Goal: Information Seeking & Learning: Learn about a topic

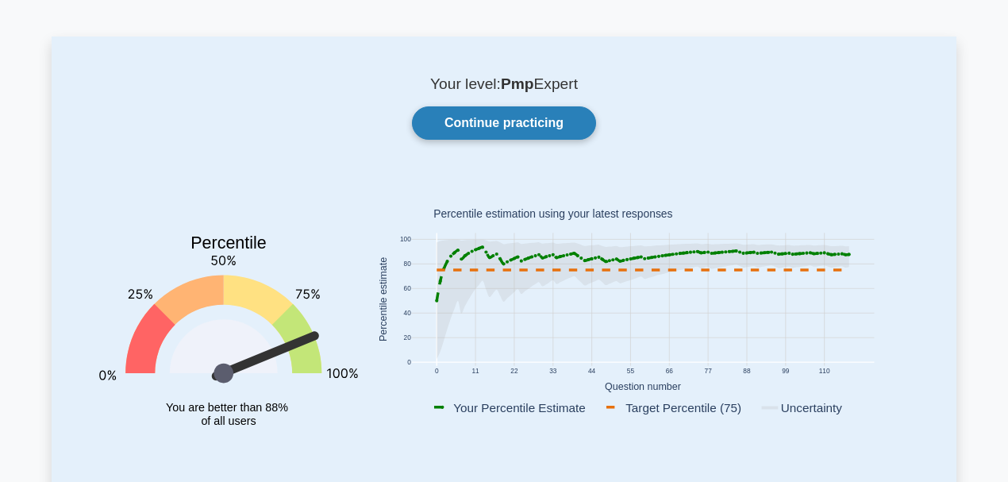
click at [465, 121] on link "Continue practicing" at bounding box center [504, 122] width 184 height 33
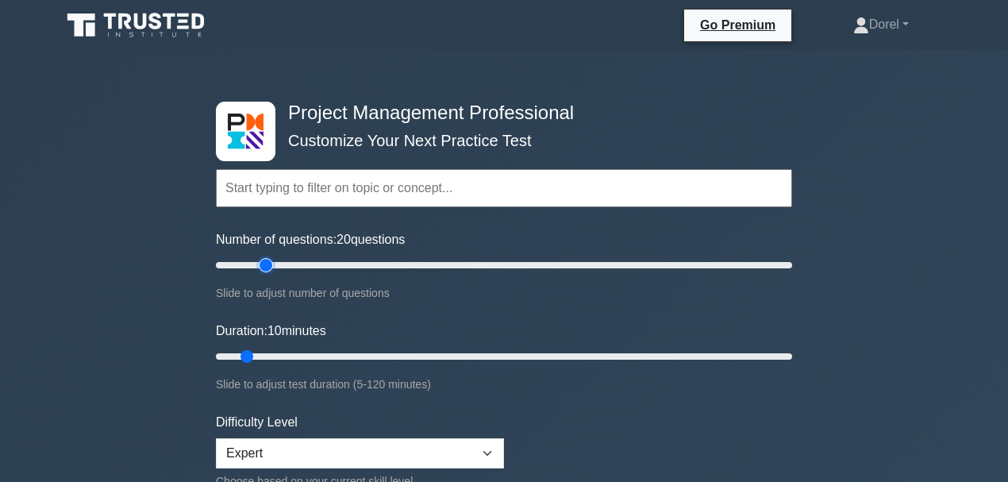
drag, startPoint x: 240, startPoint y: 265, endPoint x: 272, endPoint y: 268, distance: 32.7
type input "20"
click at [272, 268] on input "Number of questions: 20 questions" at bounding box center [504, 264] width 576 height 19
drag, startPoint x: 252, startPoint y: 352, endPoint x: 309, endPoint y: 355, distance: 57.3
type input "25"
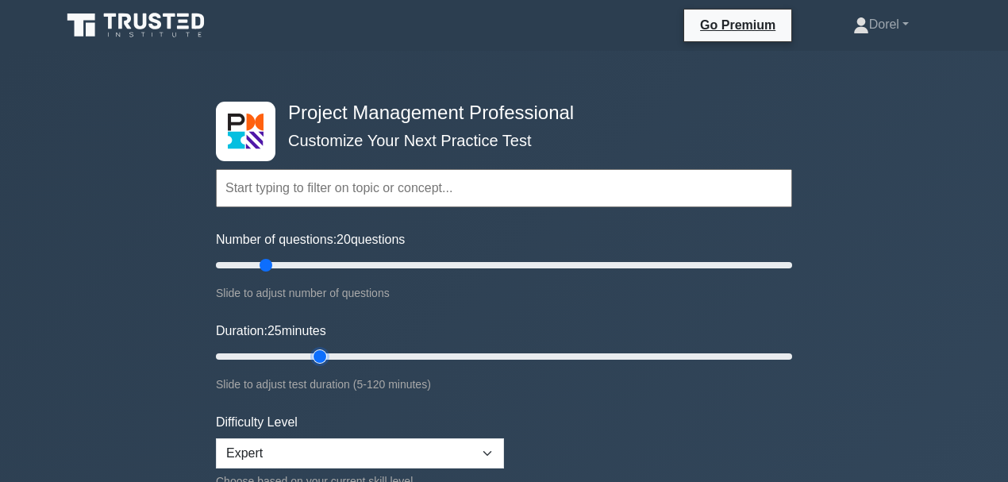
click at [309, 355] on input "Duration: 25 minutes" at bounding box center [504, 356] width 576 height 19
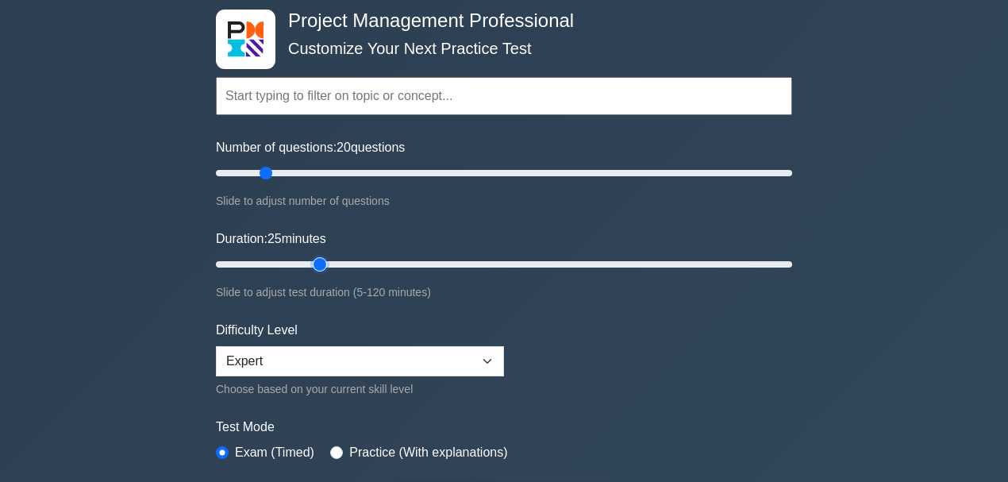
scroll to position [211, 0]
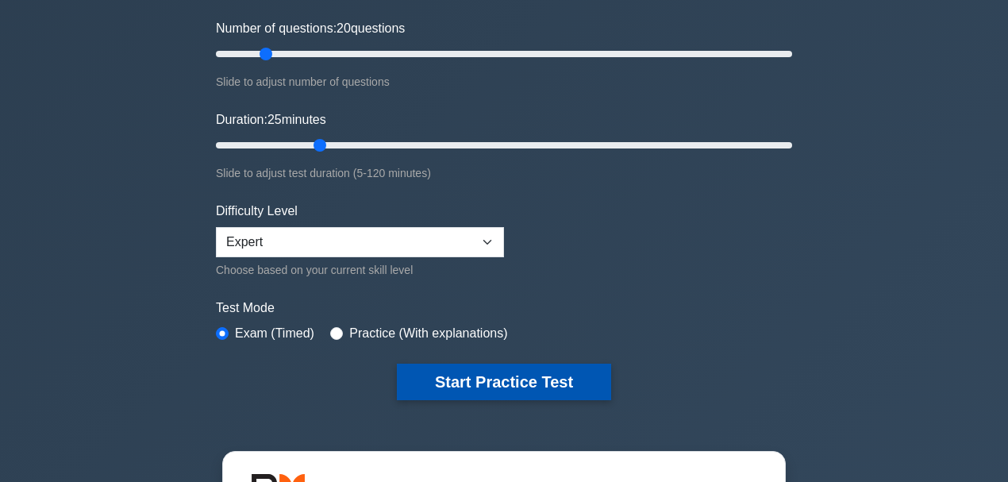
click at [567, 373] on button "Start Practice Test" at bounding box center [504, 381] width 214 height 36
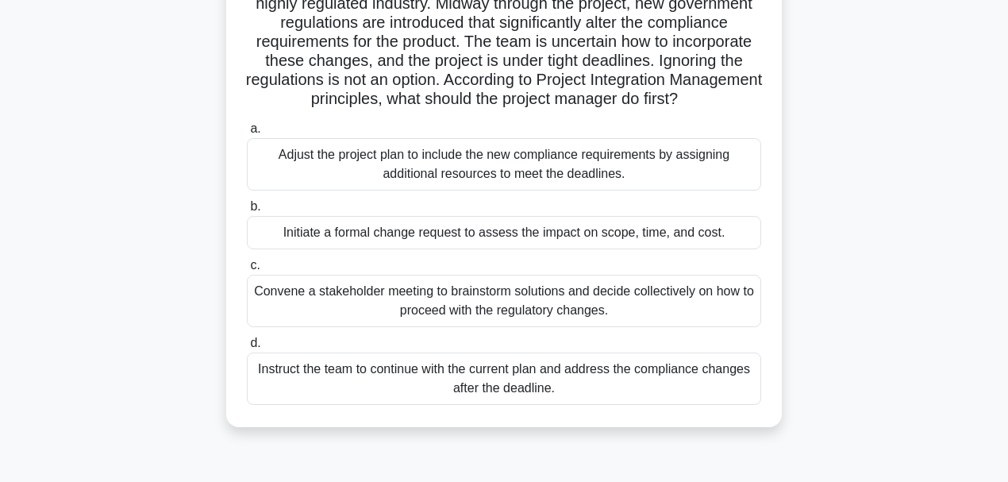
scroll to position [159, 0]
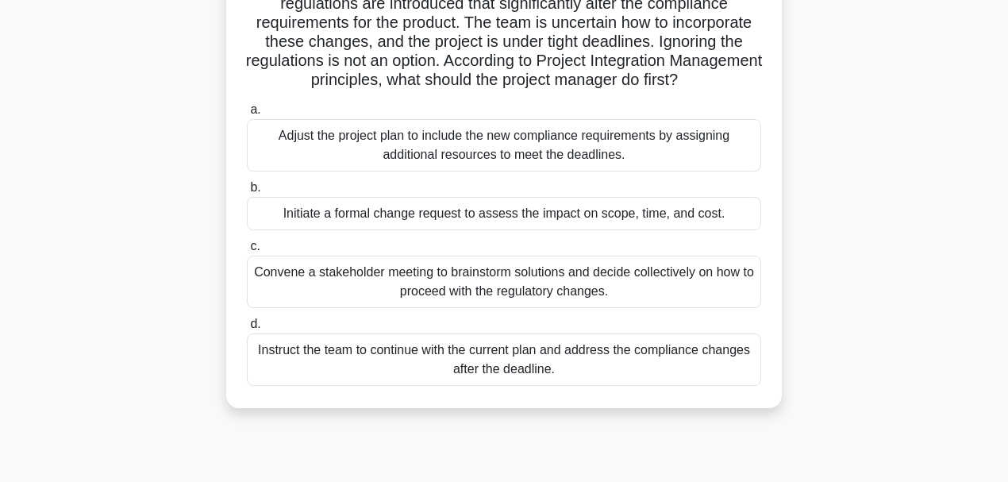
click at [425, 307] on div "Convene a stakeholder meeting to brainstorm solutions and decide collectively o…" at bounding box center [504, 281] width 514 height 52
click at [247, 252] on input "c. Convene a stakeholder meeting to brainstorm solutions and decide collectivel…" at bounding box center [247, 246] width 0 height 10
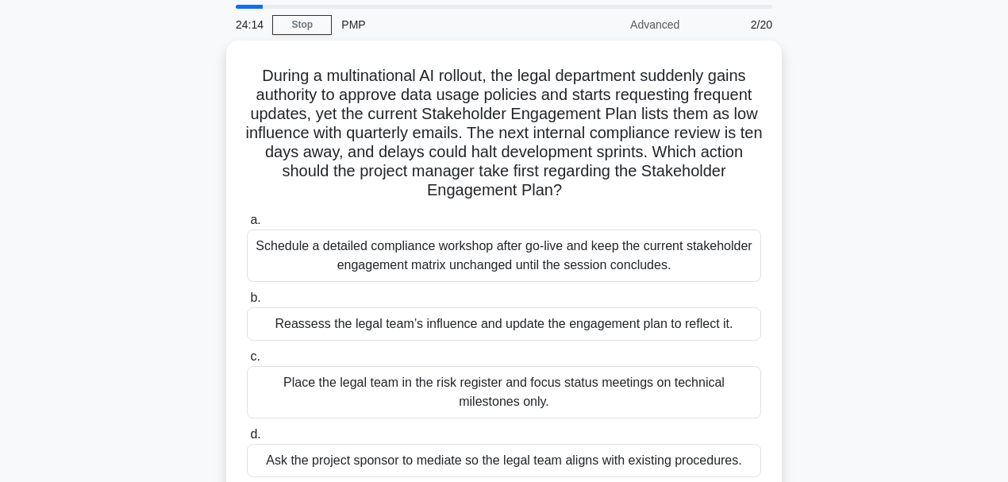
scroll to position [106, 0]
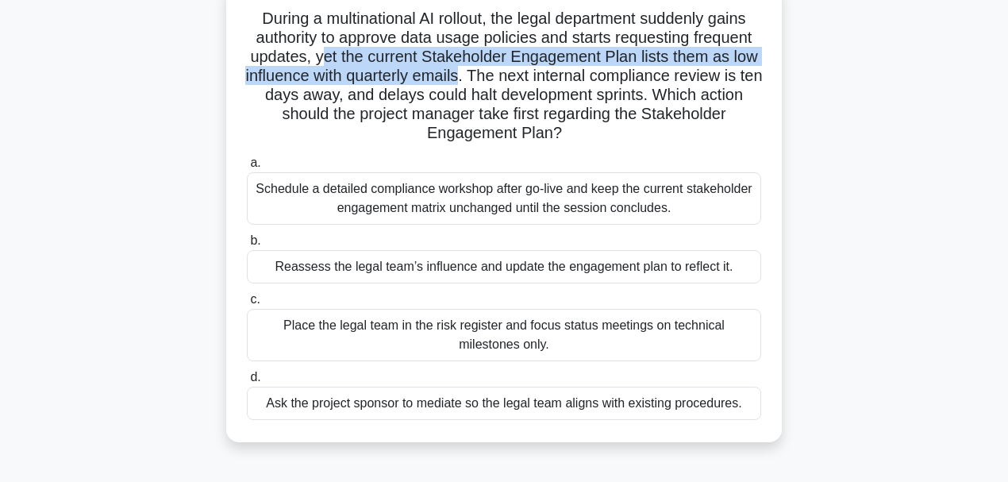
drag, startPoint x: 321, startPoint y: 59, endPoint x: 474, endPoint y: 68, distance: 154.2
click at [474, 68] on h5 "During a multinational AI rollout, the legal department suddenly gains authorit…" at bounding box center [503, 76] width 517 height 135
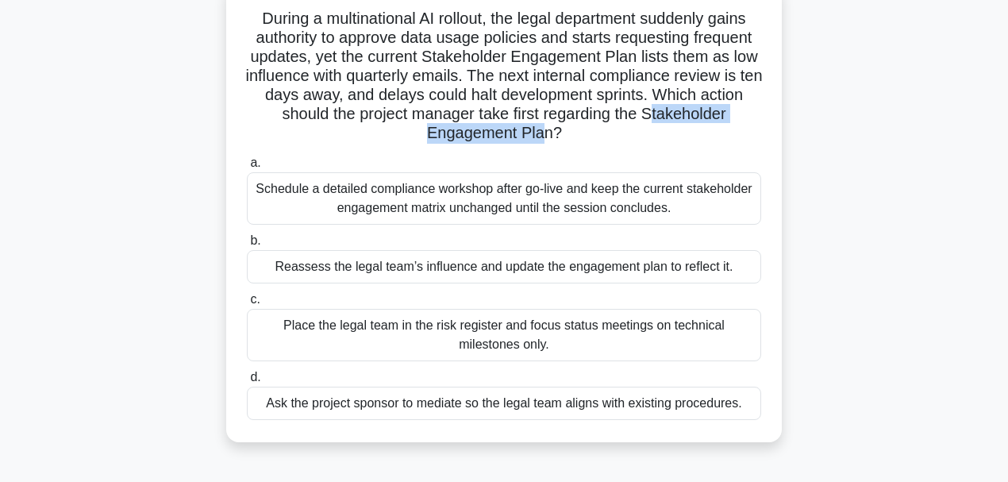
drag, startPoint x: 547, startPoint y: 136, endPoint x: 657, endPoint y: 113, distance: 112.5
click at [657, 113] on h5 "During a multinational AI rollout, the legal department suddenly gains authorit…" at bounding box center [503, 76] width 517 height 135
click at [375, 276] on div "Reassess the legal team’s influence and update the engagement plan to reflect i…" at bounding box center [504, 266] width 514 height 33
click at [247, 246] on input "b. Reassess the legal team’s influence and update the engagement plan to reflec…" at bounding box center [247, 241] width 0 height 10
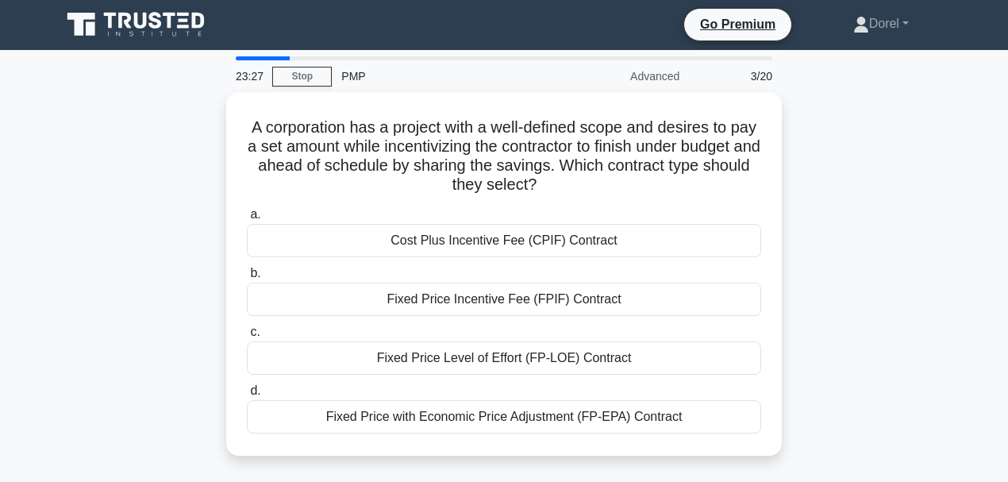
scroll to position [0, 0]
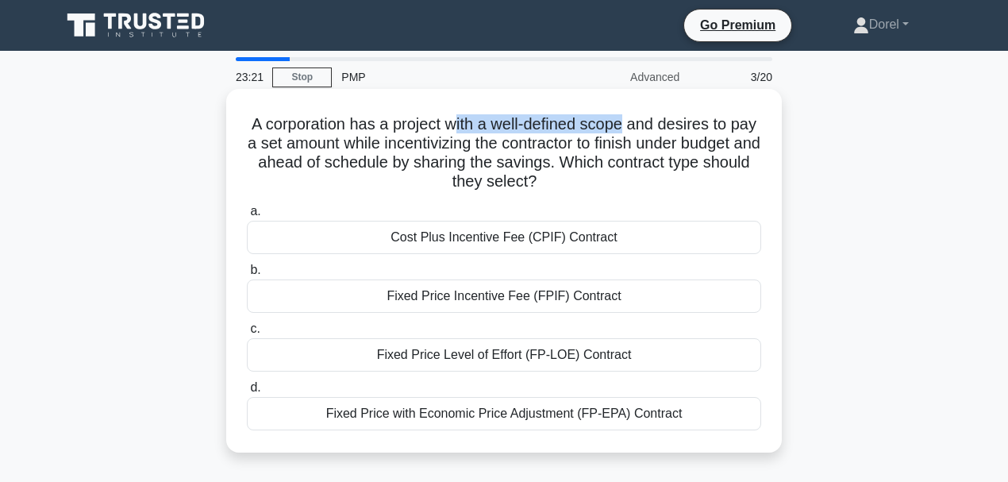
drag, startPoint x: 465, startPoint y: 125, endPoint x: 645, endPoint y: 127, distance: 180.1
click at [645, 127] on h5 "A corporation has a project with a well-defined scope and desires to pay a set …" at bounding box center [503, 153] width 517 height 78
click at [588, 298] on div "Fixed Price Incentive Fee (FPIF) Contract" at bounding box center [504, 295] width 514 height 33
click at [247, 275] on input "b. Fixed Price Incentive Fee (FPIF) Contract" at bounding box center [247, 270] width 0 height 10
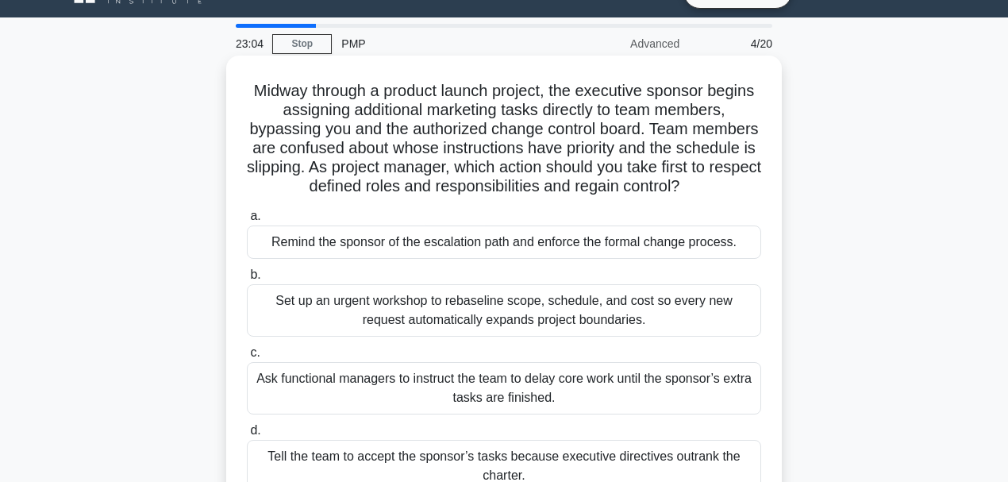
scroll to position [52, 0]
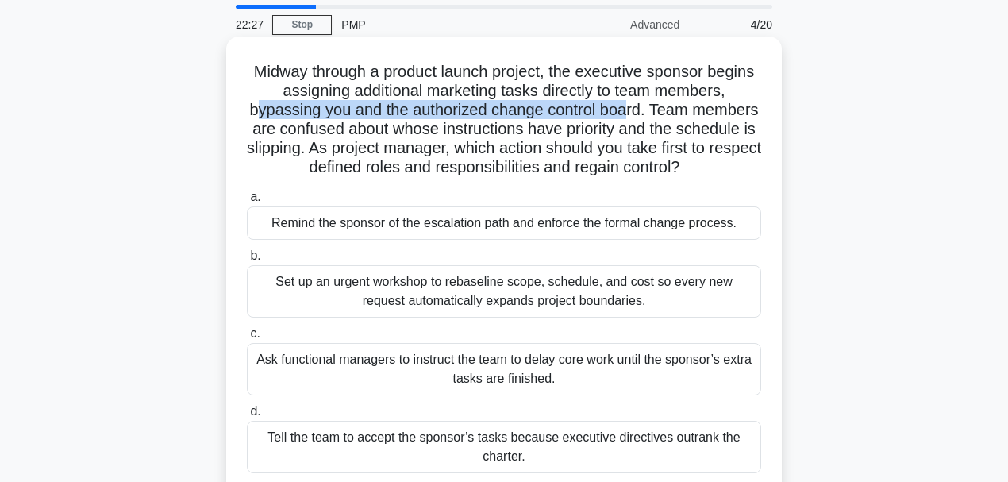
drag, startPoint x: 284, startPoint y: 107, endPoint x: 663, endPoint y: 113, distance: 379.3
click at [663, 113] on h5 "Midway through a product launch project, the executive sponsor begins assigning…" at bounding box center [503, 120] width 517 height 116
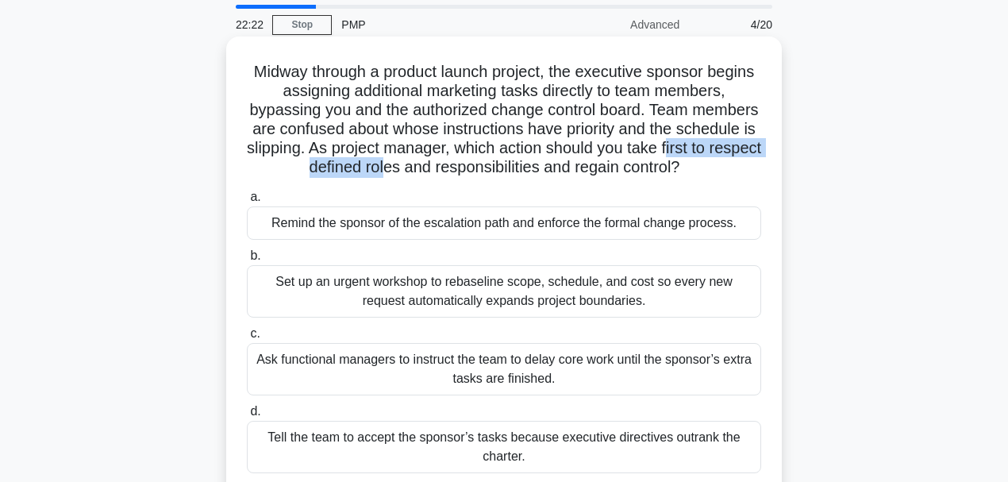
drag, startPoint x: 278, startPoint y: 165, endPoint x: 435, endPoint y: 163, distance: 157.1
click at [435, 163] on h5 "Midway through a product launch project, the executive sponsor begins assigning…" at bounding box center [503, 120] width 517 height 116
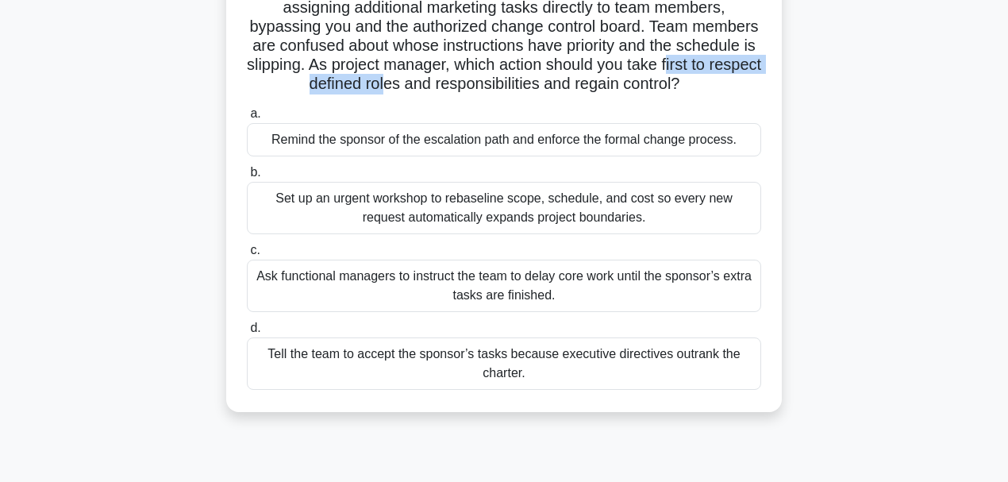
scroll to position [159, 0]
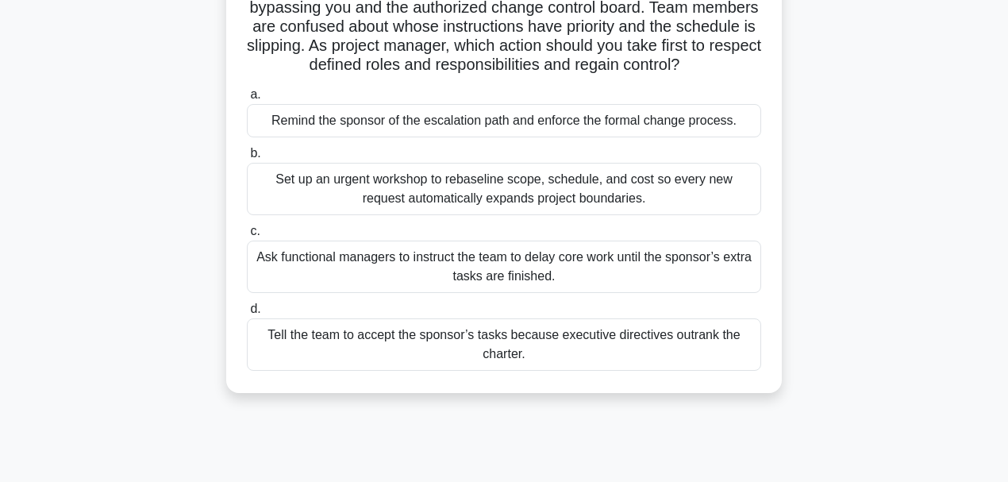
click at [198, 163] on div "Midway through a product launch project, the executive sponsor begins assigning…" at bounding box center [504, 173] width 905 height 478
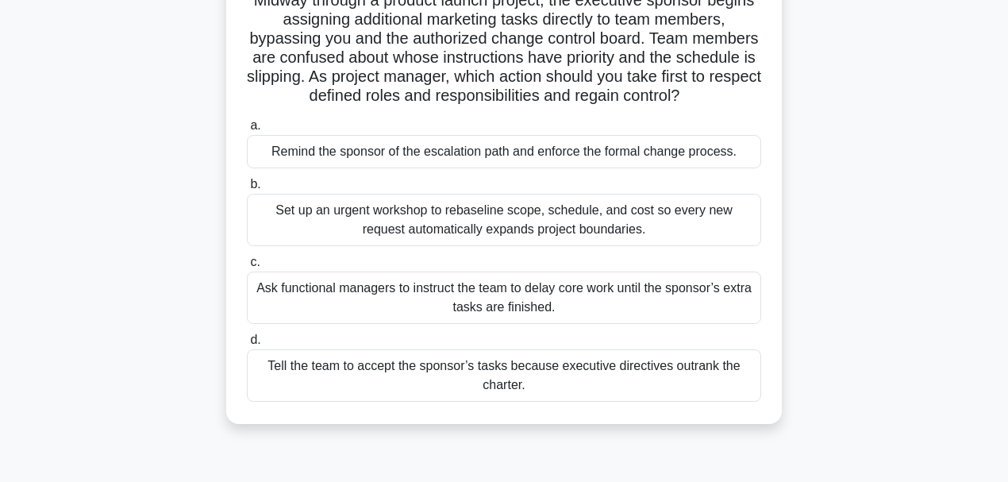
scroll to position [106, 0]
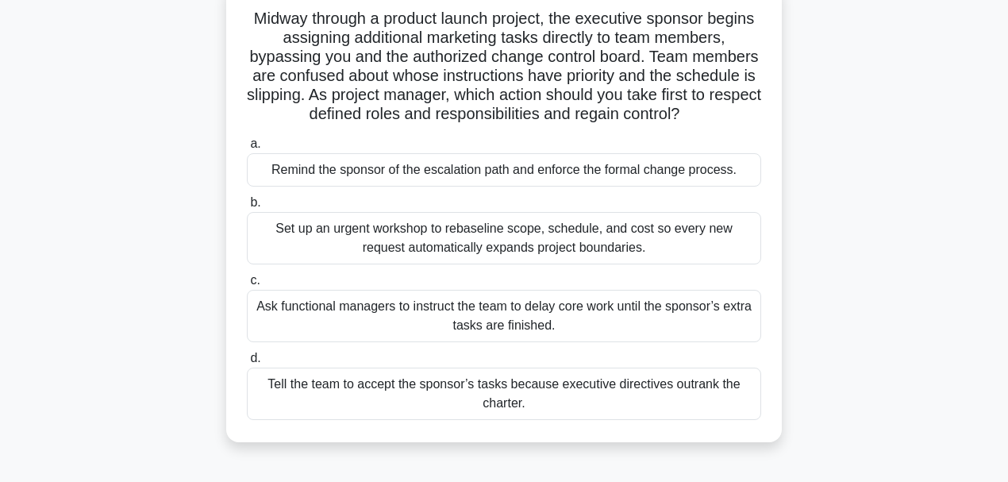
click at [310, 169] on div "Remind the sponsor of the escalation path and enforce the formal change process." at bounding box center [504, 169] width 514 height 33
click at [247, 149] on input "a. Remind the sponsor of the escalation path and enforce the formal change proc…" at bounding box center [247, 144] width 0 height 10
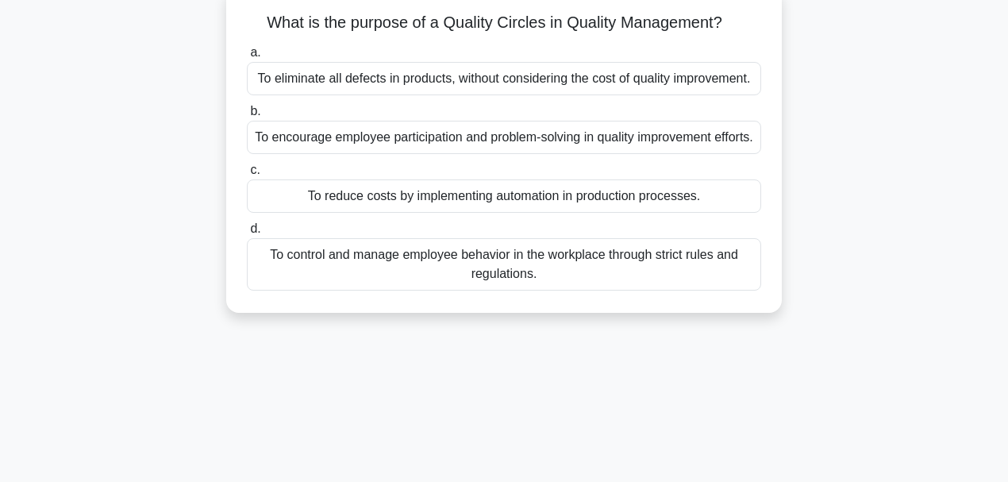
scroll to position [0, 0]
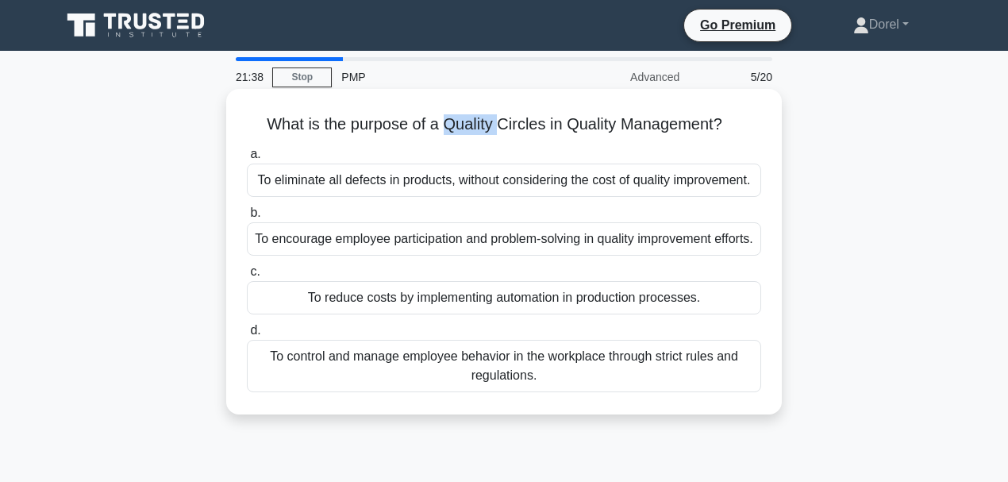
drag, startPoint x: 447, startPoint y: 127, endPoint x: 498, endPoint y: 130, distance: 50.9
click at [498, 130] on h5 "What is the purpose of a Quality Circles in Quality Management? .spinner_0XTQ{t…" at bounding box center [503, 124] width 517 height 21
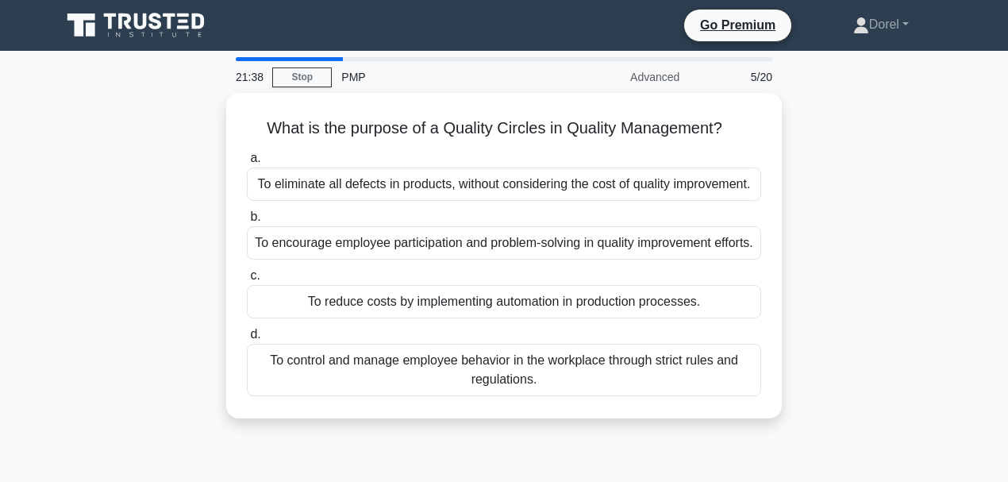
click at [205, 163] on div "What is the purpose of a Quality Circles in Quality Management? .spinner_0XTQ{t…" at bounding box center [504, 265] width 905 height 344
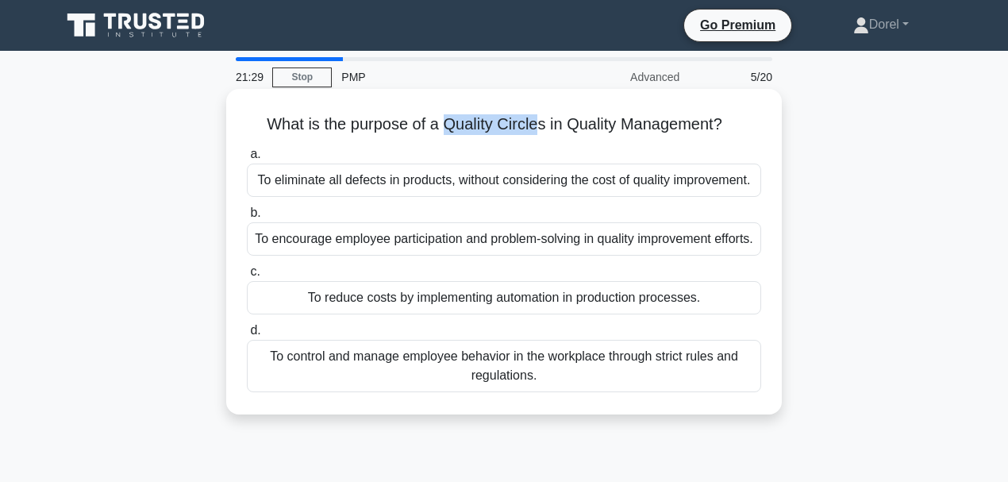
drag, startPoint x: 444, startPoint y: 129, endPoint x: 539, endPoint y: 135, distance: 94.6
click at [539, 135] on h5 "What is the purpose of a Quality Circles in Quality Management? .spinner_0XTQ{t…" at bounding box center [503, 124] width 517 height 21
click at [464, 116] on h5 "What is the purpose of a Quality Circles in Quality Management? .spinner_0XTQ{t…" at bounding box center [503, 124] width 517 height 21
drag, startPoint x: 456, startPoint y: 125, endPoint x: 542, endPoint y: 125, distance: 85.7
click at [542, 125] on h5 "What is the purpose of a Quality Circles in Quality Management? .spinner_0XTQ{t…" at bounding box center [503, 124] width 517 height 21
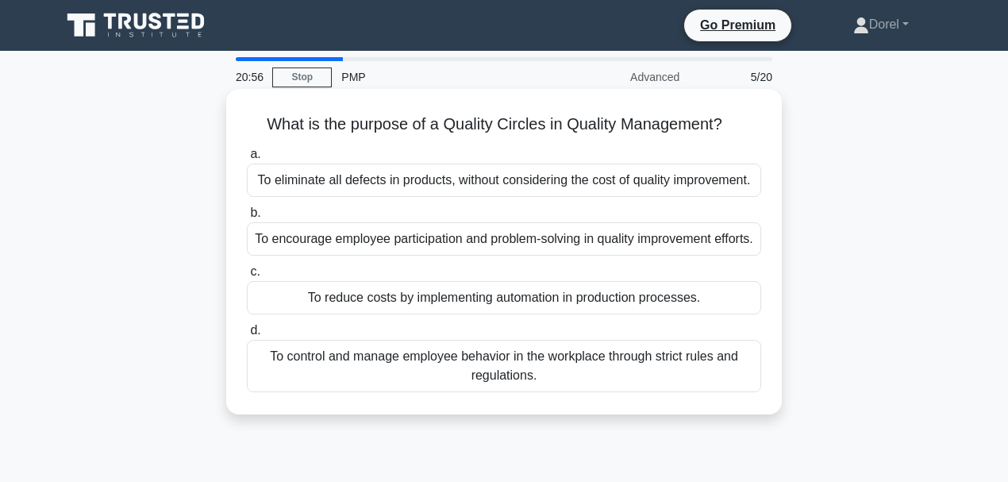
click at [381, 238] on div "To encourage employee participation and problem-solving in quality improvement …" at bounding box center [504, 238] width 514 height 33
click at [247, 218] on input "b. To encourage employee participation and problem-solving in quality improveme…" at bounding box center [247, 213] width 0 height 10
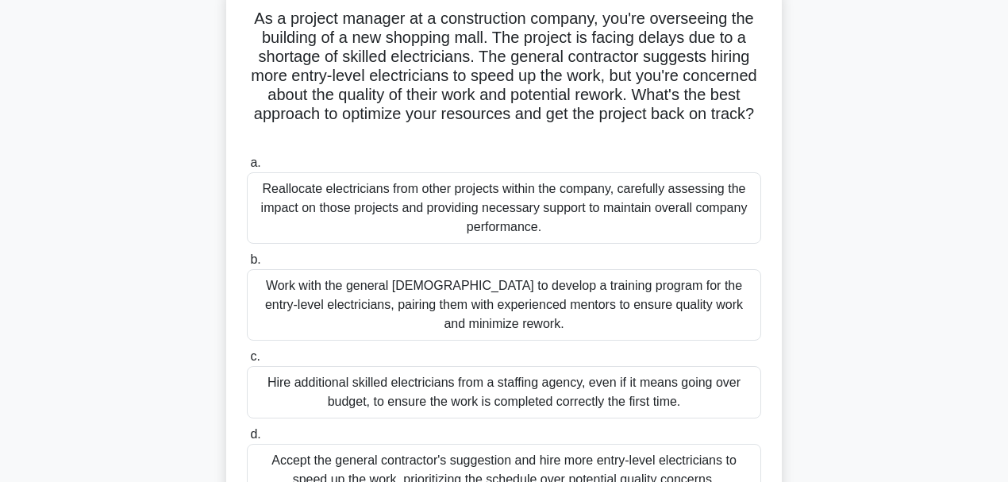
scroll to position [52, 0]
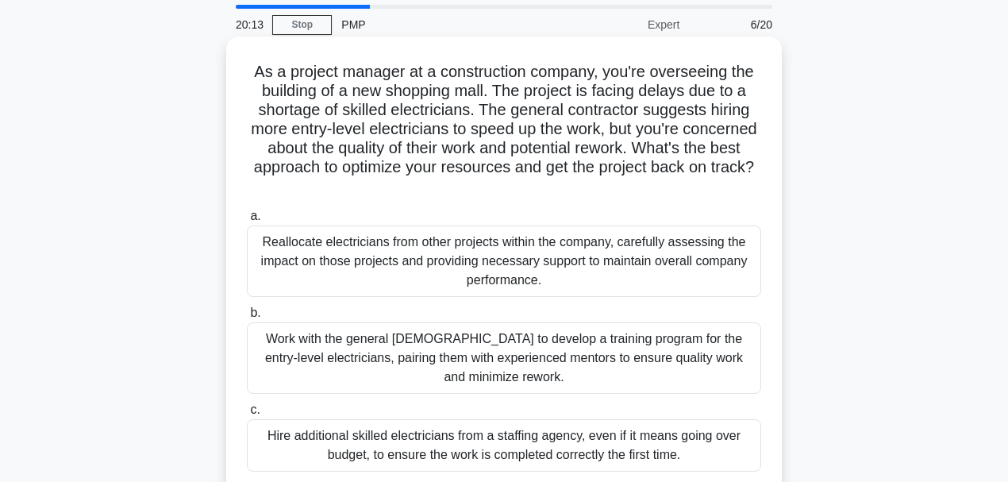
click at [299, 255] on div "Reallocate electricians from other projects within the company, carefully asses…" at bounding box center [504, 260] width 514 height 71
click at [247, 221] on input "a. Reallocate electricians from other projects within the company, carefully as…" at bounding box center [247, 216] width 0 height 10
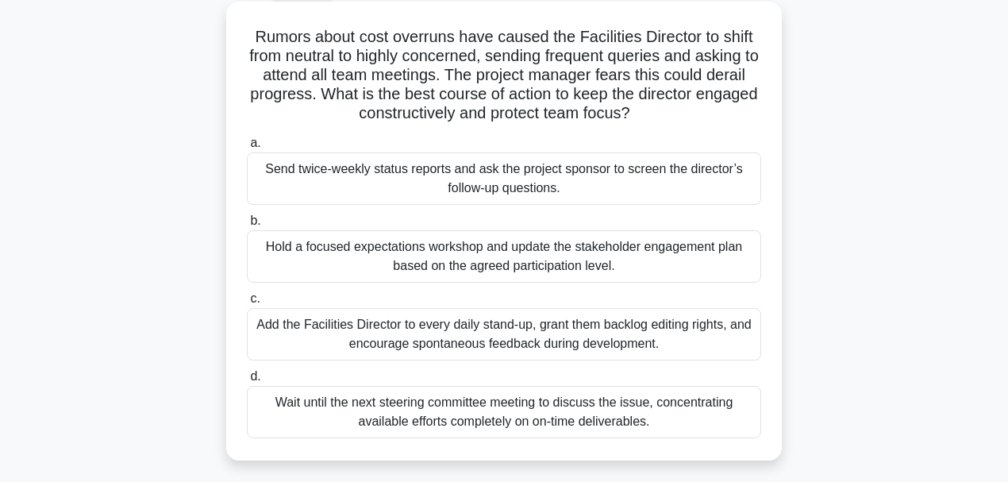
scroll to position [106, 0]
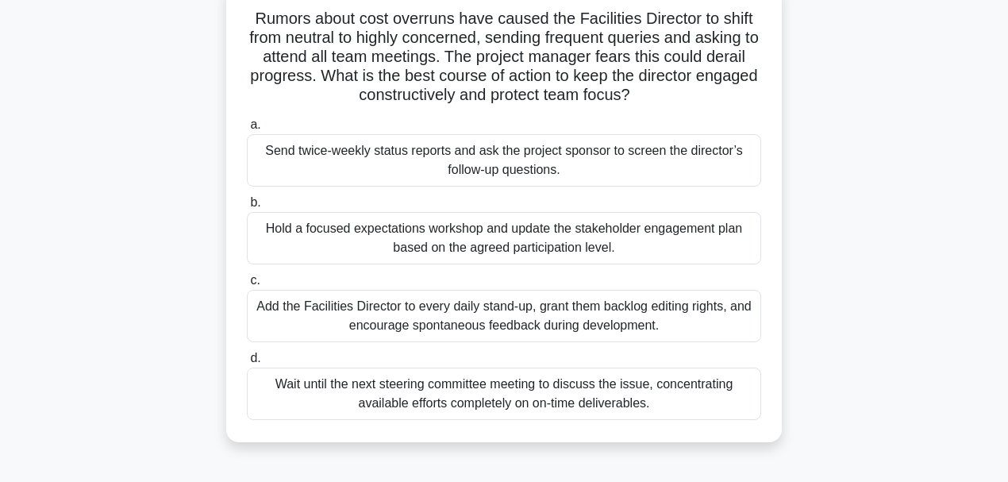
click at [517, 245] on div "Hold a focused expectations workshop and update the stakeholder engagement plan…" at bounding box center [504, 238] width 514 height 52
click at [247, 208] on input "b. Hold a focused expectations workshop and update the stakeholder engagement p…" at bounding box center [247, 203] width 0 height 10
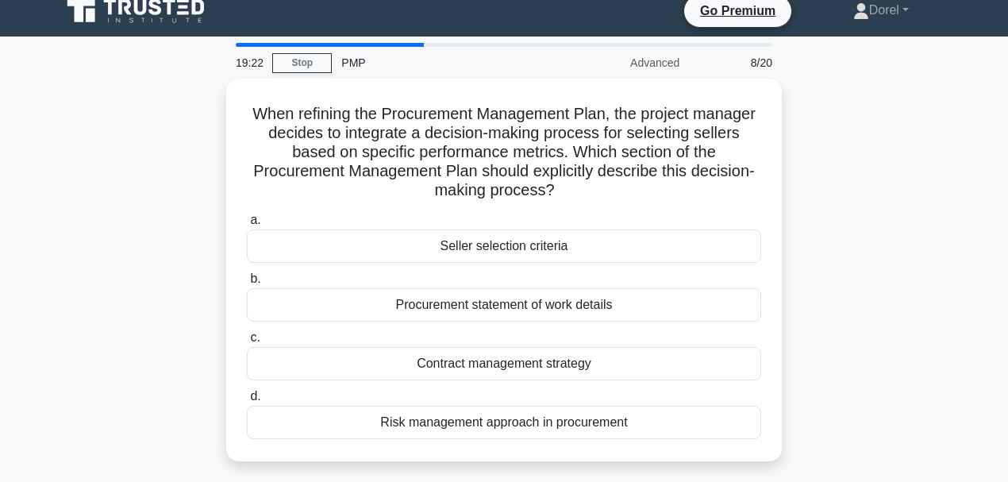
scroll to position [0, 0]
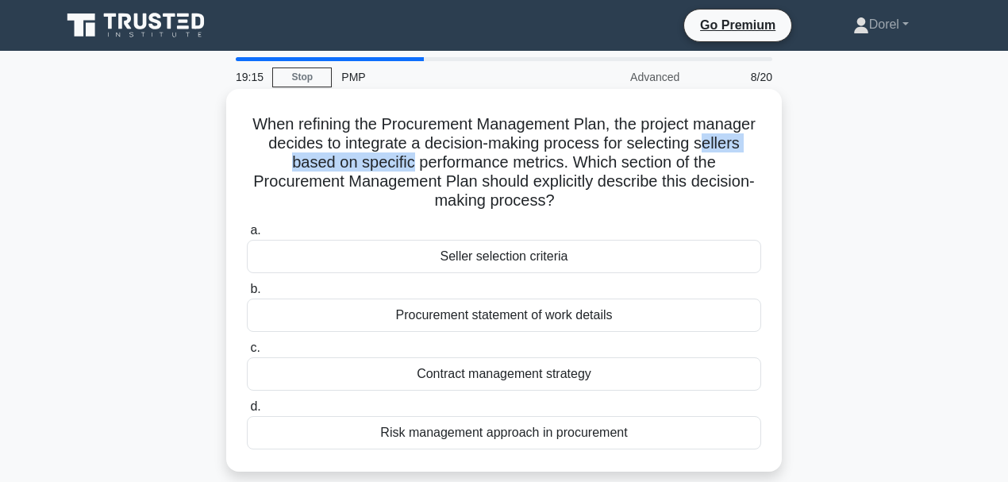
drag, startPoint x: 270, startPoint y: 163, endPoint x: 432, endPoint y: 166, distance: 161.9
click at [432, 166] on h5 "When refining the Procurement Management Plan, the project manager decides to i…" at bounding box center [503, 162] width 517 height 97
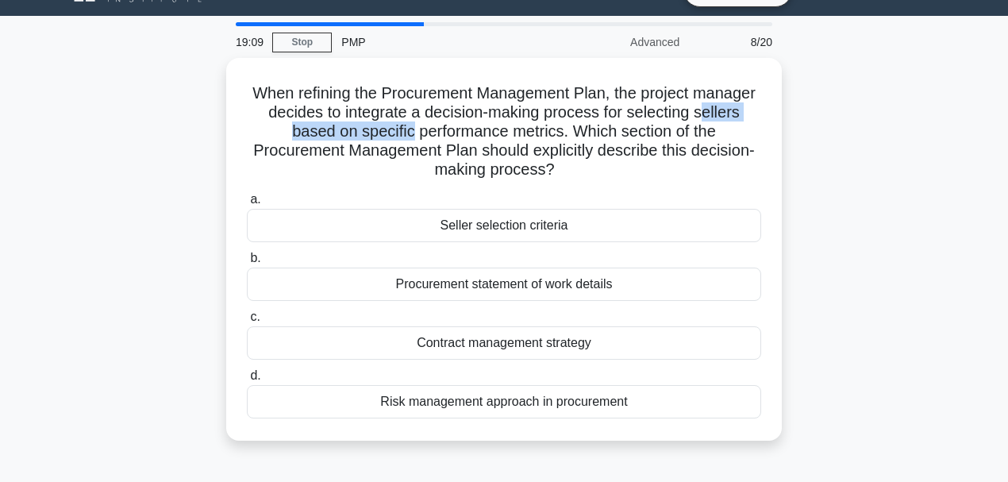
scroll to position [52, 0]
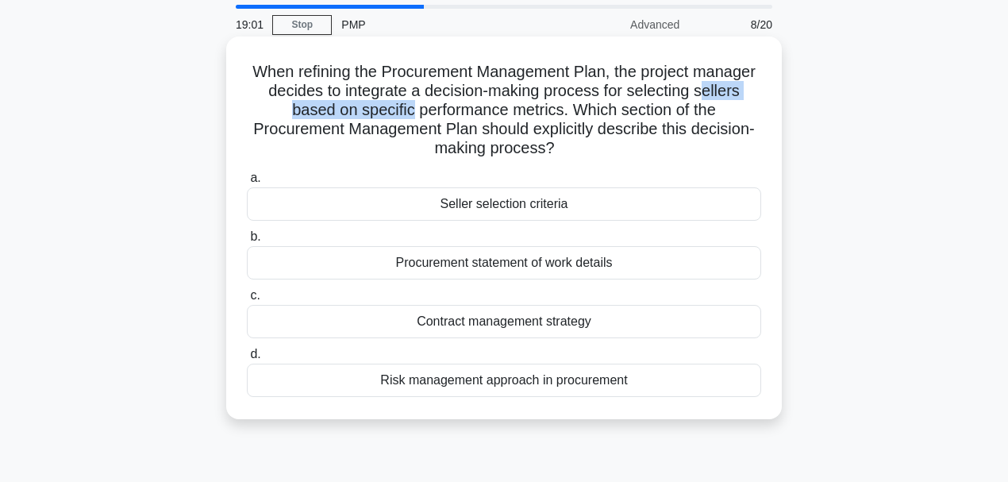
click at [356, 108] on h5 "When refining the Procurement Management Plan, the project manager decides to i…" at bounding box center [503, 110] width 517 height 97
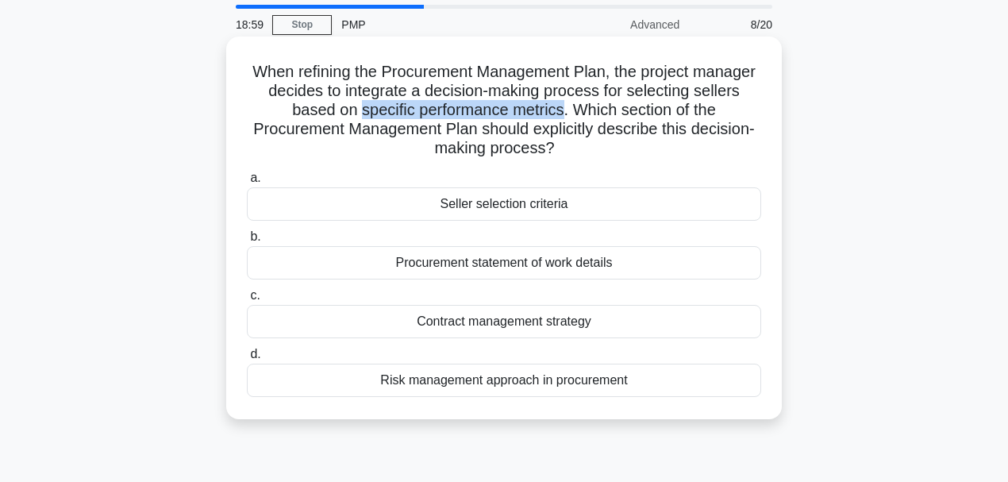
drag, startPoint x: 381, startPoint y: 111, endPoint x: 590, endPoint y: 107, distance: 209.5
click at [590, 107] on h5 "When refining the Procurement Management Plan, the project manager decides to i…" at bounding box center [503, 110] width 517 height 97
click at [432, 206] on div "Seller selection criteria" at bounding box center [504, 203] width 514 height 33
click at [247, 183] on input "a. Seller selection criteria" at bounding box center [247, 178] width 0 height 10
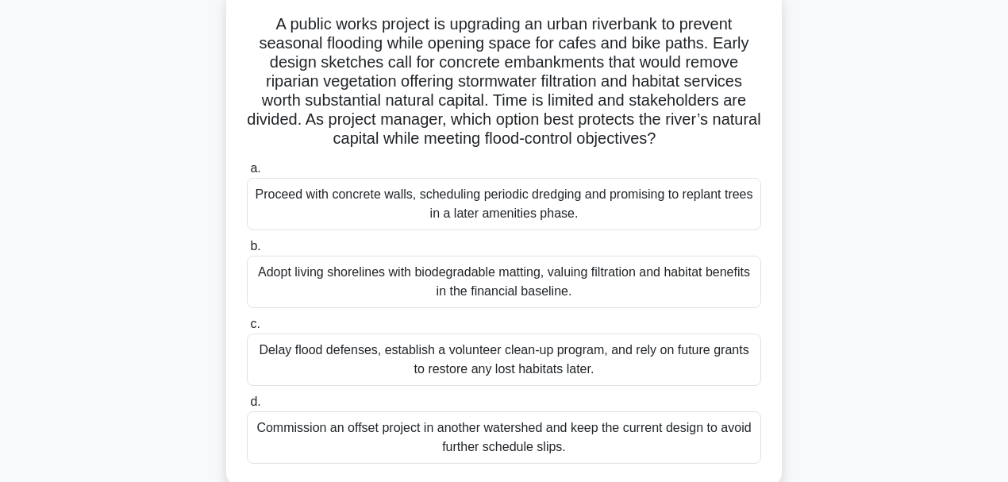
scroll to position [0, 0]
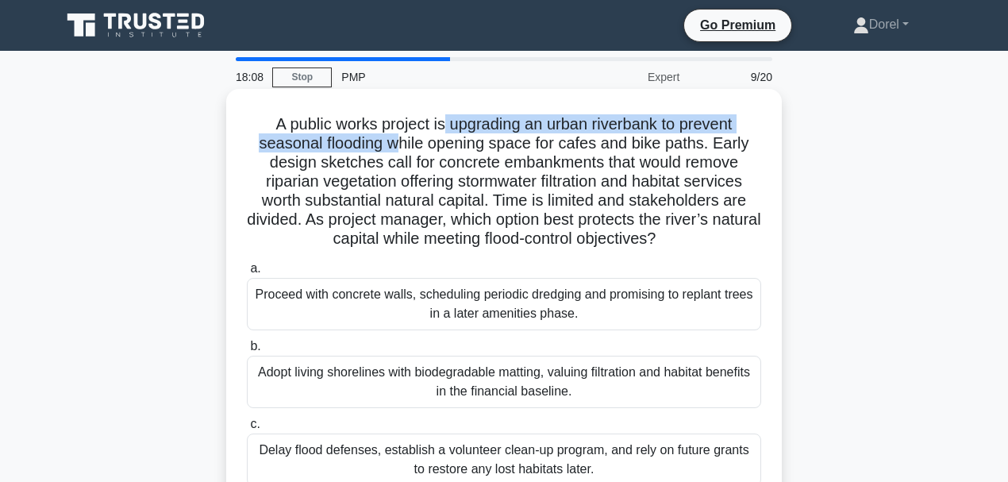
drag, startPoint x: 442, startPoint y: 124, endPoint x: 401, endPoint y: 143, distance: 45.4
click at [401, 143] on h5 "A public works project is upgrading an urban riverbank to prevent seasonal floo…" at bounding box center [503, 181] width 517 height 135
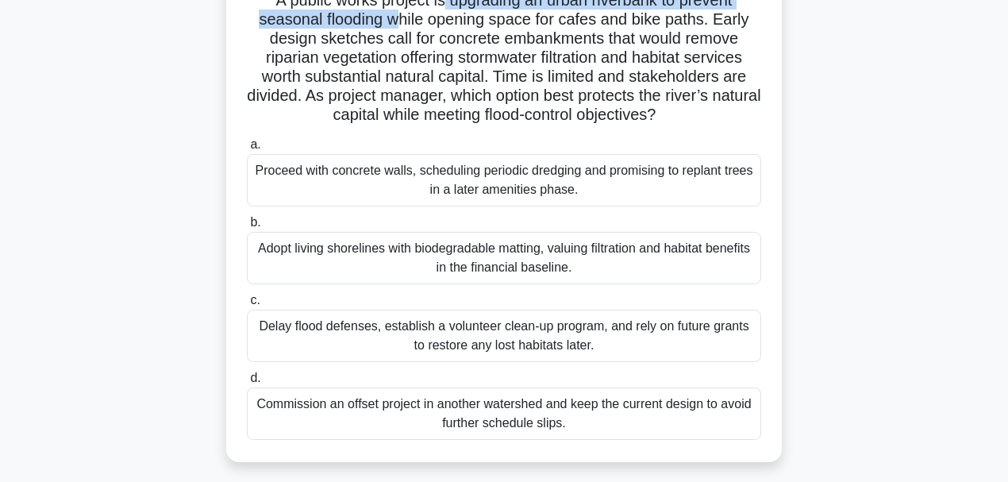
scroll to position [106, 0]
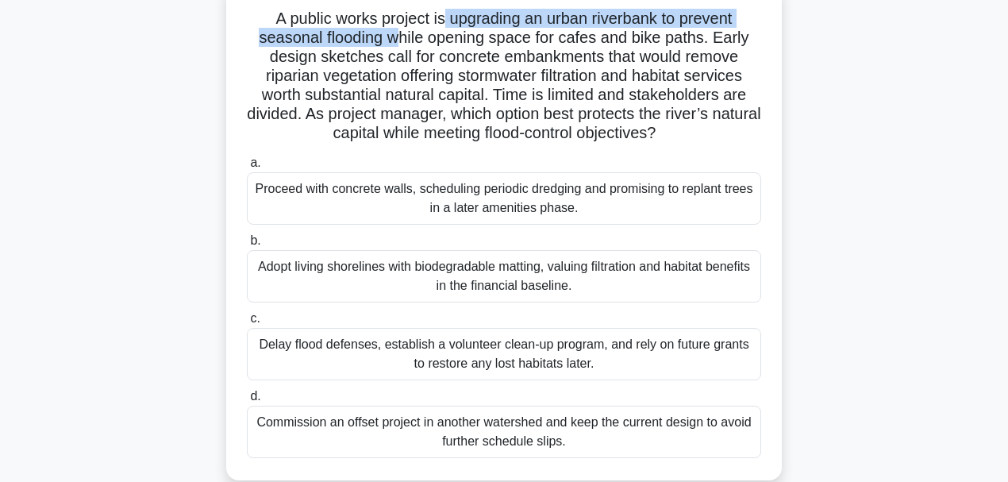
click at [353, 438] on div "Commission an offset project in another watershed and keep the current design t…" at bounding box center [504, 431] width 514 height 52
click at [247, 401] on input "d. Commission an offset project in another watershed and keep the current desig…" at bounding box center [247, 396] width 0 height 10
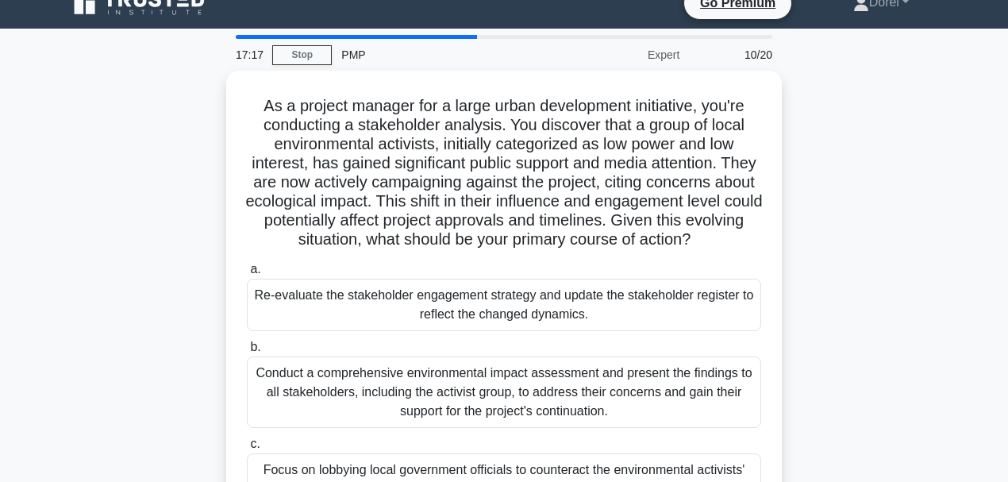
scroll to position [0, 0]
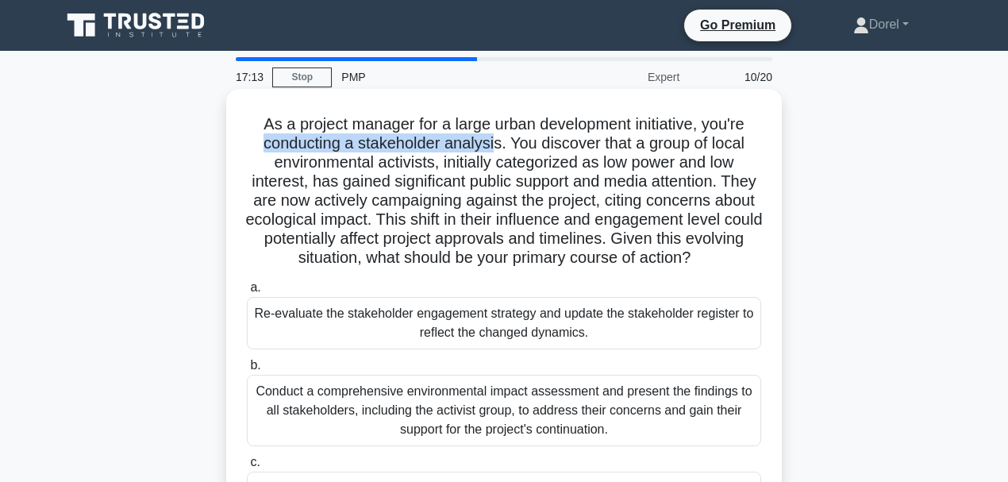
drag, startPoint x: 259, startPoint y: 144, endPoint x: 492, endPoint y: 148, distance: 233.3
click at [492, 148] on h5 "As a project manager for a large urban development initiative, you're conductin…" at bounding box center [503, 191] width 517 height 154
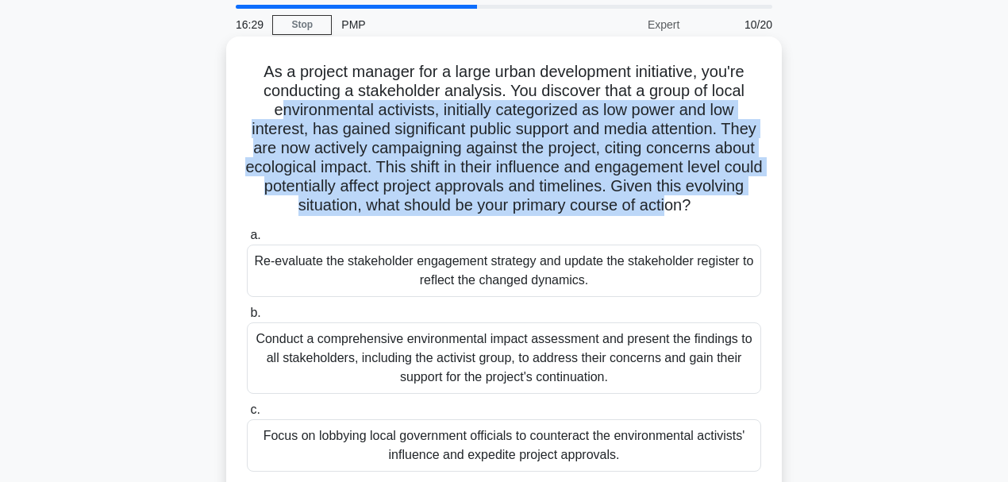
drag, startPoint x: 274, startPoint y: 111, endPoint x: 701, endPoint y: 209, distance: 437.9
click at [701, 209] on h5 "As a project manager for a large urban development initiative, you're conductin…" at bounding box center [503, 139] width 517 height 154
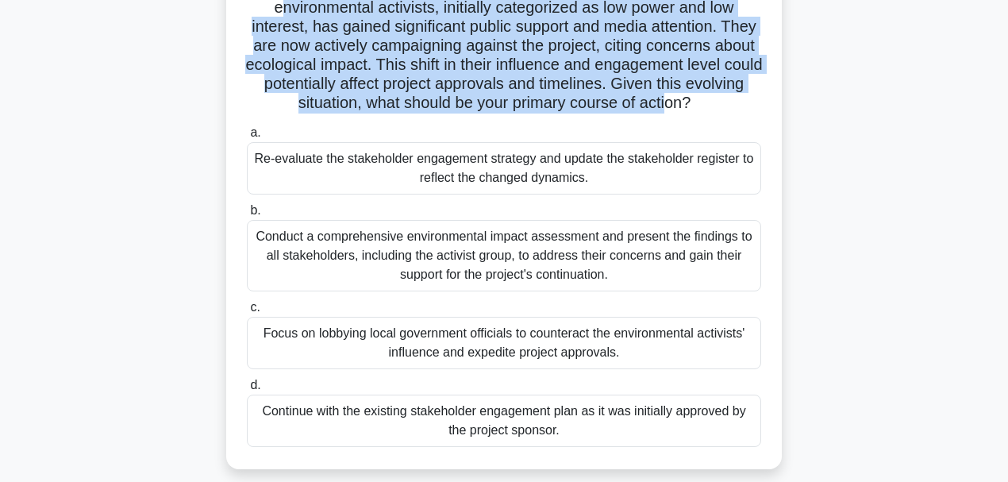
scroll to position [106, 0]
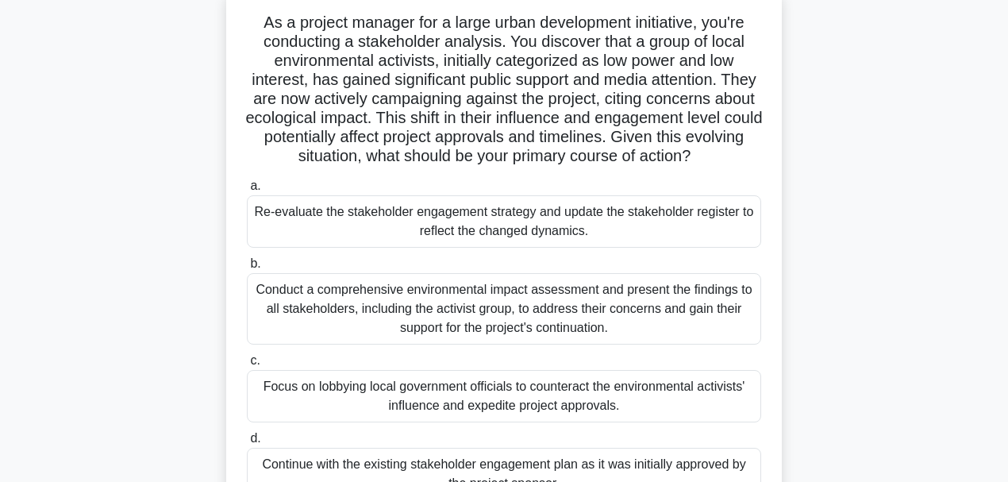
click at [156, 292] on div "As a project manager for a large urban development initiative, you're conductin…" at bounding box center [504, 264] width 905 height 554
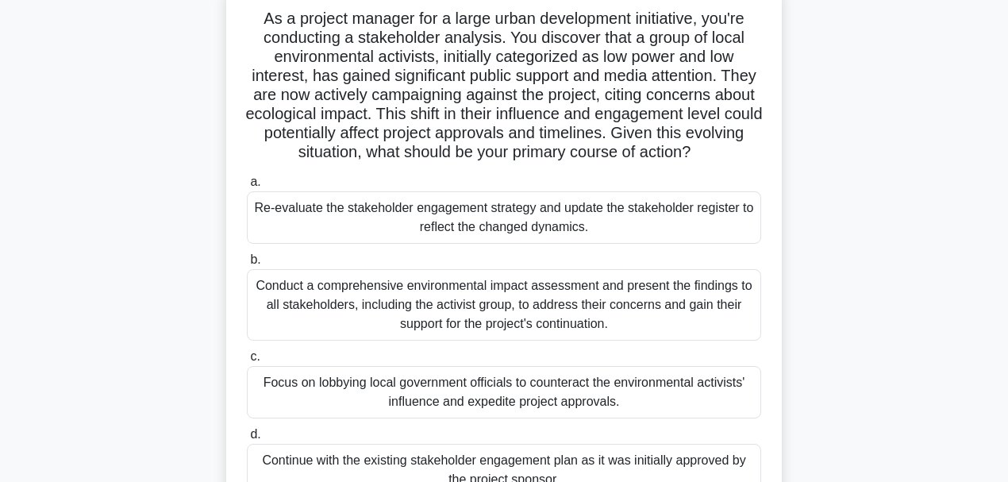
click at [511, 314] on div "Conduct a comprehensive environmental impact assessment and present the finding…" at bounding box center [504, 304] width 514 height 71
click at [247, 265] on input "b. Conduct a comprehensive environmental impact assessment and present the find…" at bounding box center [247, 260] width 0 height 10
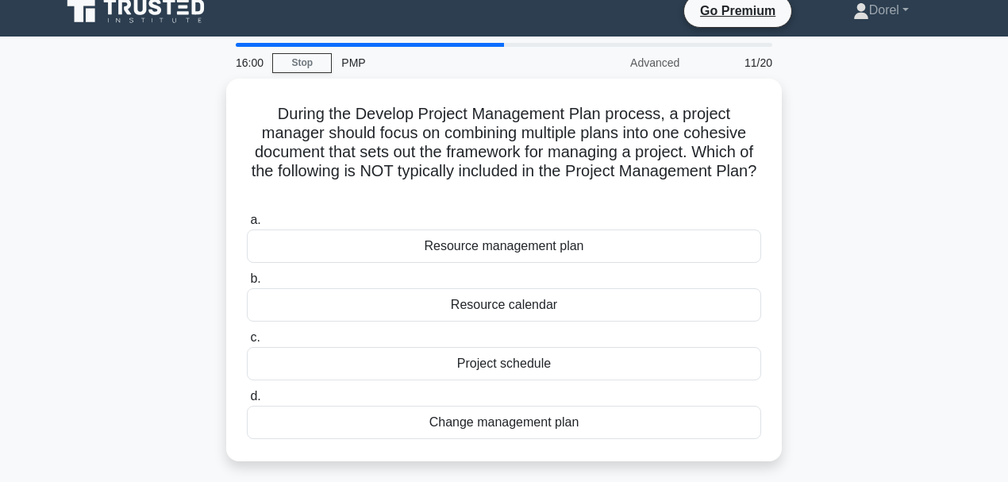
scroll to position [0, 0]
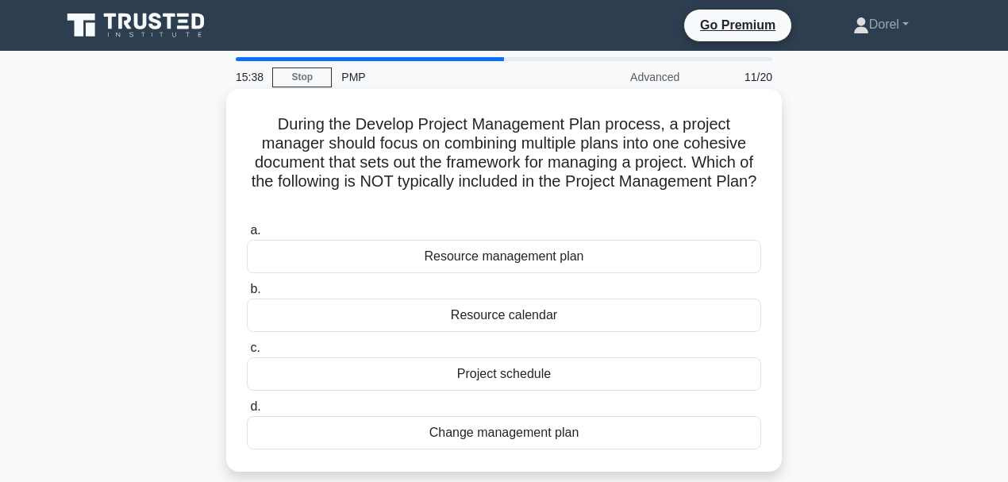
click at [526, 325] on div "Resource calendar" at bounding box center [504, 314] width 514 height 33
click at [247, 294] on input "b. Resource calendar" at bounding box center [247, 289] width 0 height 10
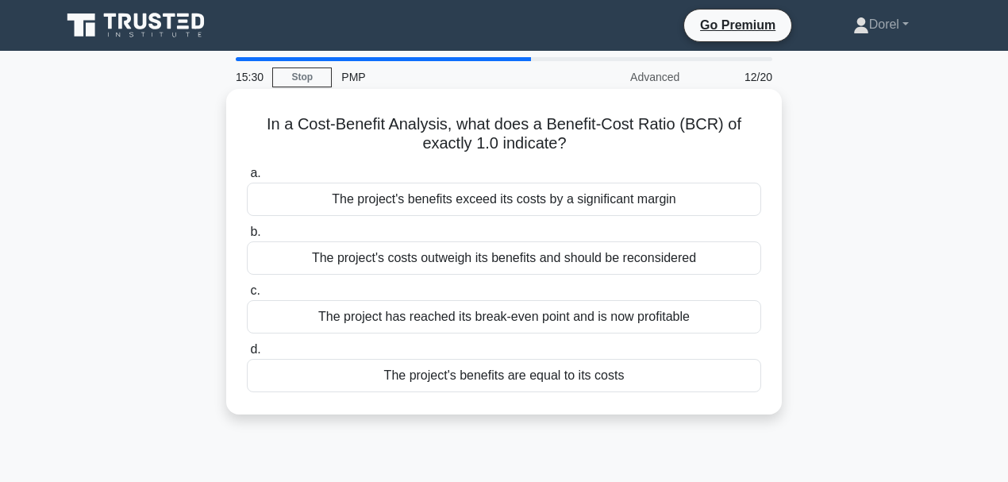
drag, startPoint x: 554, startPoint y: 125, endPoint x: 623, endPoint y: 152, distance: 74.1
click at [623, 152] on h5 "In a Cost-Benefit Analysis, what does a Benefit-Cost Ratio (BCR) of exactly 1.0…" at bounding box center [503, 134] width 517 height 40
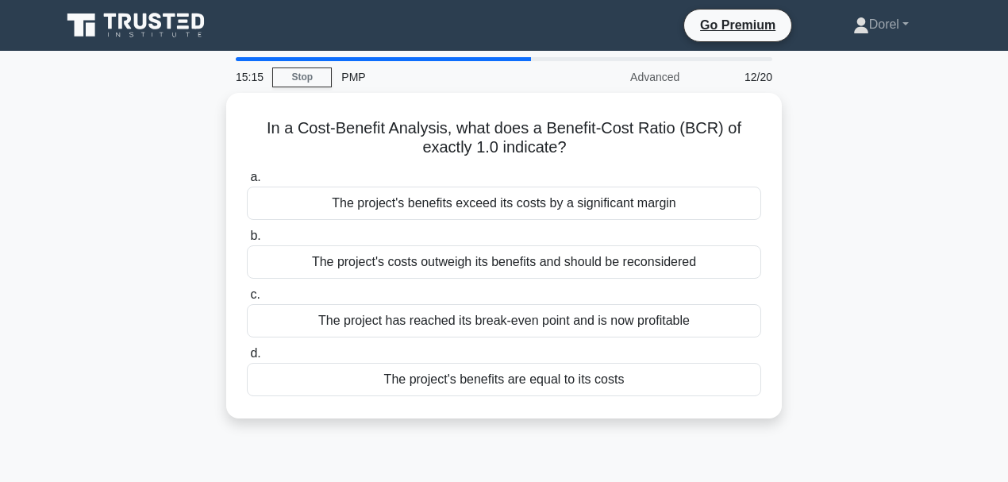
click at [162, 361] on div "In a Cost-Benefit Analysis, what does a Benefit-Cost Ratio (BCR) of exactly 1.0…" at bounding box center [504, 265] width 905 height 344
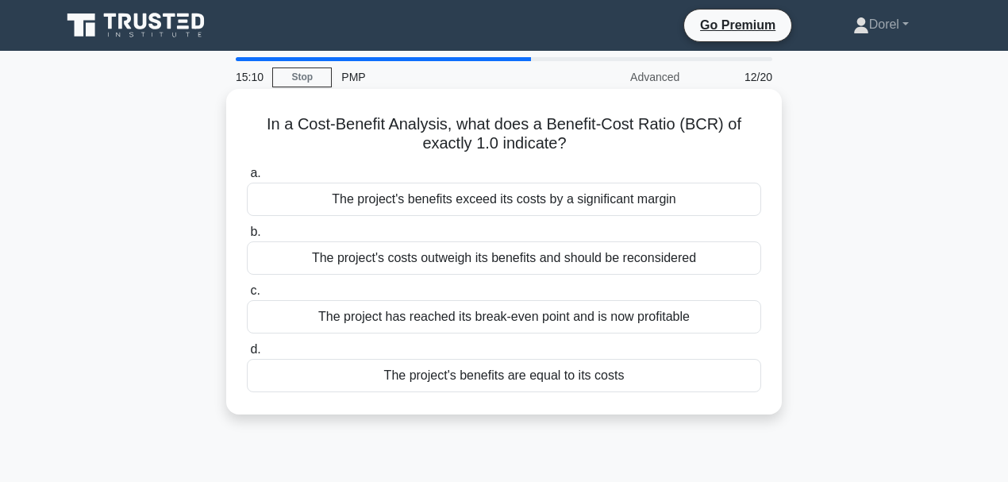
click at [526, 381] on div "The project's benefits are equal to its costs" at bounding box center [504, 375] width 514 height 33
click at [247, 355] on input "d. The project's benefits are equal to its costs" at bounding box center [247, 349] width 0 height 10
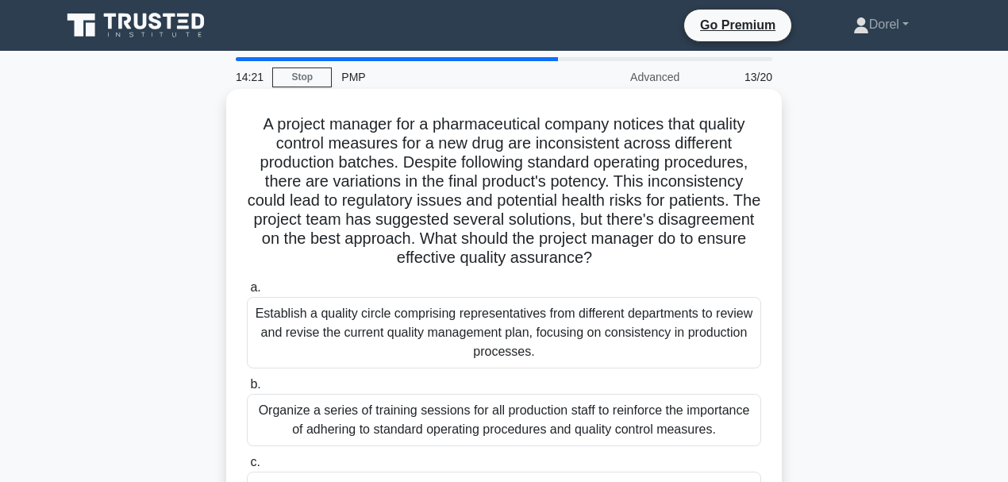
drag, startPoint x: 511, startPoint y: 244, endPoint x: 652, endPoint y: 262, distance: 142.3
click at [652, 262] on h5 "A project manager for a pharmaceutical company notices that quality control mea…" at bounding box center [503, 191] width 517 height 154
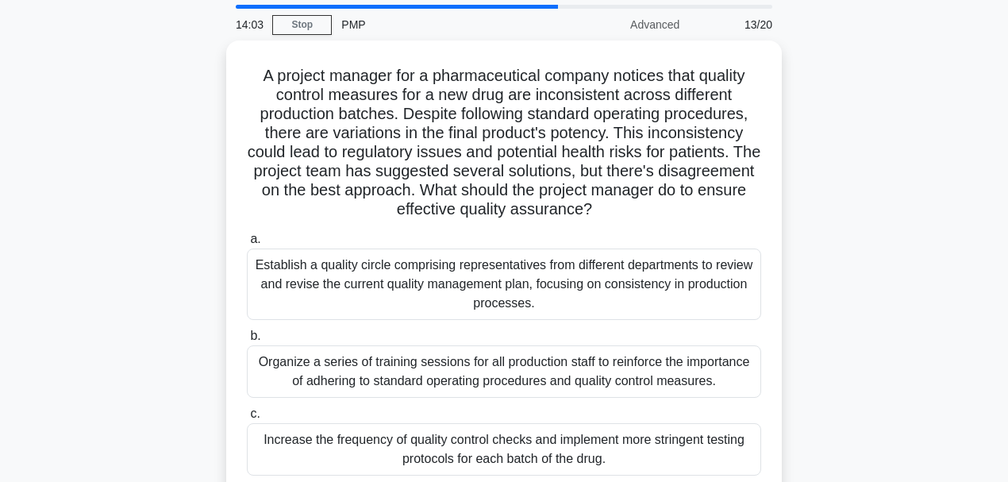
scroll to position [317, 0]
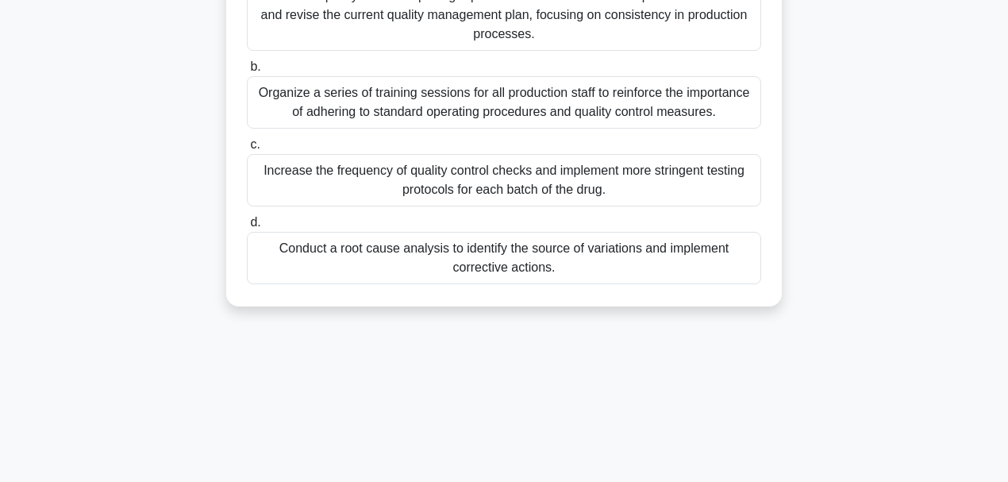
click at [436, 263] on div "Conduct a root cause analysis to identify the source of variations and implemen…" at bounding box center [504, 258] width 514 height 52
click at [247, 228] on input "d. Conduct a root cause analysis to identify the source of variations and imple…" at bounding box center [247, 222] width 0 height 10
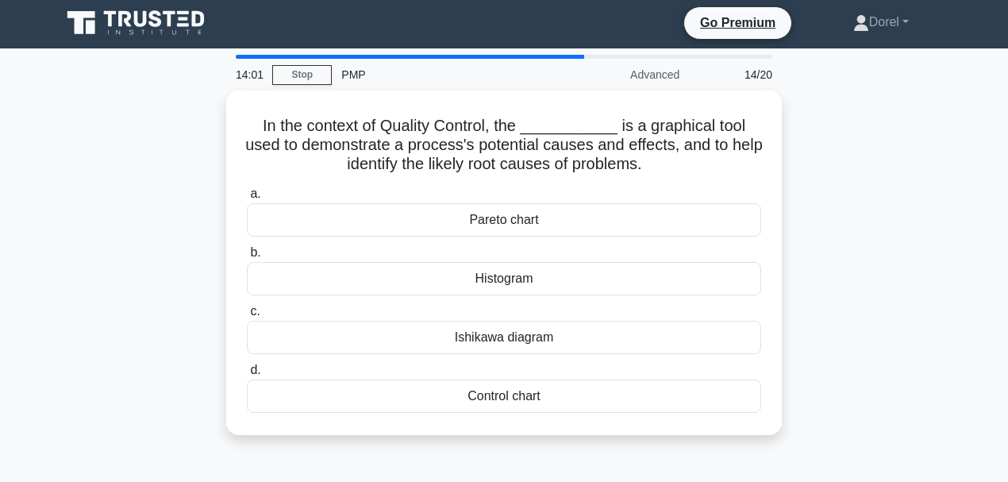
scroll to position [0, 0]
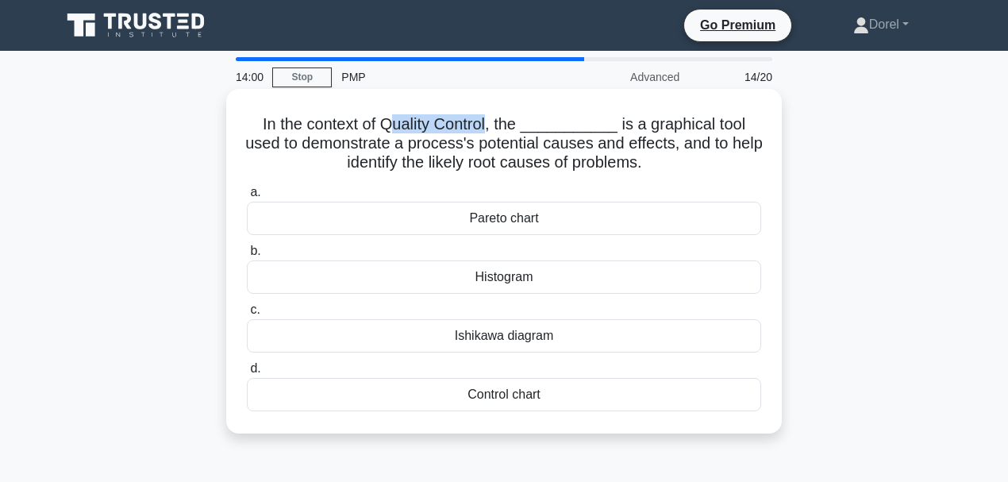
drag, startPoint x: 380, startPoint y: 127, endPoint x: 479, endPoint y: 125, distance: 99.2
click at [479, 125] on h5 "In the context of Quality Control, the ___________ is a graphical tool used to …" at bounding box center [503, 143] width 517 height 59
drag, startPoint x: 443, startPoint y: 336, endPoint x: 739, endPoint y: 366, distance: 297.4
click at [739, 366] on div "a. Pareto chart b. Histogram c. d." at bounding box center [503, 296] width 533 height 235
click at [440, 334] on div "Ishikawa diagram" at bounding box center [504, 335] width 514 height 33
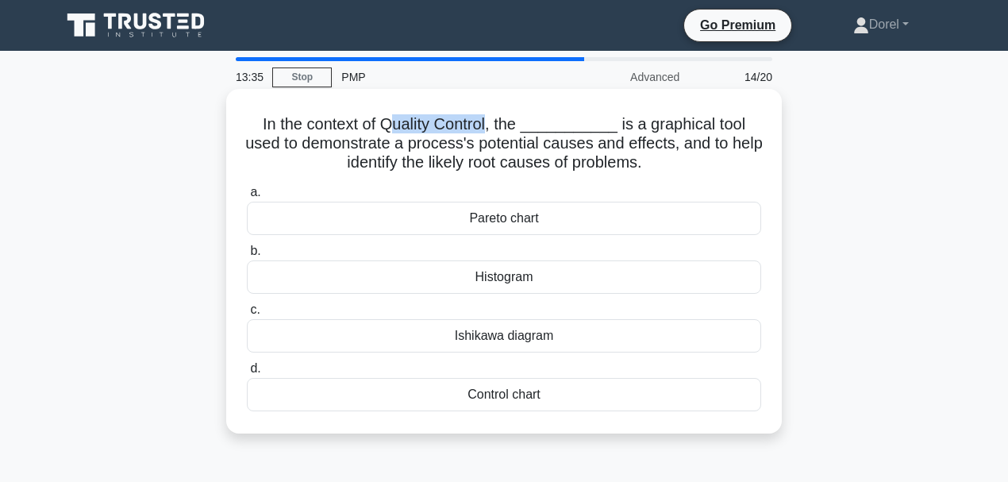
click at [247, 315] on input "c. Ishikawa diagram" at bounding box center [247, 310] width 0 height 10
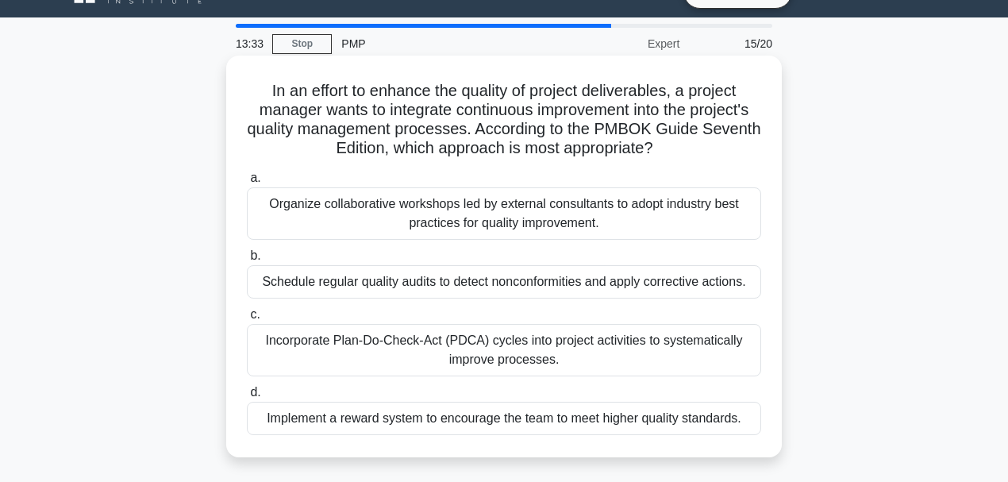
scroll to position [52, 0]
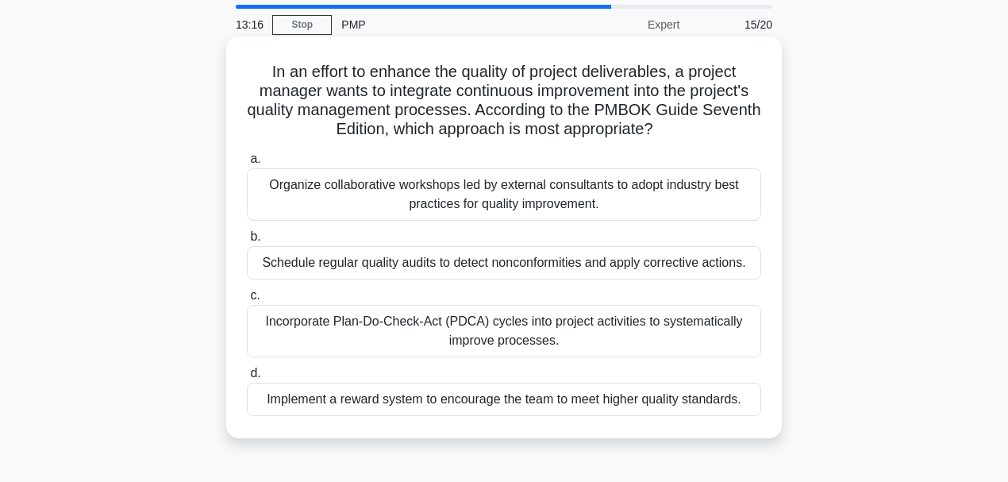
click at [624, 205] on div "Organize collaborative workshops led by external consultants to adopt industry …" at bounding box center [504, 194] width 514 height 52
click at [247, 164] on input "a. Organize collaborative workshops led by external consultants to adopt indust…" at bounding box center [247, 159] width 0 height 10
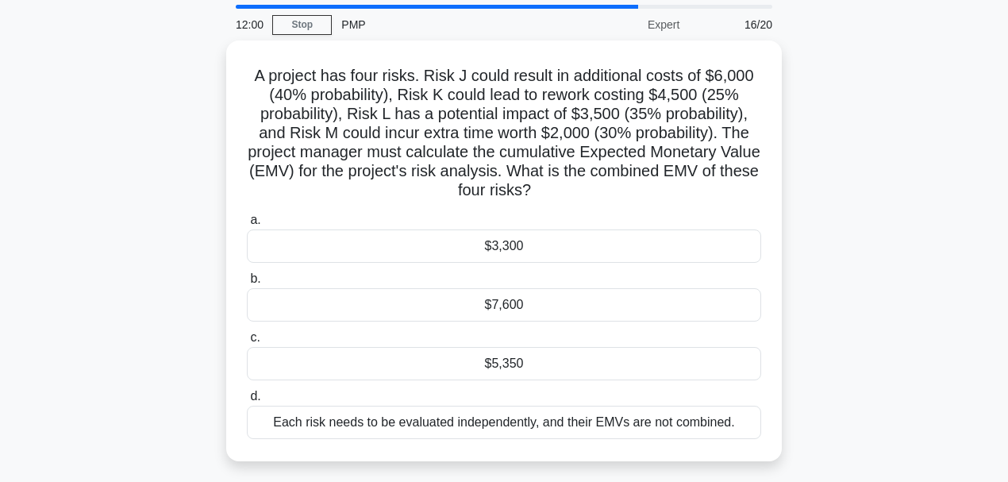
click at [178, 276] on div "A project has four risks. Risk J could result in additional costs of $6,000 (40…" at bounding box center [504, 260] width 905 height 440
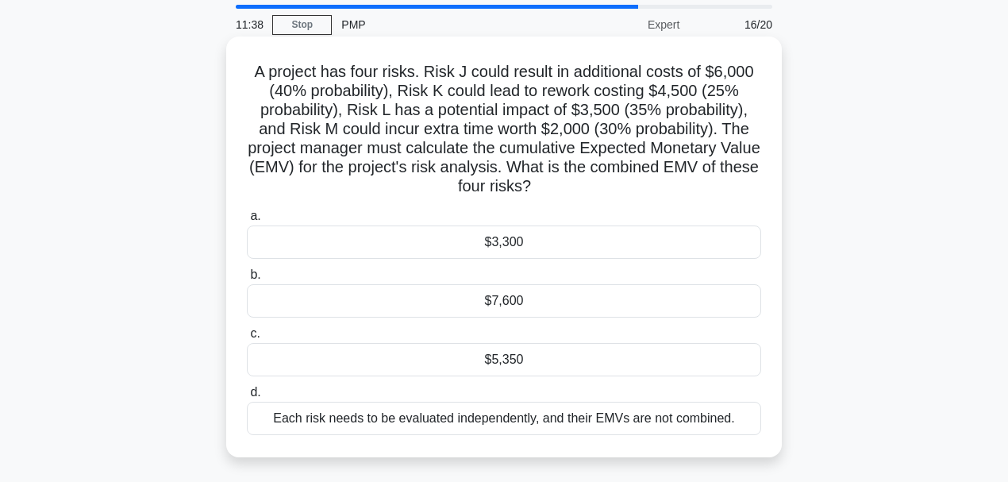
scroll to position [0, 0]
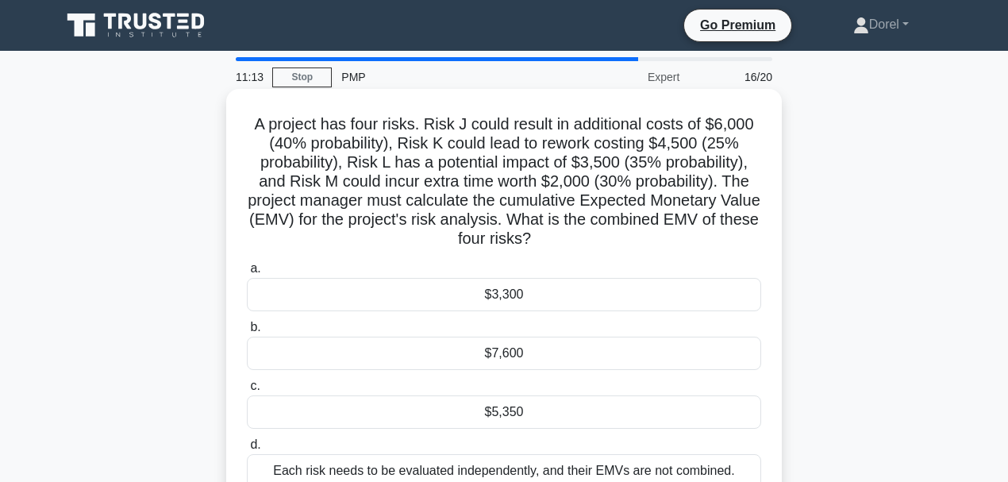
click at [600, 423] on div "$5,350" at bounding box center [504, 411] width 514 height 33
click at [247, 391] on input "c. $5,350" at bounding box center [247, 386] width 0 height 10
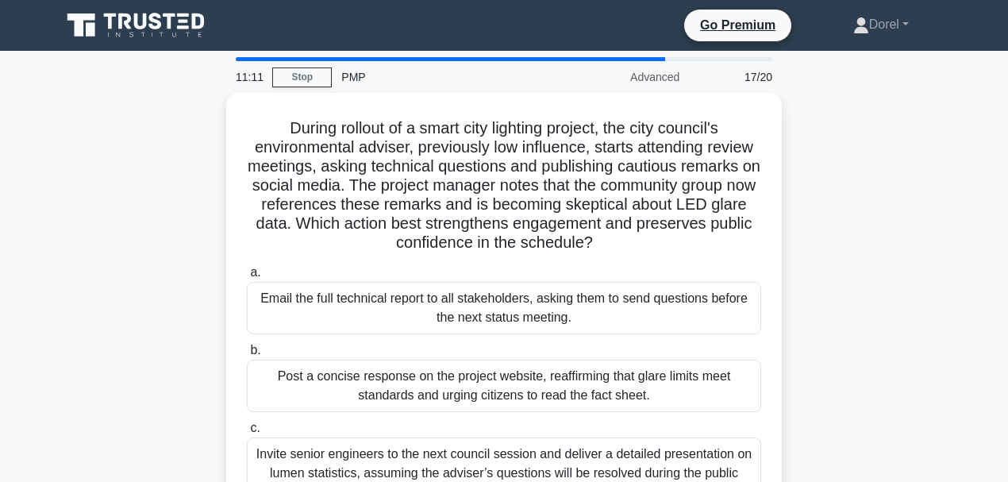
click at [140, 164] on div "During rollout of a smart city lighting project, the city council's environment…" at bounding box center [504, 360] width 905 height 535
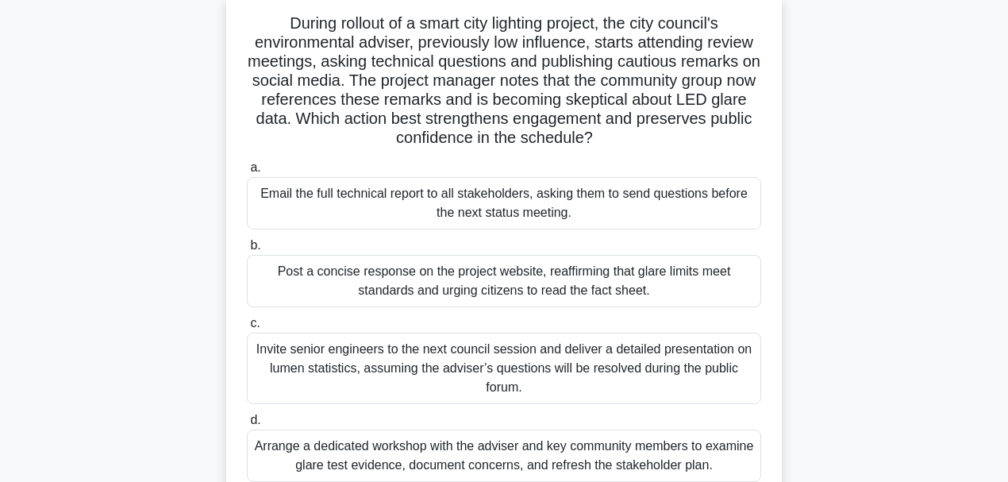
scroll to position [106, 0]
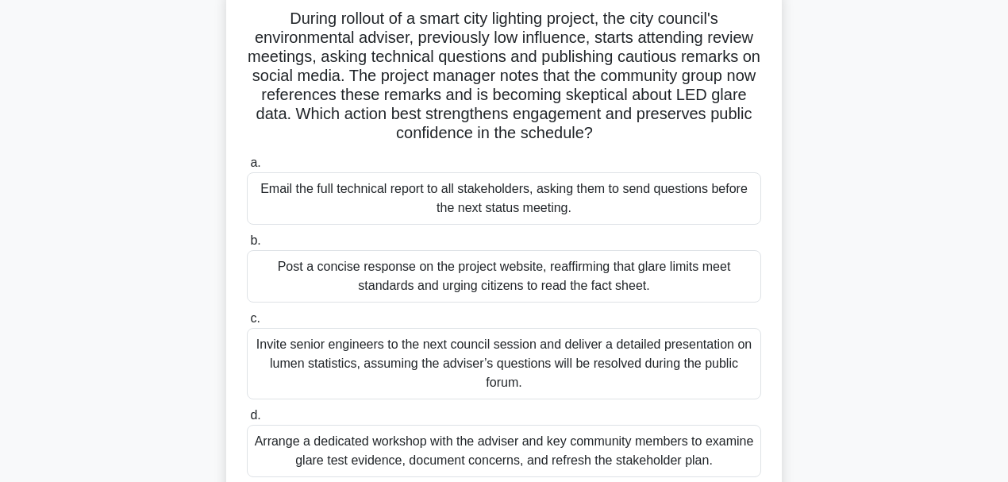
drag, startPoint x: 468, startPoint y: 113, endPoint x: 646, endPoint y: 126, distance: 178.2
click at [646, 126] on h5 "During rollout of a smart city lighting project, the city council's environment…" at bounding box center [503, 76] width 517 height 135
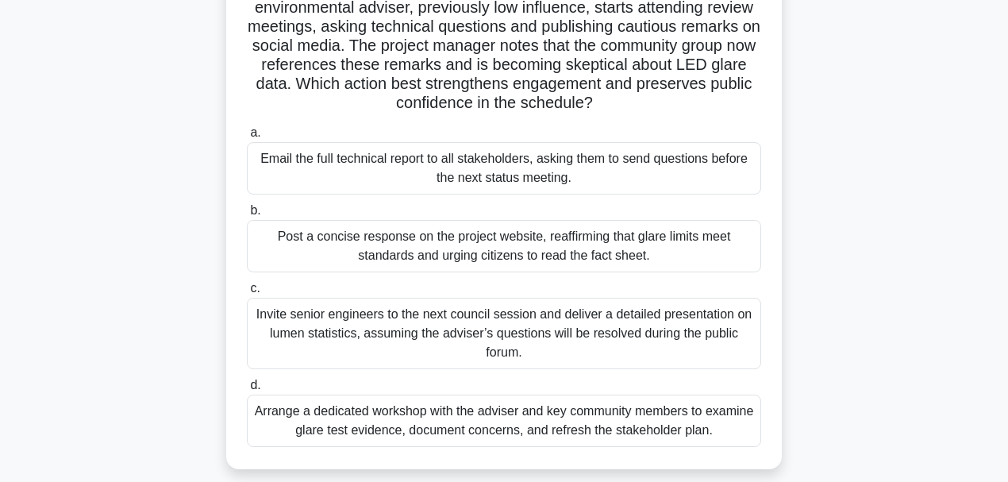
scroll to position [159, 0]
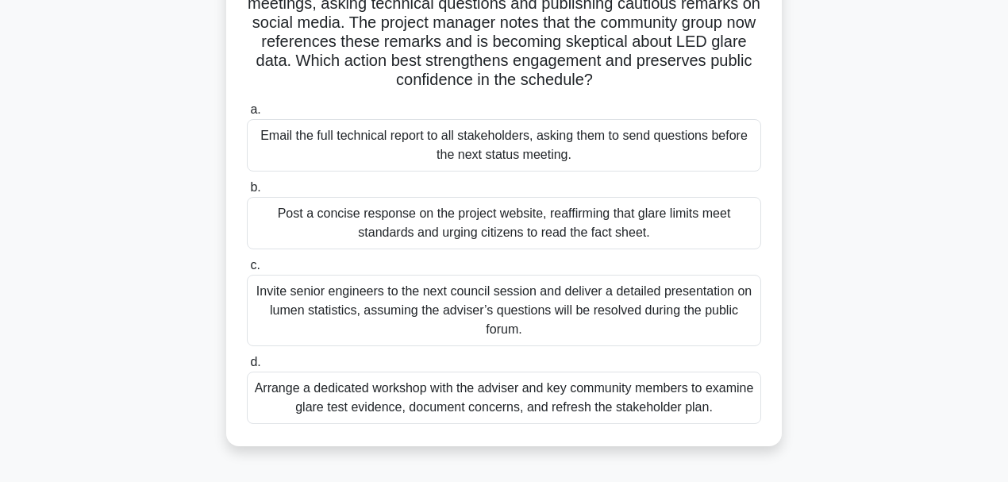
click at [452, 395] on div "Arrange a dedicated workshop with the adviser and key community members to exam…" at bounding box center [504, 397] width 514 height 52
click at [247, 367] on input "d. Arrange a dedicated workshop with the adviser and key community members to e…" at bounding box center [247, 362] width 0 height 10
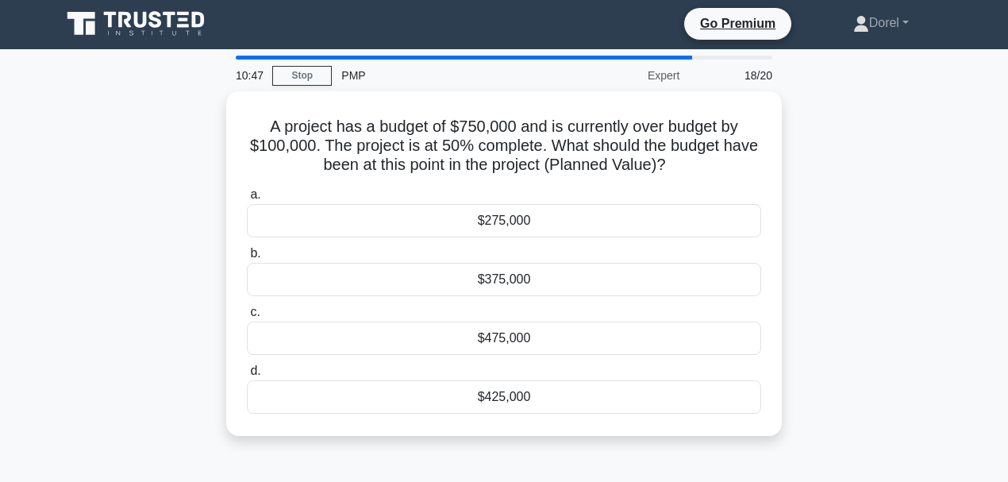
scroll to position [0, 0]
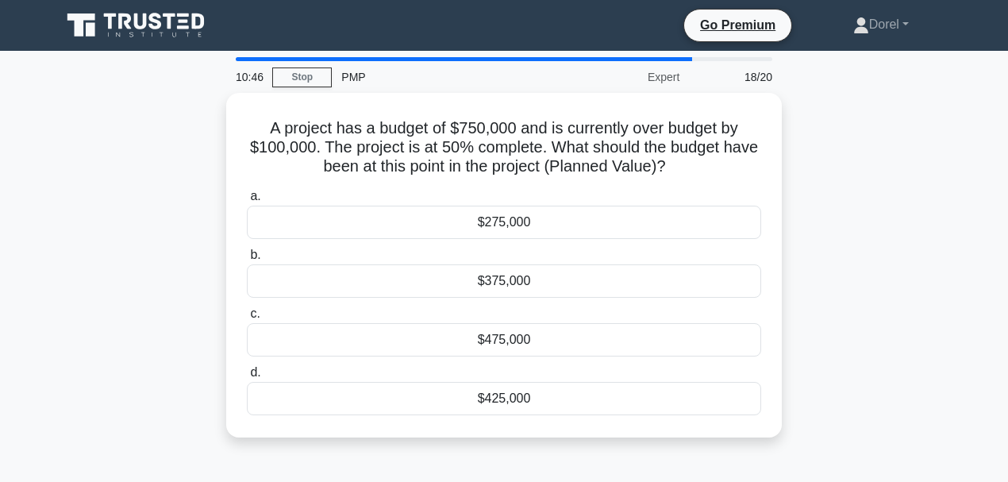
click at [205, 129] on div "A project has a budget of $750,000 and is currently over budget by $100,000. Th…" at bounding box center [504, 274] width 905 height 363
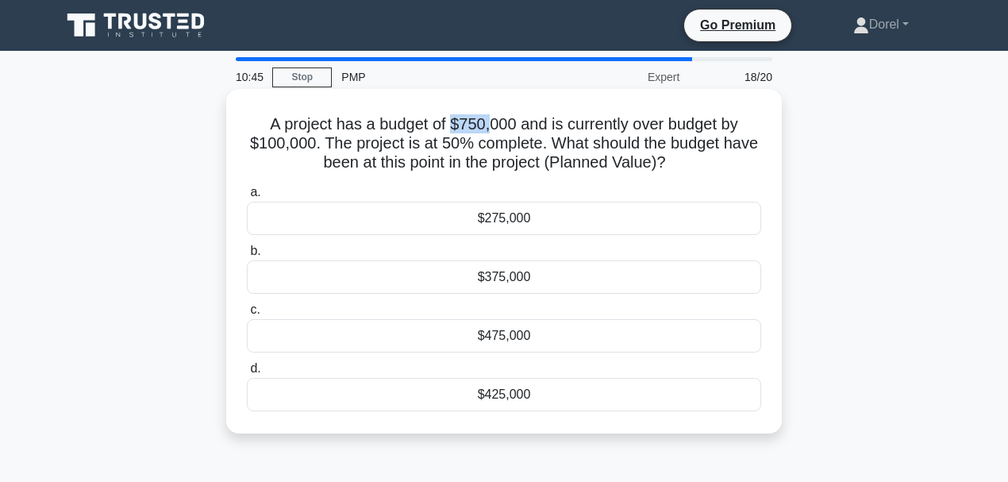
drag, startPoint x: 452, startPoint y: 121, endPoint x: 492, endPoint y: 125, distance: 40.0
click at [492, 125] on h5 "A project has a budget of $750,000 and is currently over budget by $100,000. Th…" at bounding box center [503, 143] width 517 height 59
drag, startPoint x: 252, startPoint y: 145, endPoint x: 343, endPoint y: 146, distance: 91.3
click at [343, 146] on h5 "A project has a budget of $750,000 and is currently over budget by $100,000. Th…" at bounding box center [503, 143] width 517 height 59
click at [471, 151] on h5 "A project has a budget of $750,000 and is currently over budget by $100,000. Th…" at bounding box center [503, 143] width 517 height 59
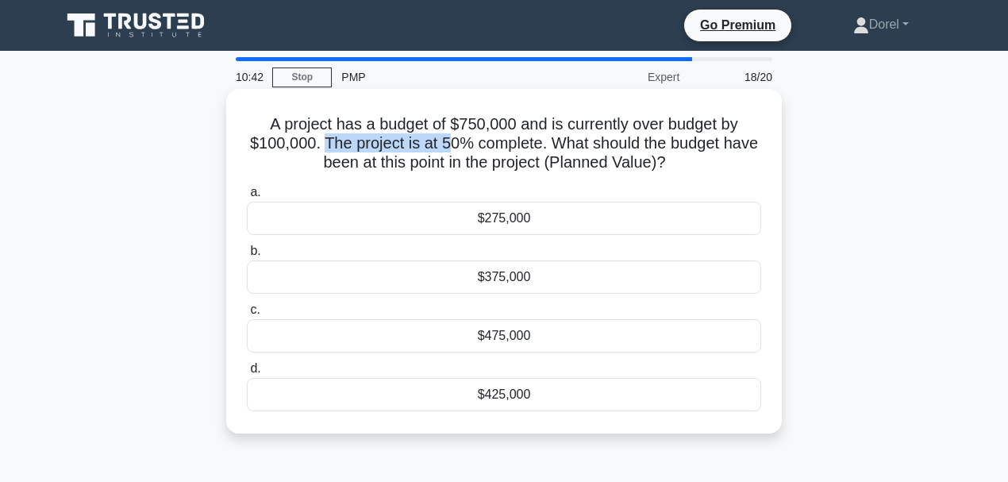
drag, startPoint x: 321, startPoint y: 146, endPoint x: 444, endPoint y: 150, distance: 123.8
click at [444, 150] on h5 "A project has a budget of $750,000 and is currently over budget by $100,000. Th…" at bounding box center [503, 143] width 517 height 59
click at [644, 148] on h5 "A project has a budget of $750,000 and is currently over budget by $100,000. Th…" at bounding box center [503, 143] width 517 height 59
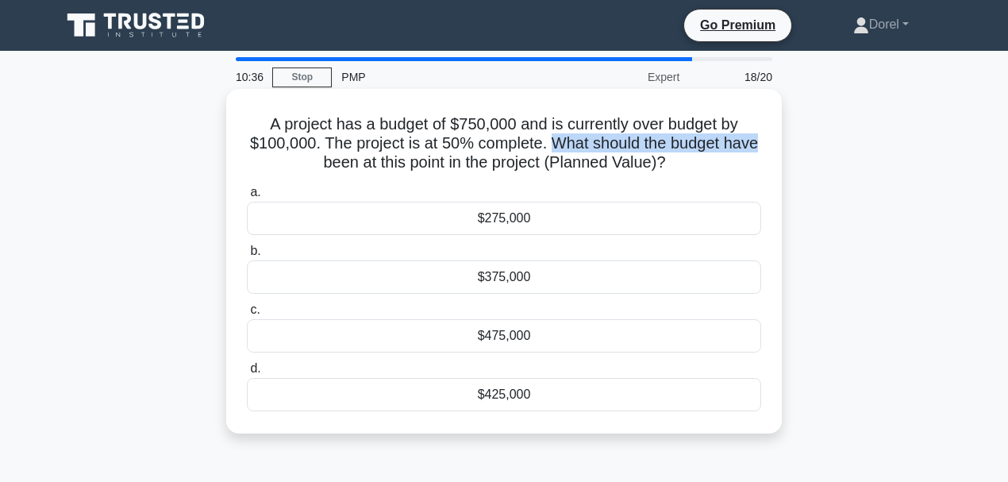
drag, startPoint x: 554, startPoint y: 136, endPoint x: 763, endPoint y: 152, distance: 210.1
click at [763, 152] on div "A project has a budget of $750,000 and is currently over budget by $100,000. Th…" at bounding box center [503, 261] width 543 height 332
click at [640, 167] on h5 "A project has a budget of $750,000 and is currently over budget by $100,000. Th…" at bounding box center [503, 143] width 517 height 59
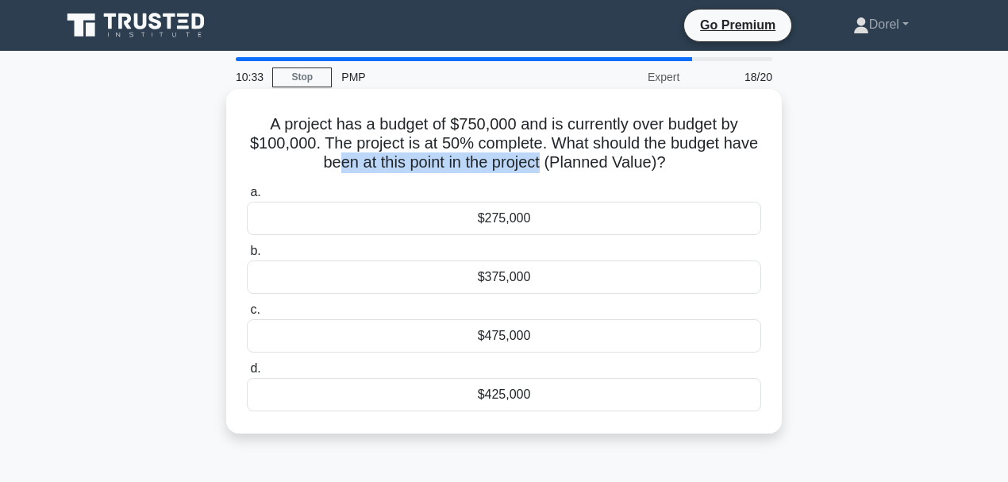
drag, startPoint x: 336, startPoint y: 164, endPoint x: 543, endPoint y: 165, distance: 206.3
click at [543, 165] on h5 "A project has a budget of $750,000 and is currently over budget by $100,000. Th…" at bounding box center [503, 143] width 517 height 59
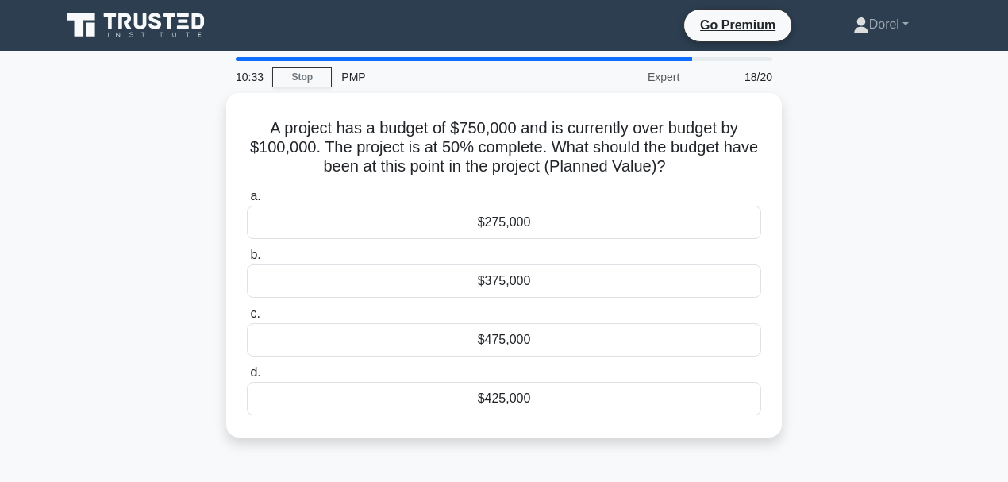
click at [149, 177] on div "A project has a budget of $750,000 and is currently over budget by $100,000. Th…" at bounding box center [504, 274] width 905 height 363
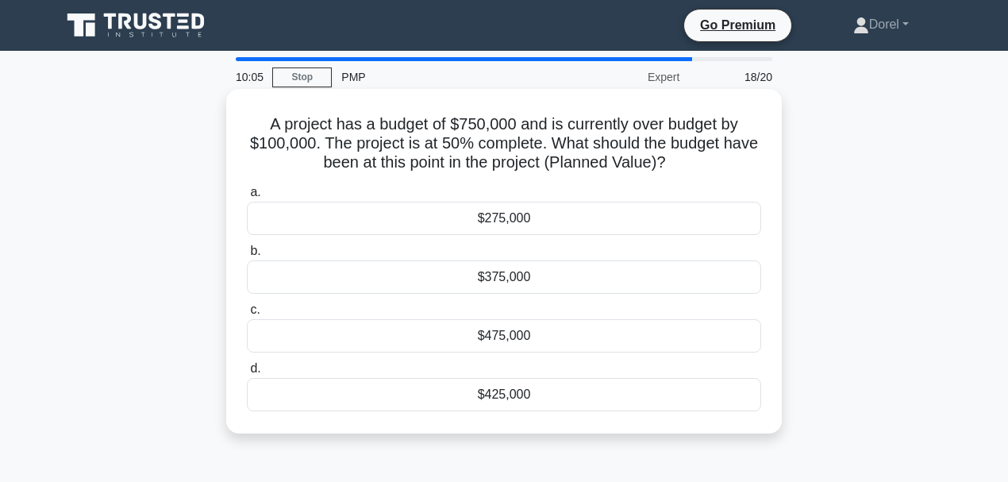
click at [376, 407] on div "$425,000" at bounding box center [504, 394] width 514 height 33
click at [247, 374] on input "d. $425,000" at bounding box center [247, 368] width 0 height 10
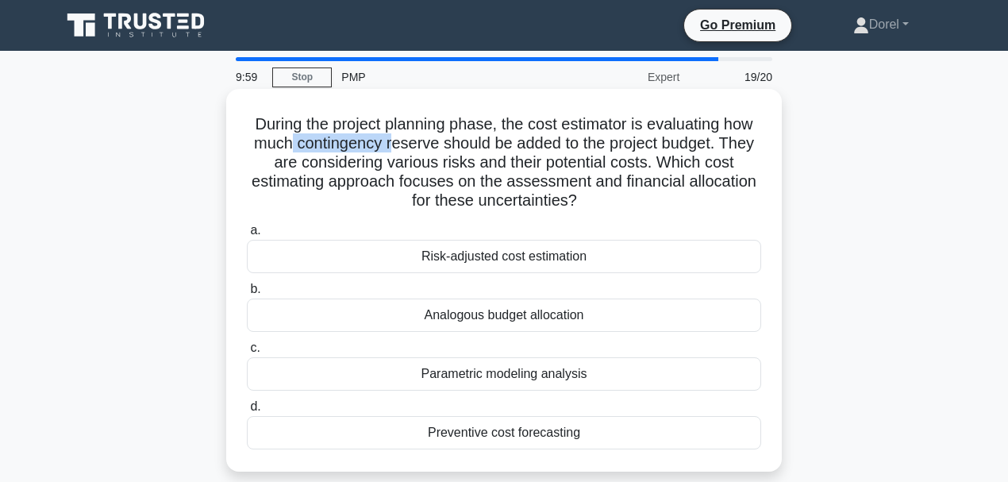
drag, startPoint x: 288, startPoint y: 145, endPoint x: 394, endPoint y: 135, distance: 106.0
click at [394, 135] on h5 "During the project planning phase, the cost estimator is evaluating how much co…" at bounding box center [503, 162] width 517 height 97
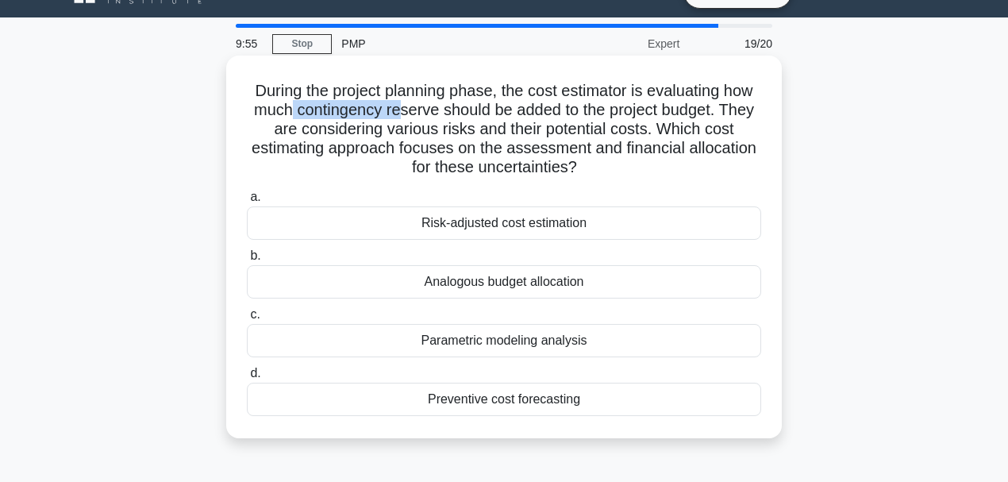
scroll to position [52, 0]
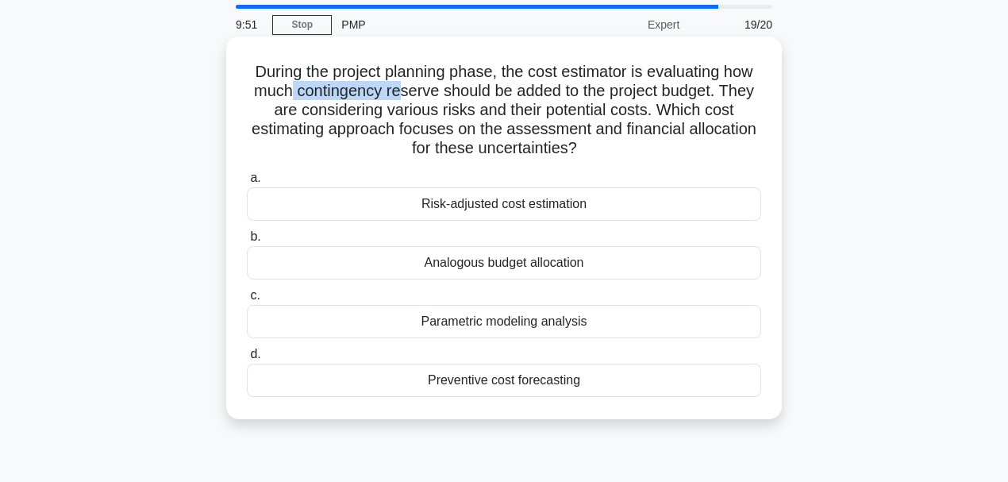
drag, startPoint x: 517, startPoint y: 123, endPoint x: 724, endPoint y: 143, distance: 208.0
click at [724, 143] on h5 "During the project planning phase, the cost estimator is evaluating how much co…" at bounding box center [503, 110] width 517 height 97
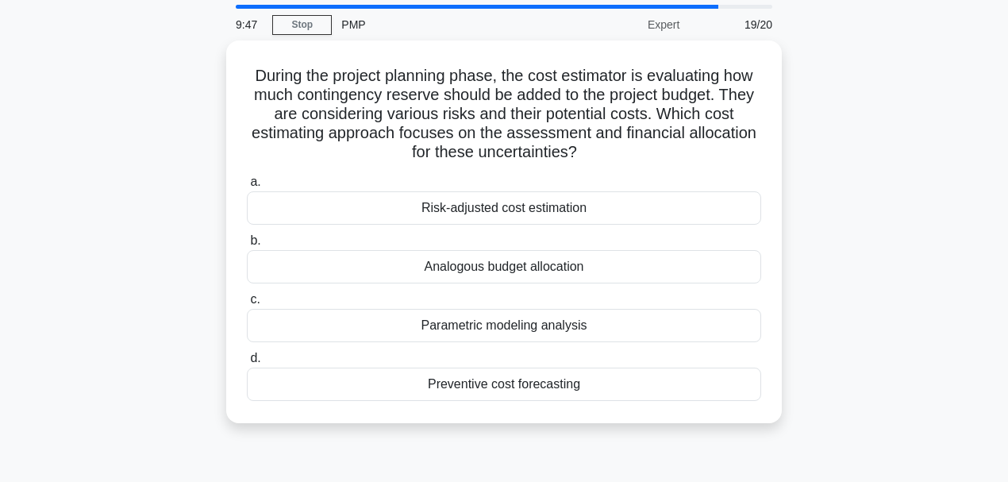
click at [141, 209] on div "During the project planning phase, the cost estimator is evaluating how much co…" at bounding box center [504, 240] width 905 height 401
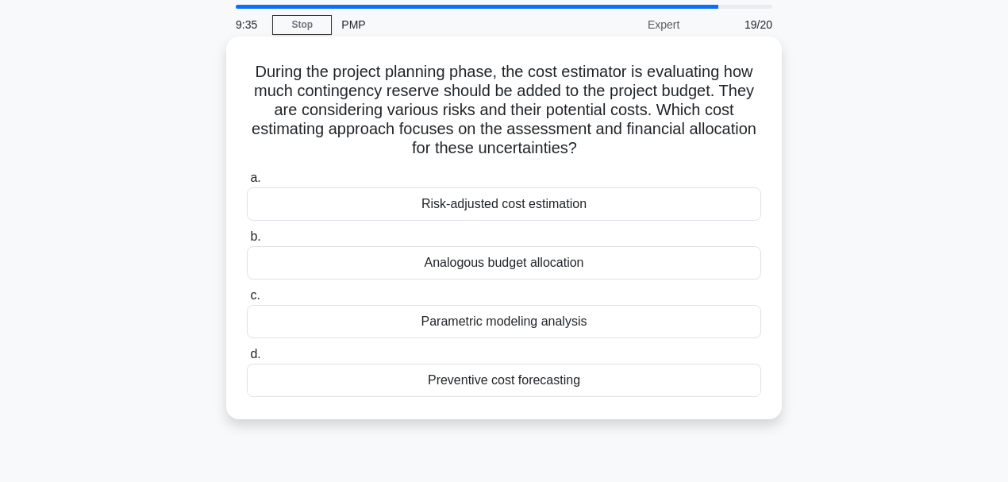
drag, startPoint x: 409, startPoint y: 375, endPoint x: 621, endPoint y: 376, distance: 211.9
click at [621, 376] on div "Preventive cost forecasting" at bounding box center [504, 379] width 514 height 33
drag, startPoint x: 391, startPoint y: 309, endPoint x: 637, endPoint y: 305, distance: 246.0
click at [637, 305] on div "Parametric modeling analysis" at bounding box center [504, 321] width 514 height 33
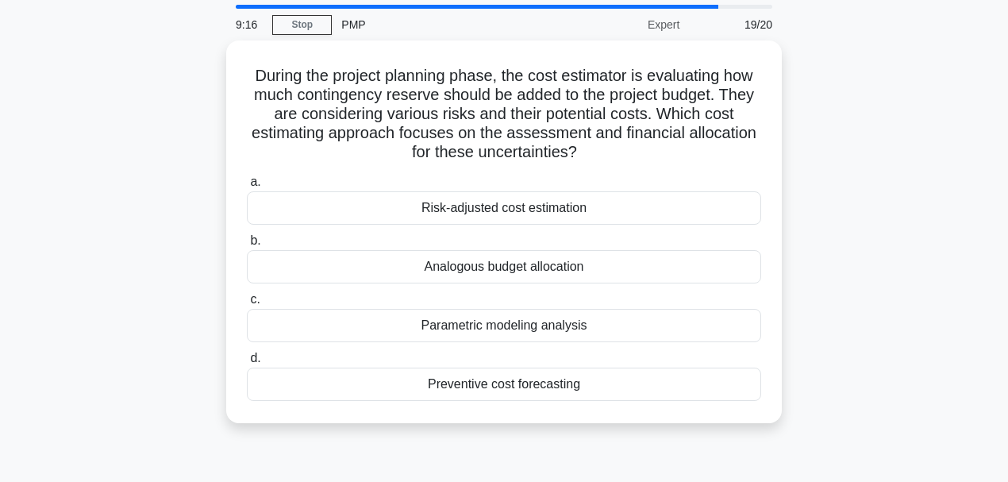
click at [498, 448] on div "9:16 Stop PMP Expert 19/20 During the project planning phase, the cost estimato…" at bounding box center [504, 401] width 905 height 793
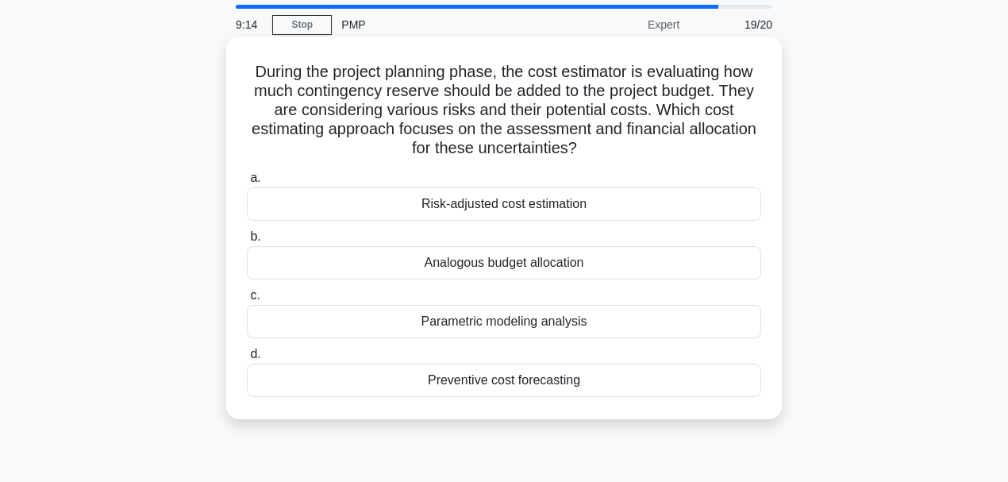
click at [498, 384] on div "Preventive cost forecasting" at bounding box center [504, 379] width 514 height 33
click at [247, 359] on input "d. Preventive cost forecasting" at bounding box center [247, 354] width 0 height 10
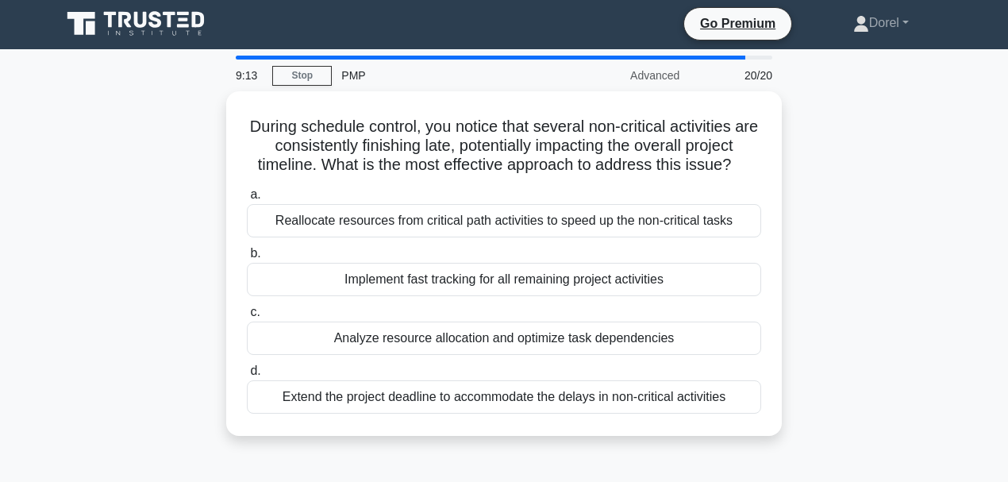
scroll to position [0, 0]
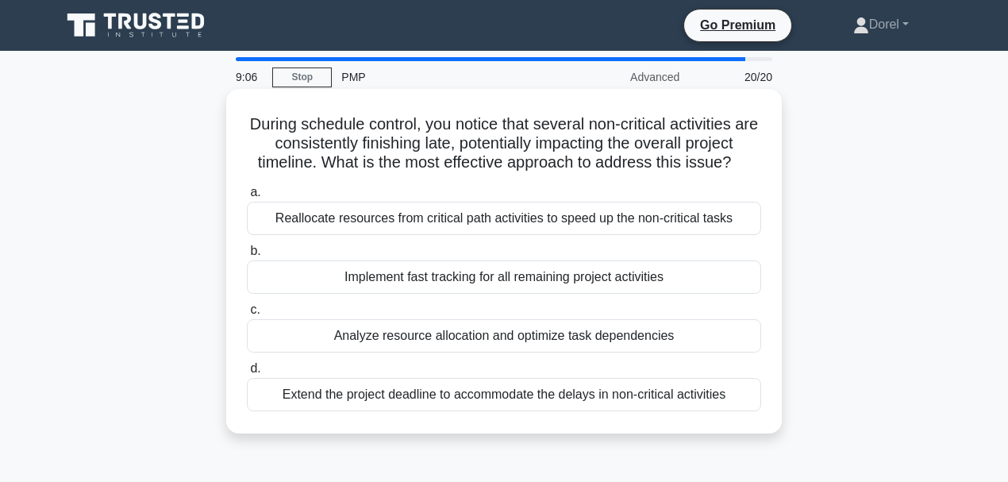
drag, startPoint x: 262, startPoint y: 149, endPoint x: 758, endPoint y: 163, distance: 496.1
click at [758, 163] on h5 "During schedule control, you notice that several non-critical activities are co…" at bounding box center [503, 143] width 517 height 59
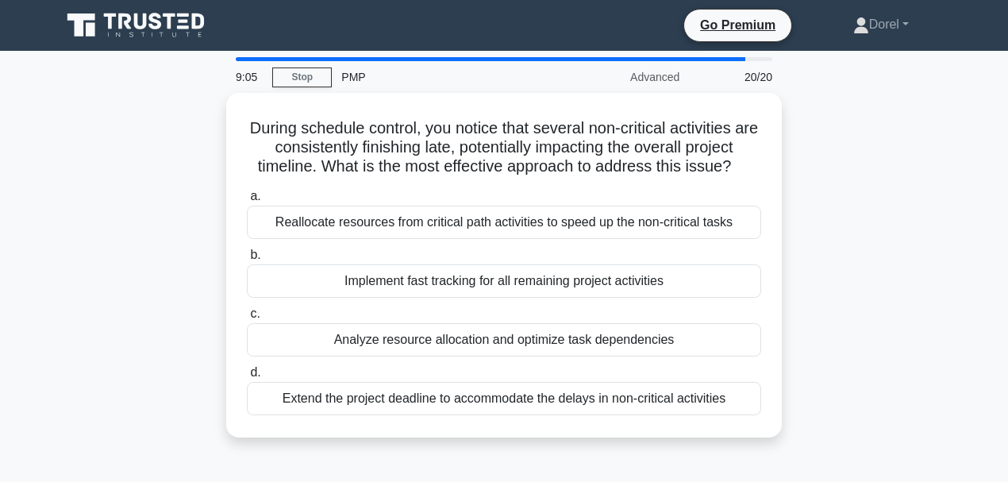
click at [875, 176] on div "During schedule control, you notice that several non-critical activities are co…" at bounding box center [504, 274] width 905 height 363
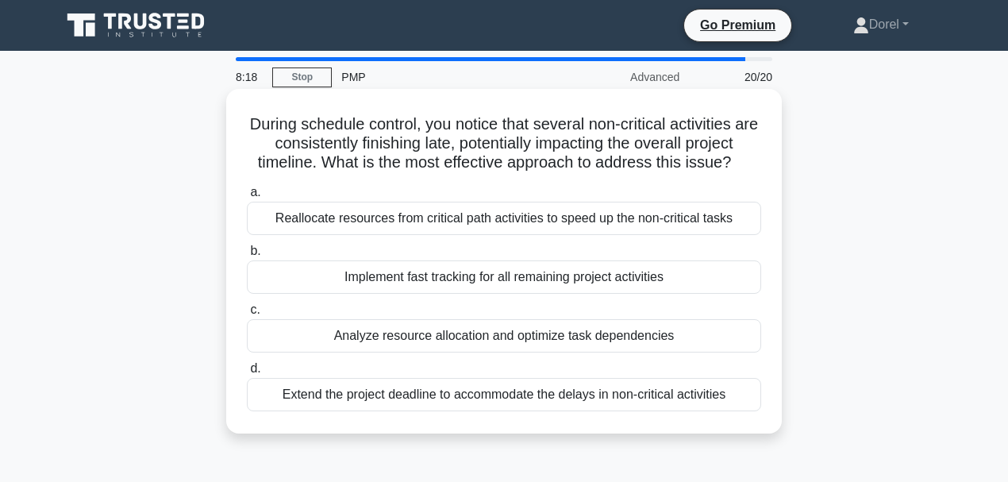
click at [406, 282] on div "Implement fast tracking for all remaining project activities" at bounding box center [504, 276] width 514 height 33
click at [247, 256] on input "b. Implement fast tracking for all remaining project activities" at bounding box center [247, 251] width 0 height 10
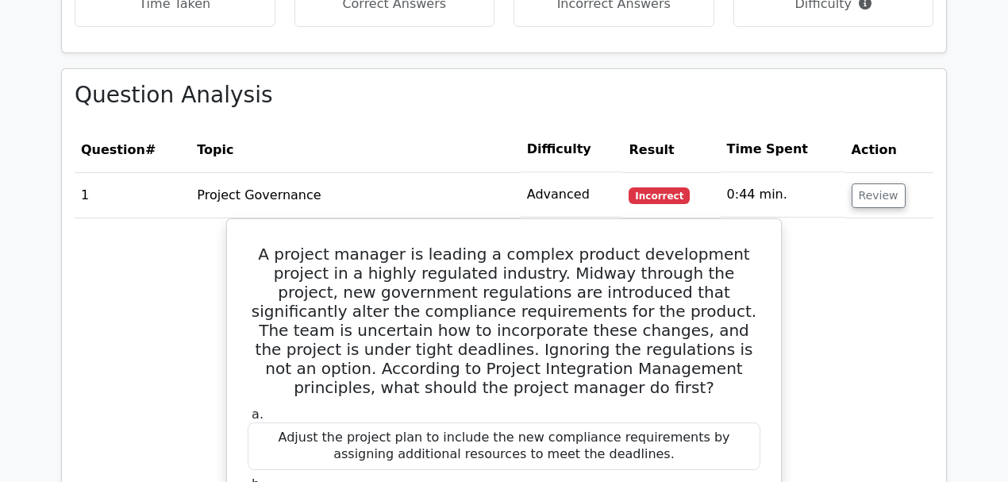
scroll to position [1692, 0]
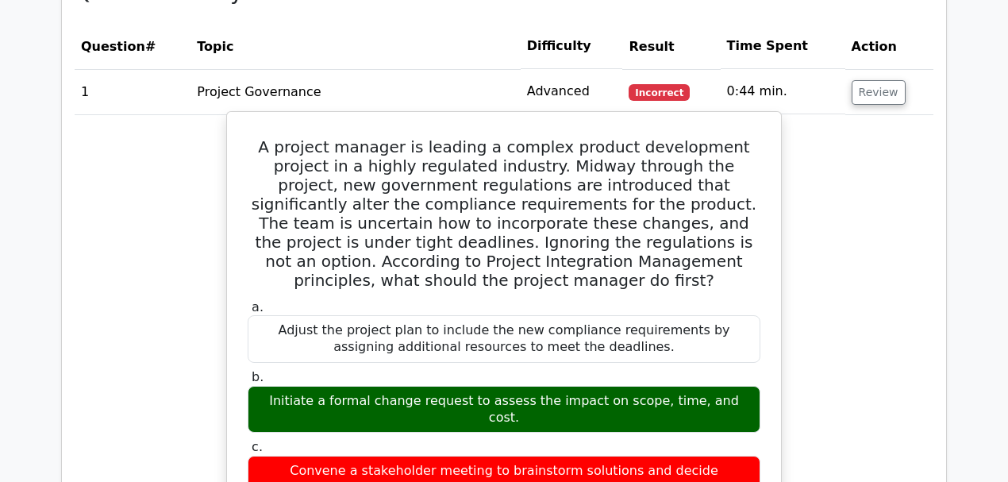
drag, startPoint x: 267, startPoint y: 321, endPoint x: 732, endPoint y: 323, distance: 465.0
click at [722, 386] on div "Initiate a formal change request to assess the impact on scope, time, and cost." at bounding box center [504, 410] width 513 height 48
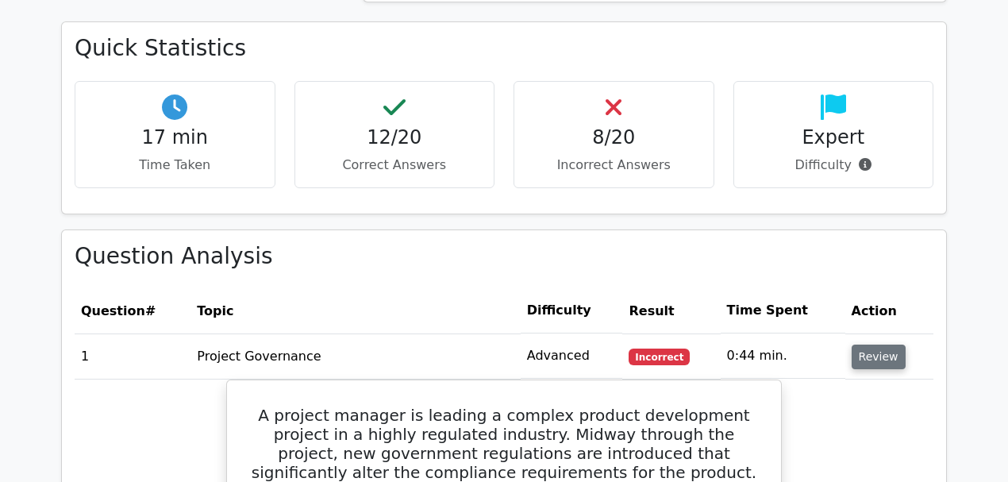
click at [876, 344] on button "Review" at bounding box center [878, 356] width 54 height 25
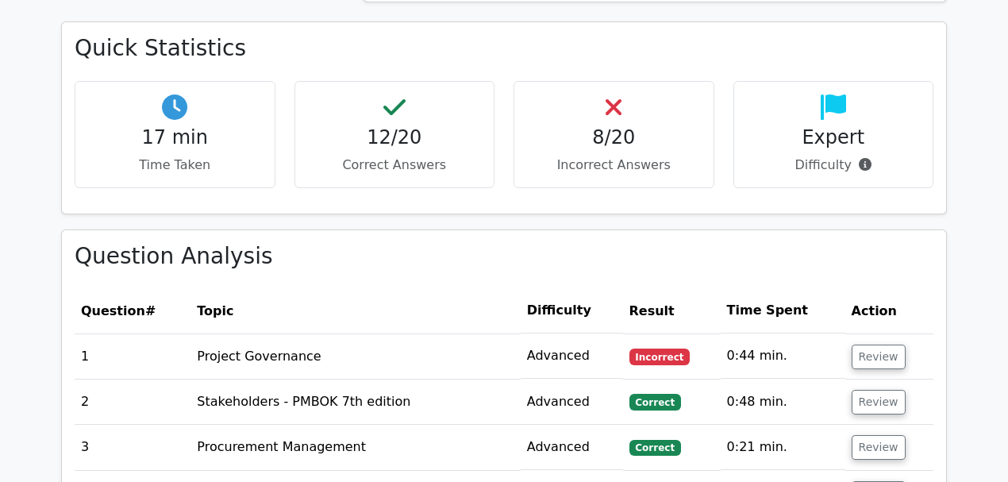
scroll to position [1639, 0]
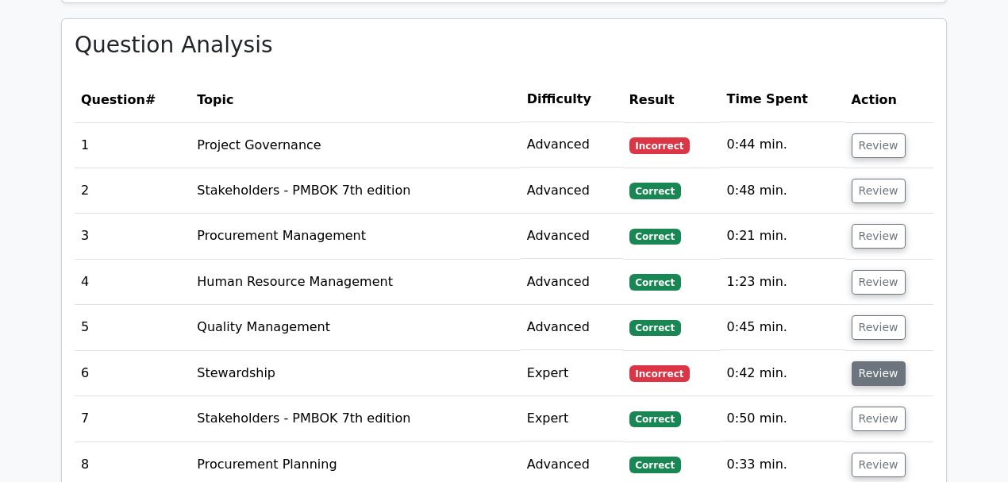
click at [885, 361] on button "Review" at bounding box center [878, 373] width 54 height 25
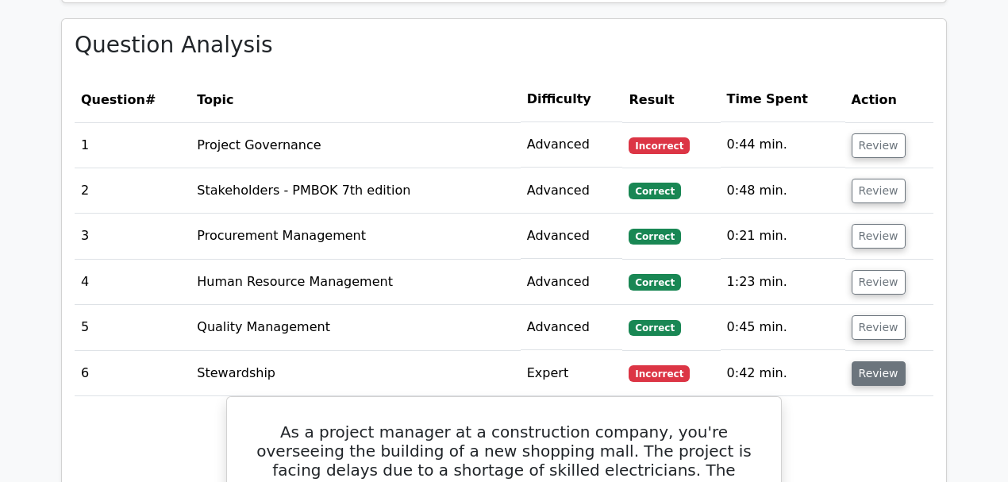
click at [885, 361] on button "Review" at bounding box center [878, 373] width 54 height 25
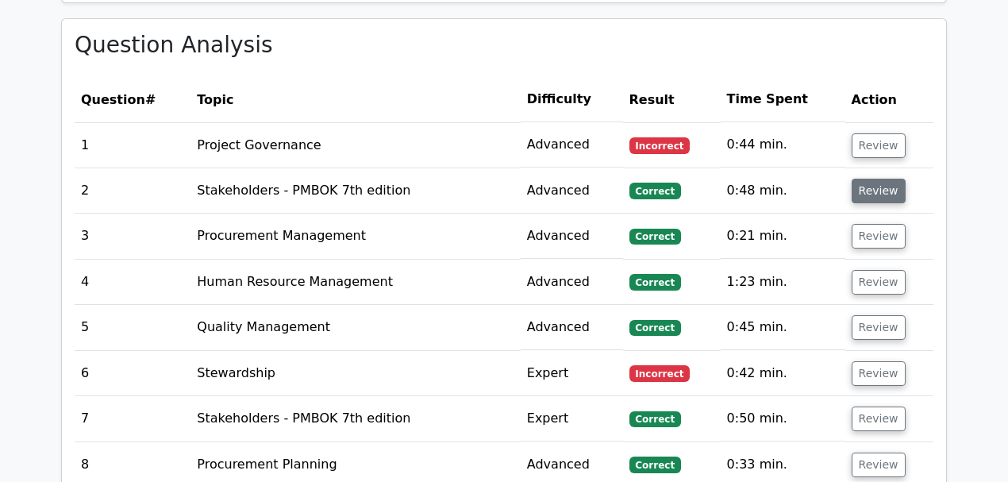
click at [876, 179] on button "Review" at bounding box center [878, 191] width 54 height 25
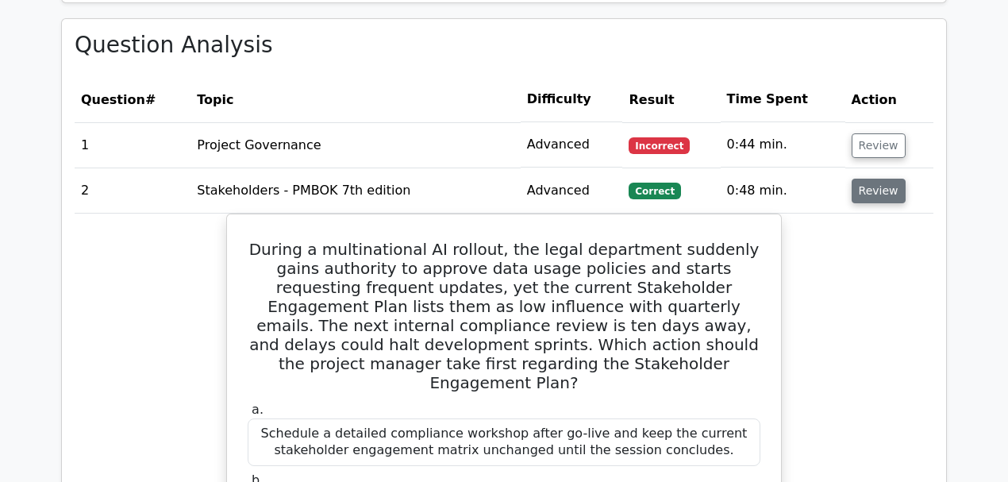
click at [876, 179] on button "Review" at bounding box center [878, 191] width 54 height 25
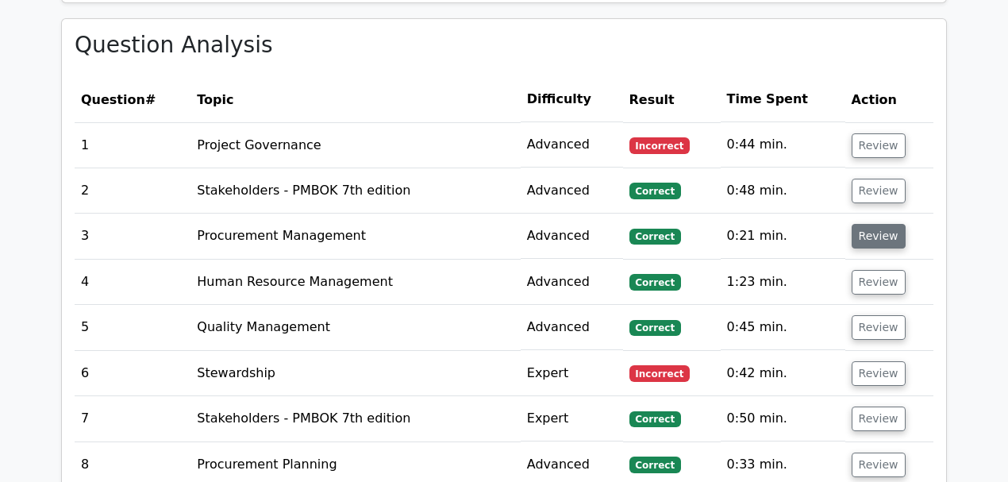
click at [874, 224] on button "Review" at bounding box center [878, 236] width 54 height 25
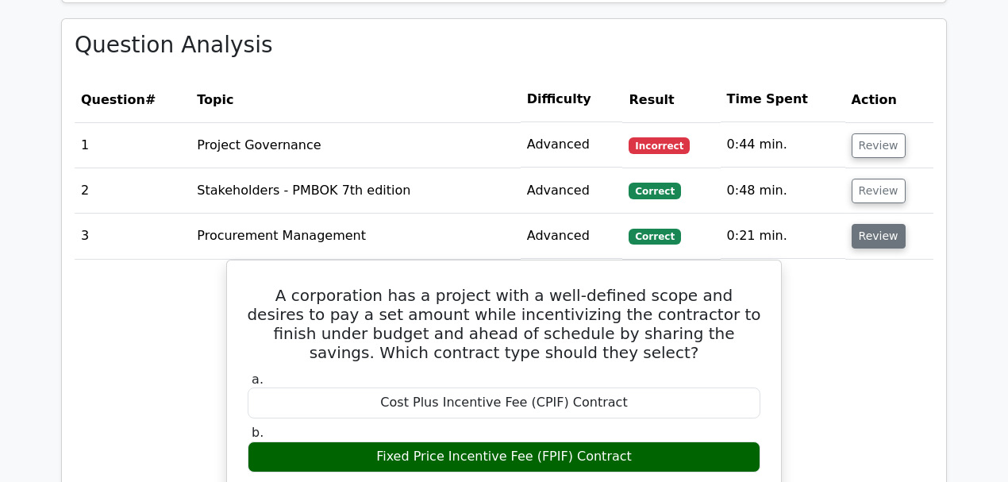
click at [874, 224] on button "Review" at bounding box center [878, 236] width 54 height 25
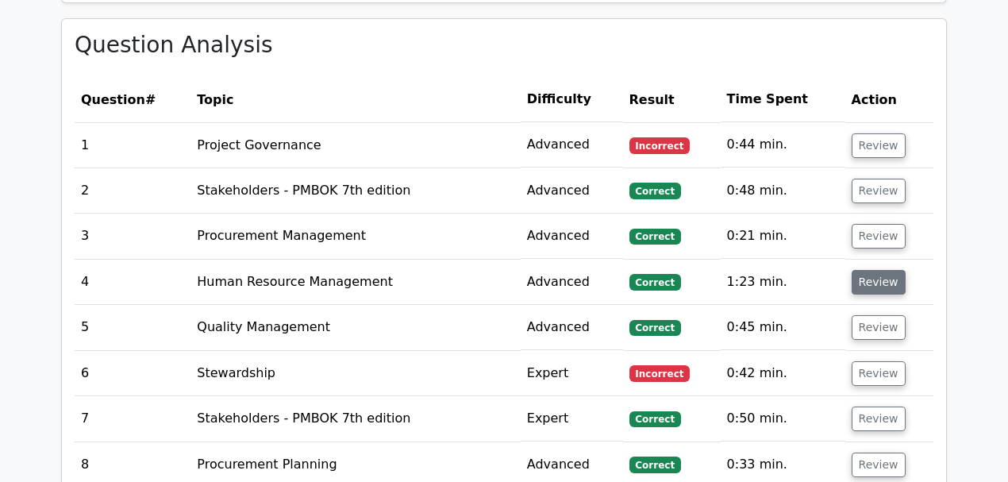
click at [871, 270] on button "Review" at bounding box center [878, 282] width 54 height 25
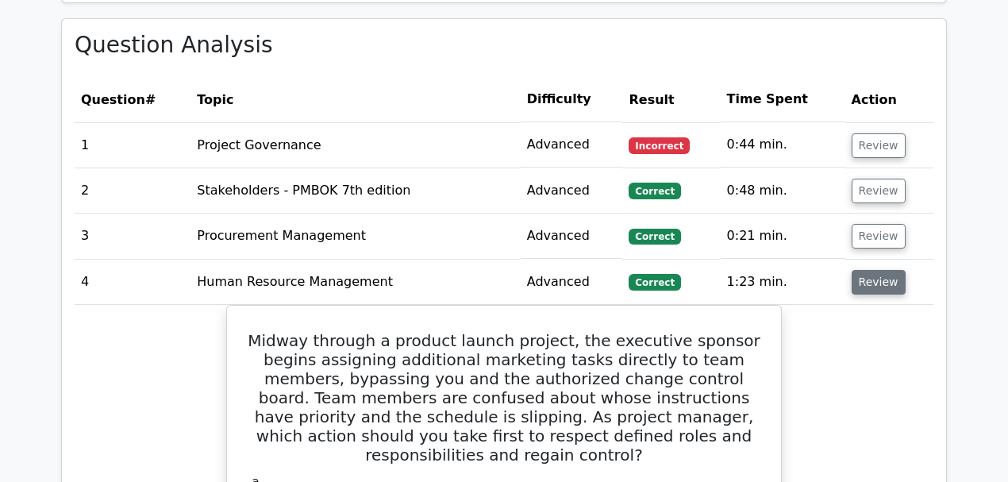
click at [871, 270] on button "Review" at bounding box center [878, 282] width 54 height 25
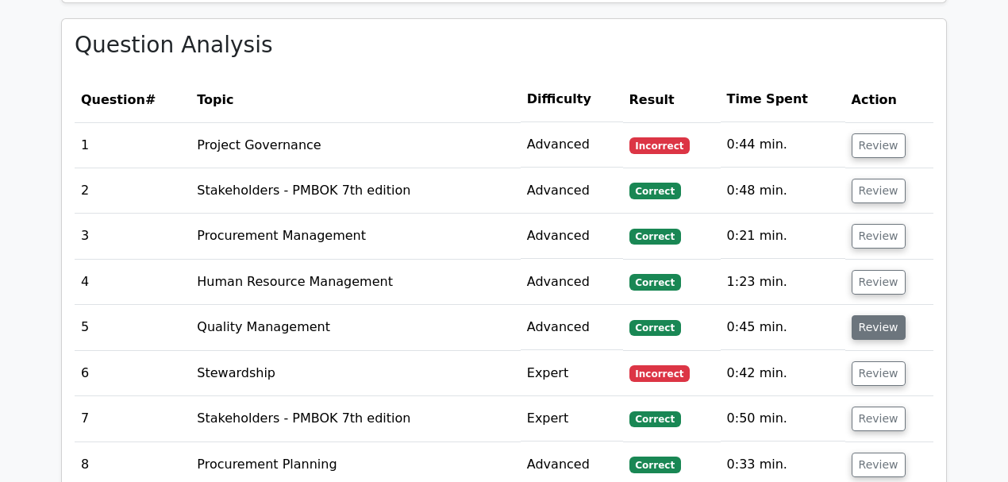
click at [874, 315] on button "Review" at bounding box center [878, 327] width 54 height 25
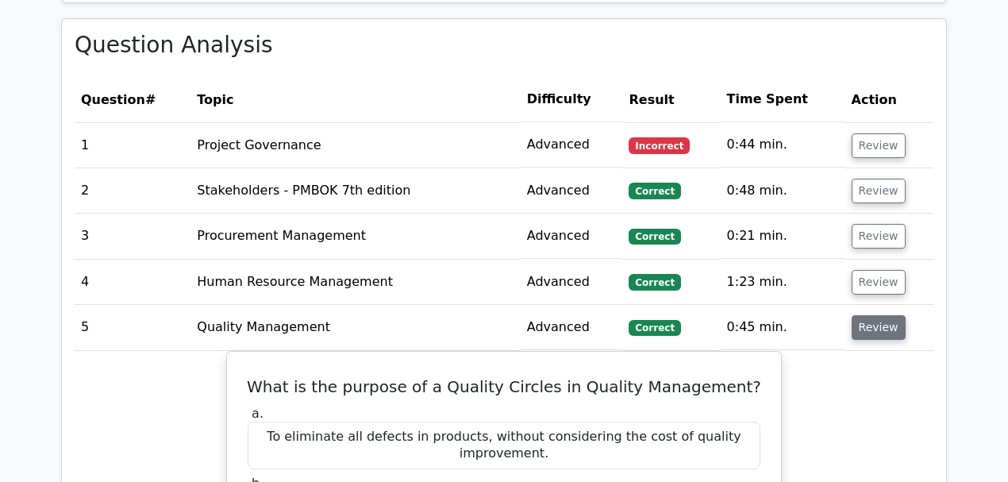
click at [874, 315] on button "Review" at bounding box center [878, 327] width 54 height 25
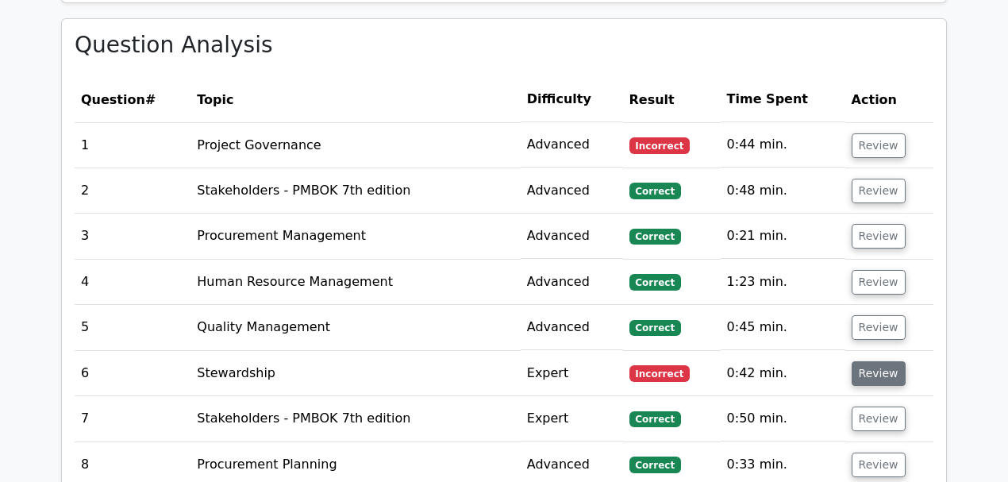
click at [870, 361] on button "Review" at bounding box center [878, 373] width 54 height 25
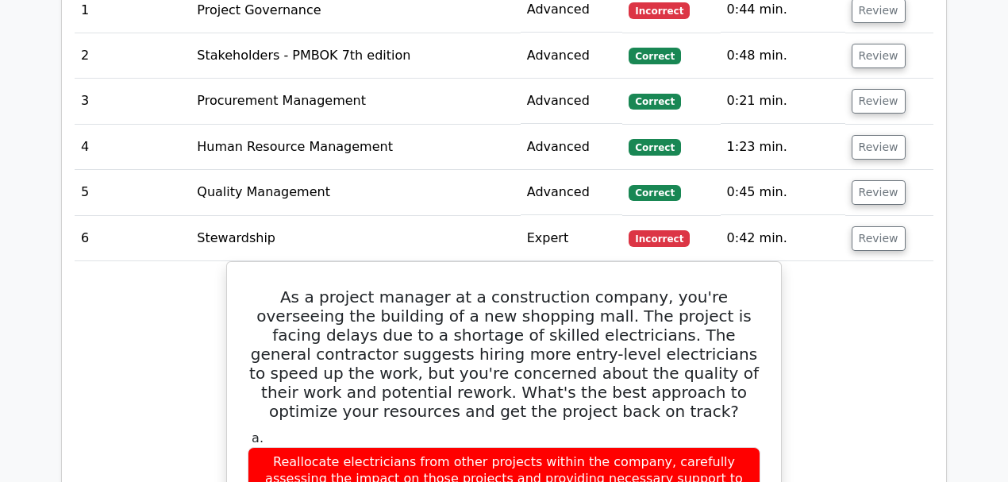
scroll to position [1692, 0]
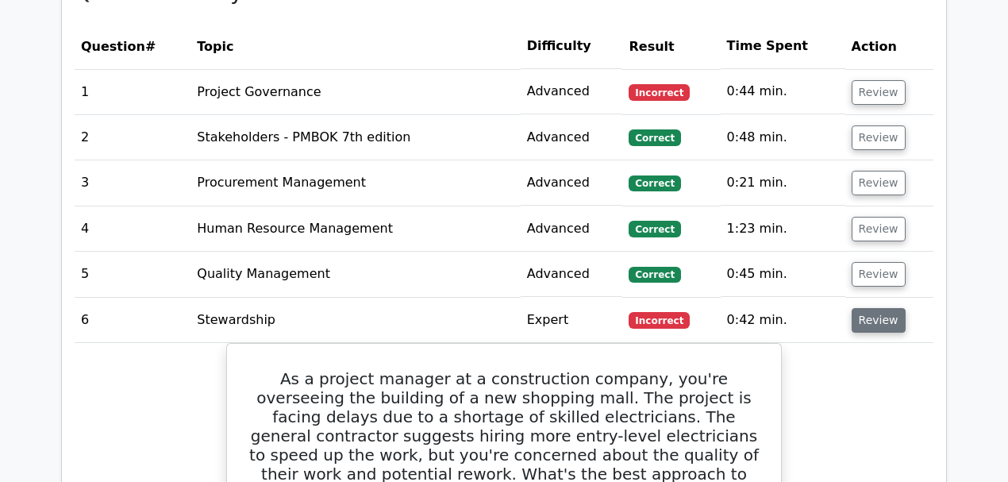
click at [873, 308] on button "Review" at bounding box center [878, 320] width 54 height 25
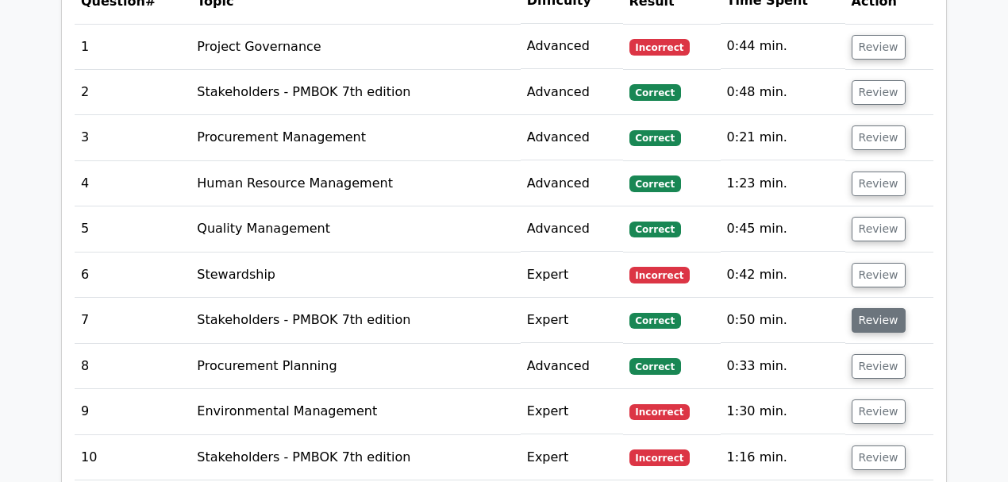
scroll to position [1798, 0]
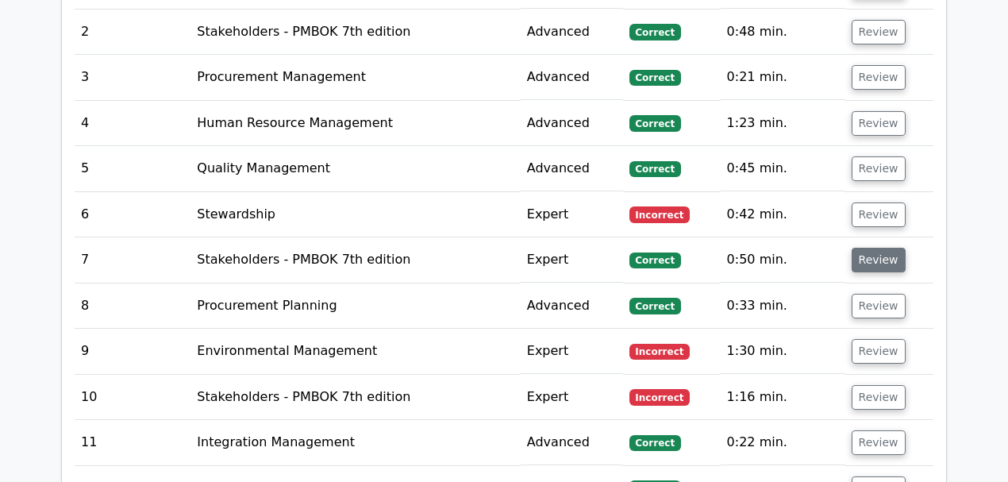
click at [874, 248] on button "Review" at bounding box center [878, 260] width 54 height 25
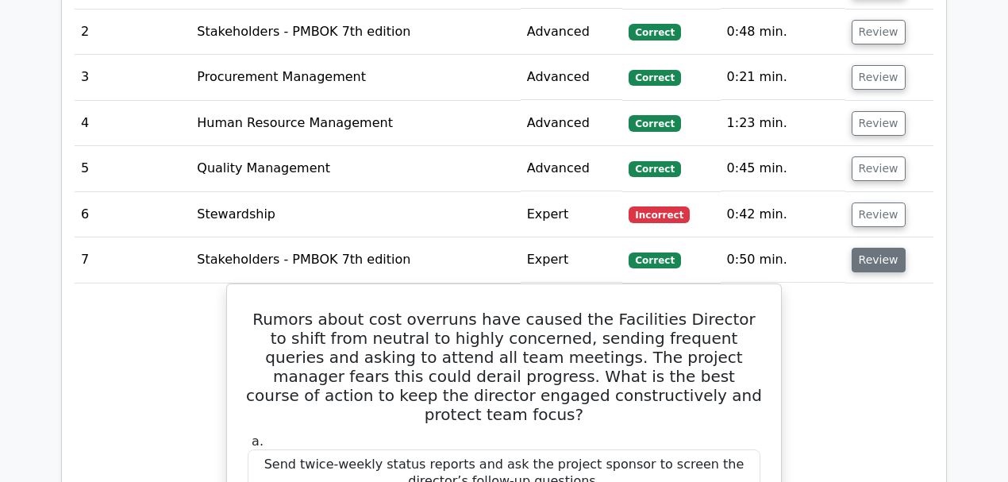
click at [874, 248] on button "Review" at bounding box center [878, 260] width 54 height 25
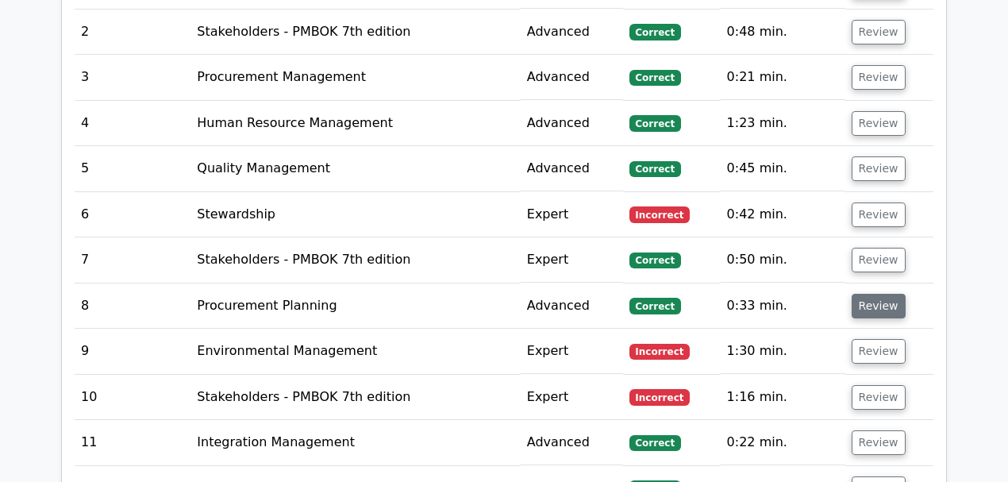
click at [872, 294] on button "Review" at bounding box center [878, 306] width 54 height 25
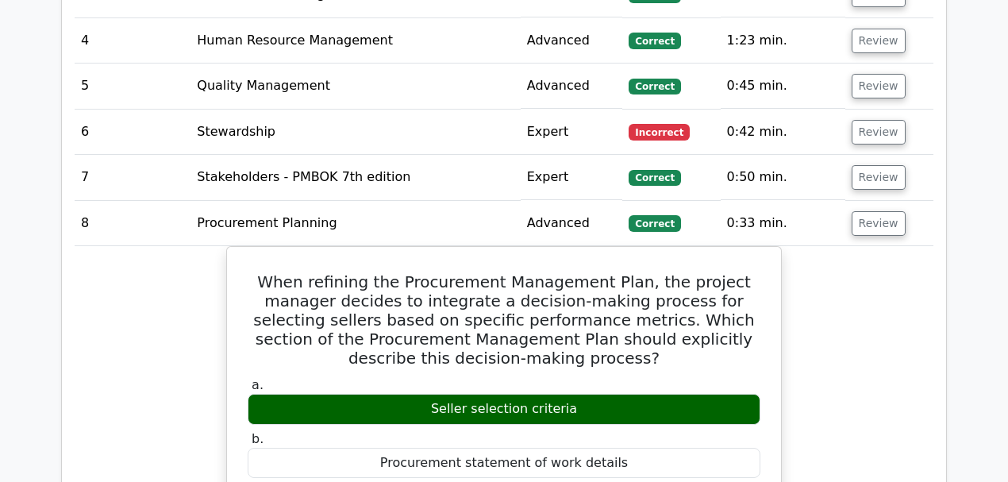
scroll to position [1851, 0]
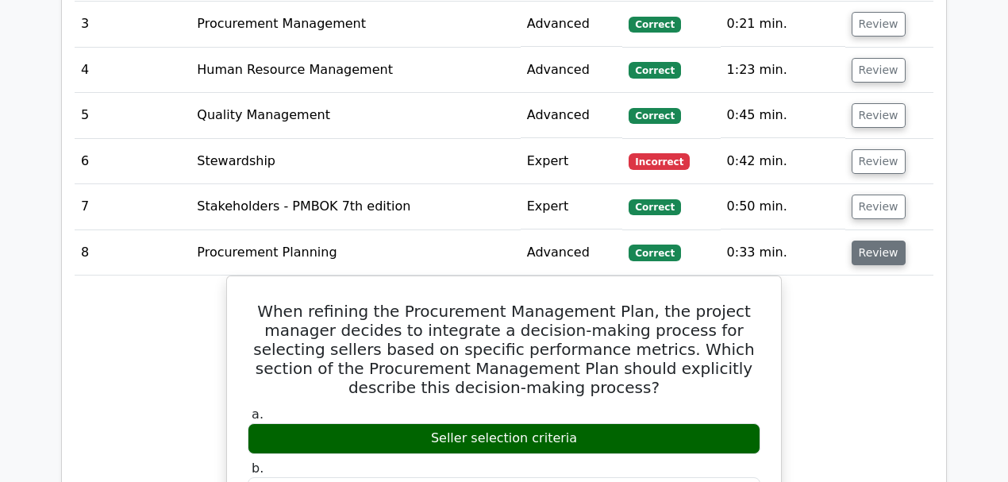
click at [876, 240] on button "Review" at bounding box center [878, 252] width 54 height 25
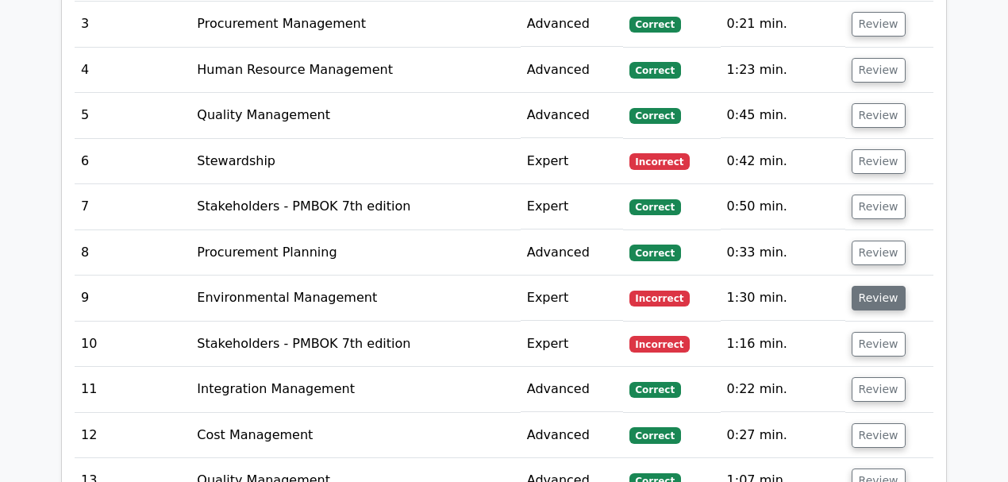
click at [870, 286] on button "Review" at bounding box center [878, 298] width 54 height 25
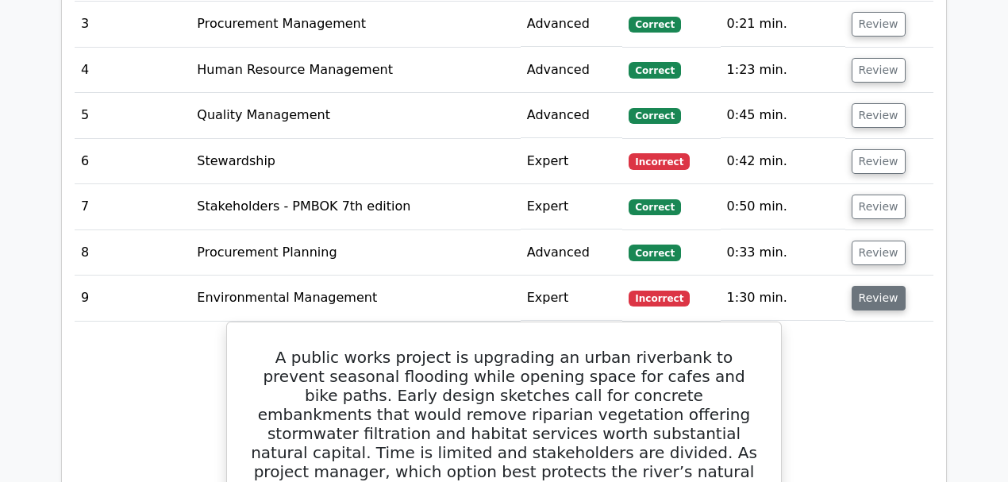
click at [859, 286] on button "Review" at bounding box center [878, 298] width 54 height 25
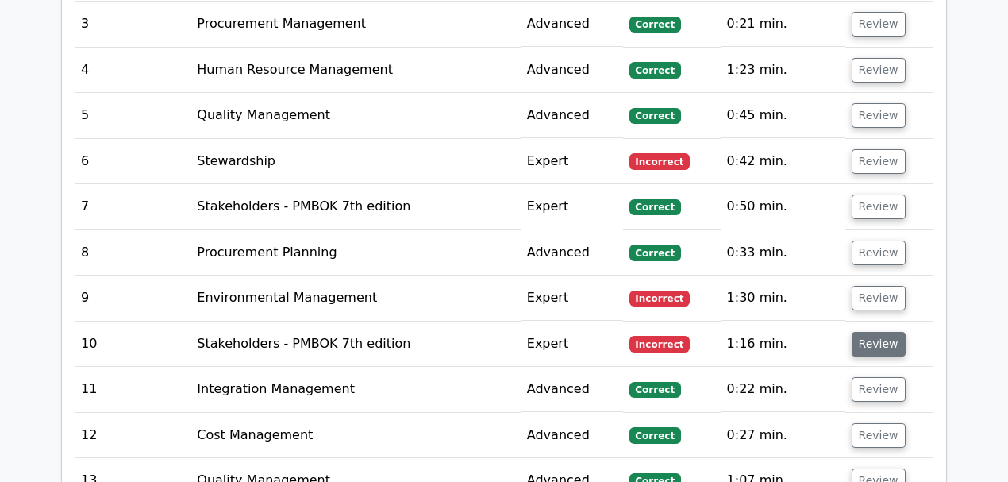
click at [874, 332] on button "Review" at bounding box center [878, 344] width 54 height 25
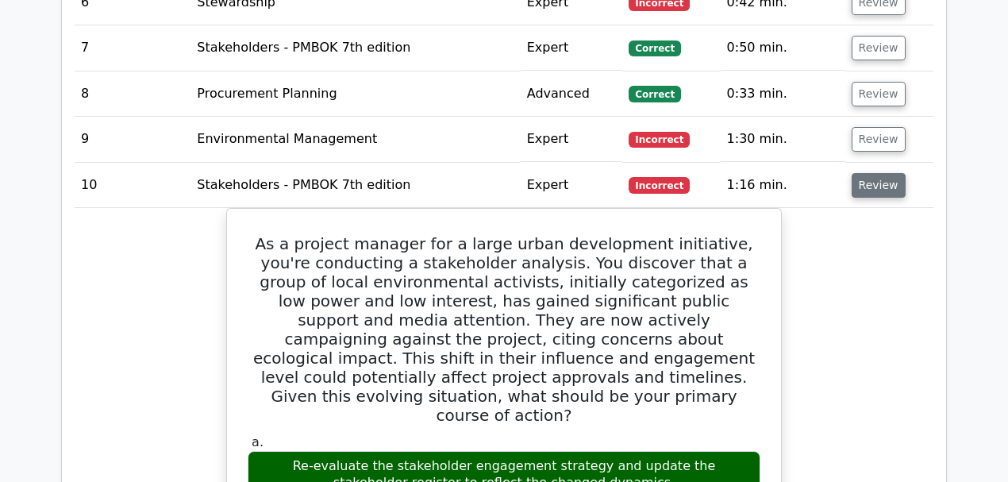
scroll to position [2115, 0]
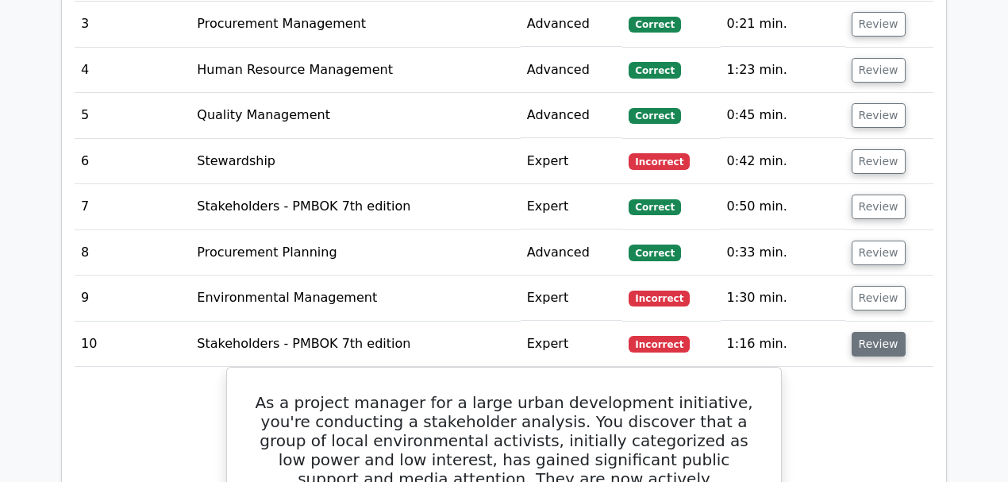
click at [881, 332] on button "Review" at bounding box center [878, 344] width 54 height 25
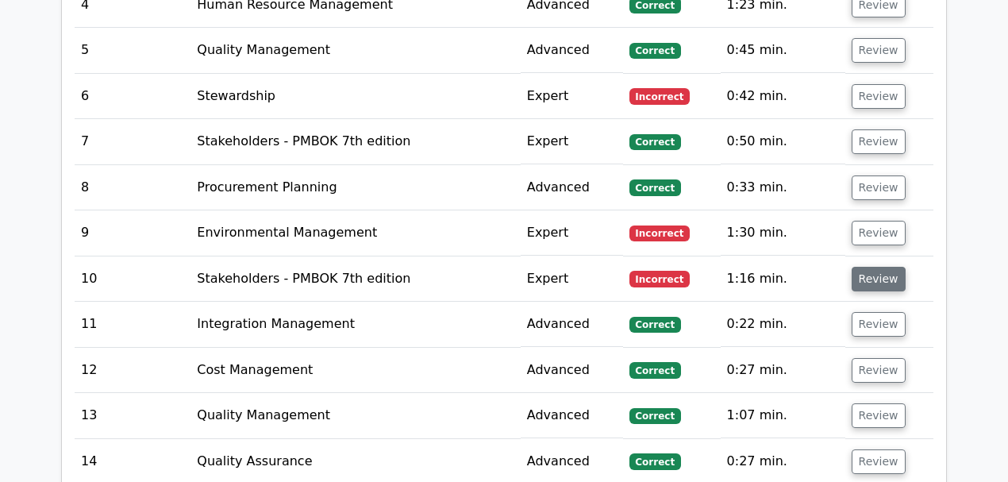
scroll to position [2063, 0]
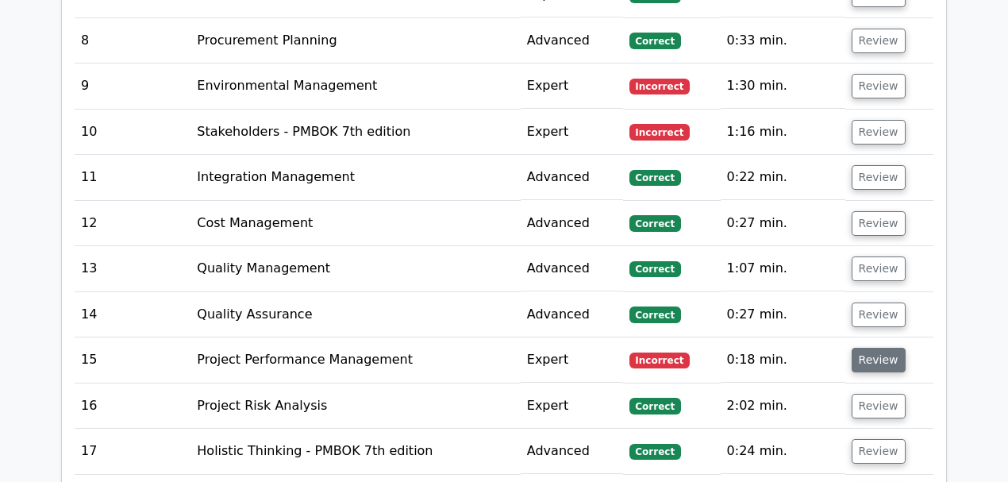
click at [881, 348] on button "Review" at bounding box center [878, 360] width 54 height 25
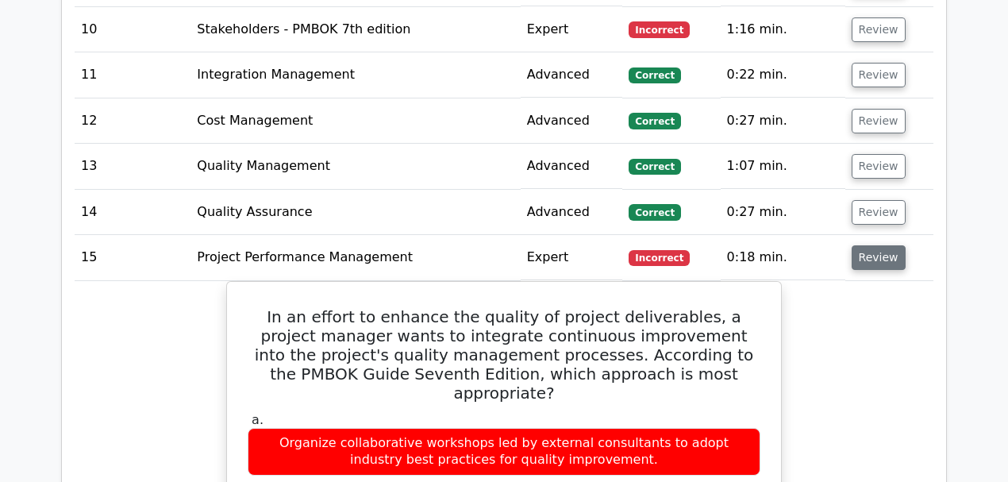
scroll to position [2274, 0]
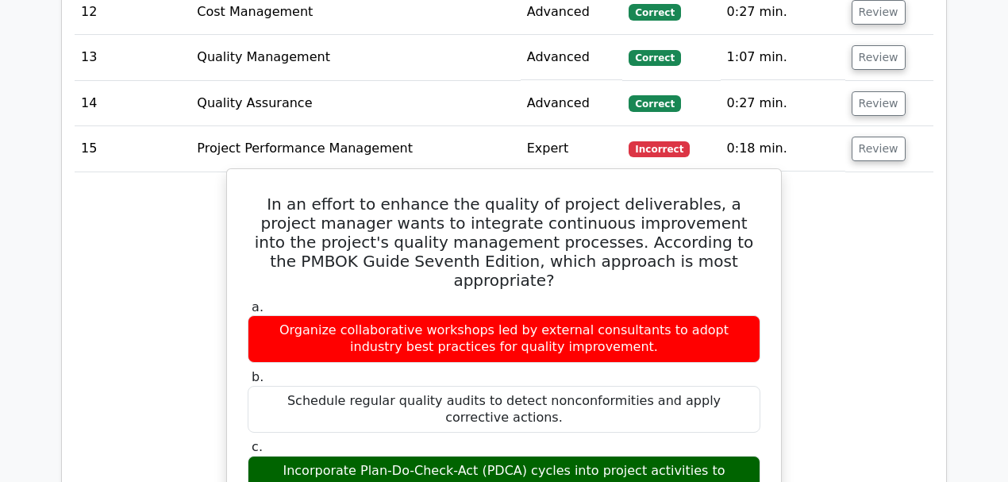
drag, startPoint x: 332, startPoint y: 349, endPoint x: 440, endPoint y: 351, distance: 107.9
click at [440, 455] on div "Incorporate Plan-Do-Check-Act (PDCA) cycles into project activities to systemat…" at bounding box center [504, 479] width 513 height 48
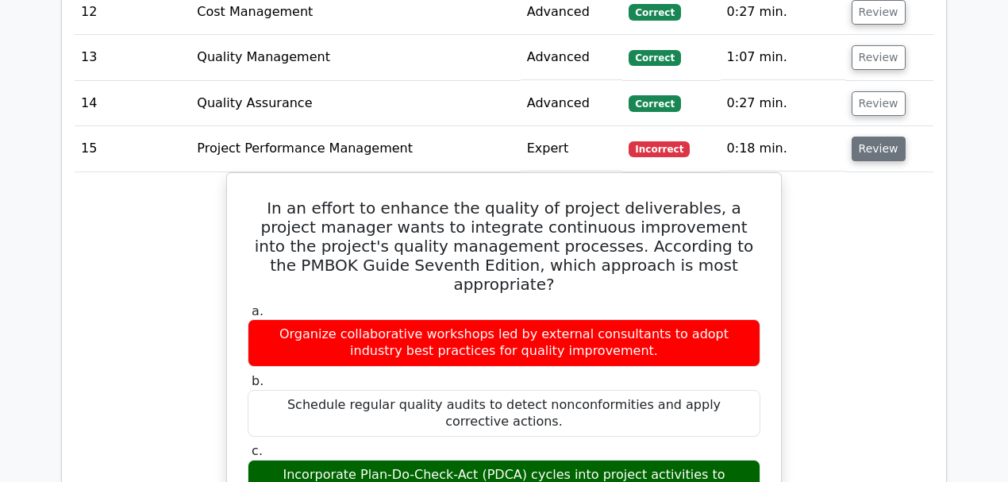
click at [896, 136] on button "Review" at bounding box center [878, 148] width 54 height 25
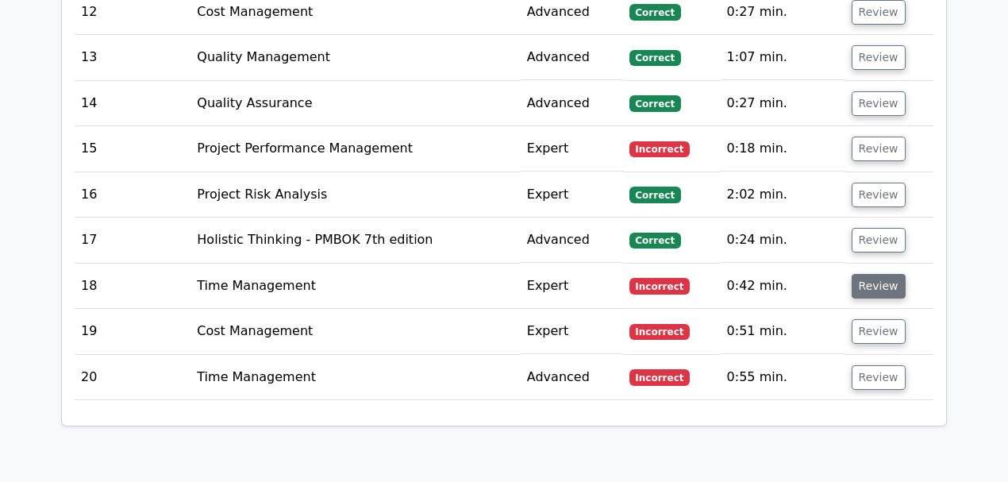
click at [871, 274] on button "Review" at bounding box center [878, 286] width 54 height 25
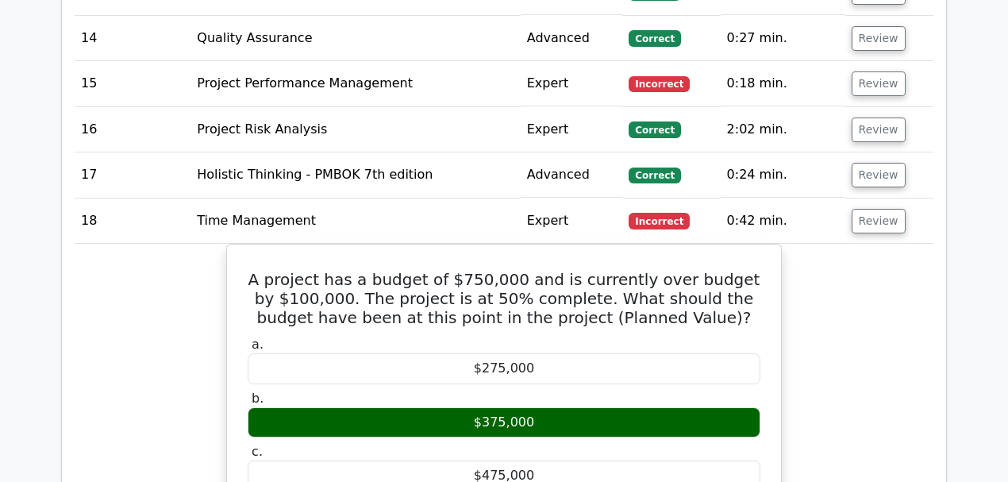
scroll to position [2433, 0]
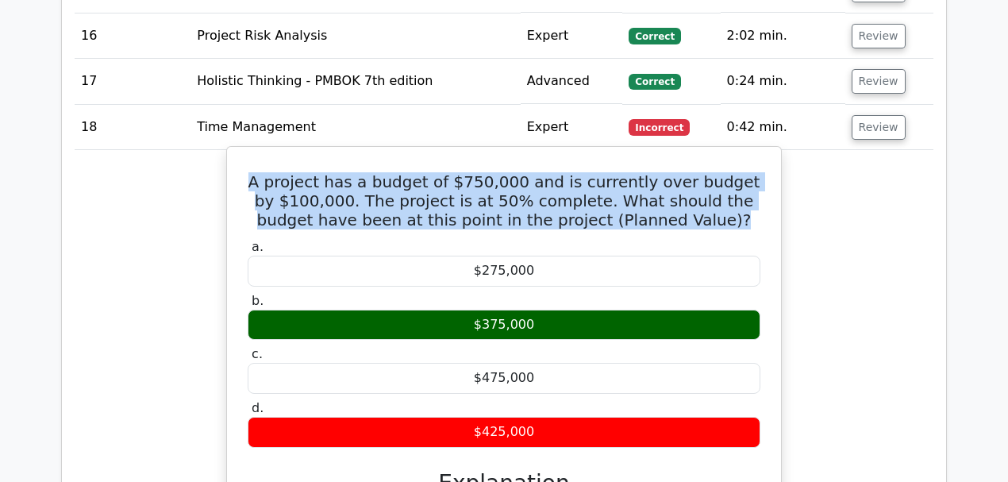
drag, startPoint x: 268, startPoint y: 87, endPoint x: 781, endPoint y: 140, distance: 515.3
click at [781, 146] on div "A project has a budget of $750,000 and is currently over budget by $100,000. Th…" at bounding box center [503, 459] width 555 height 626
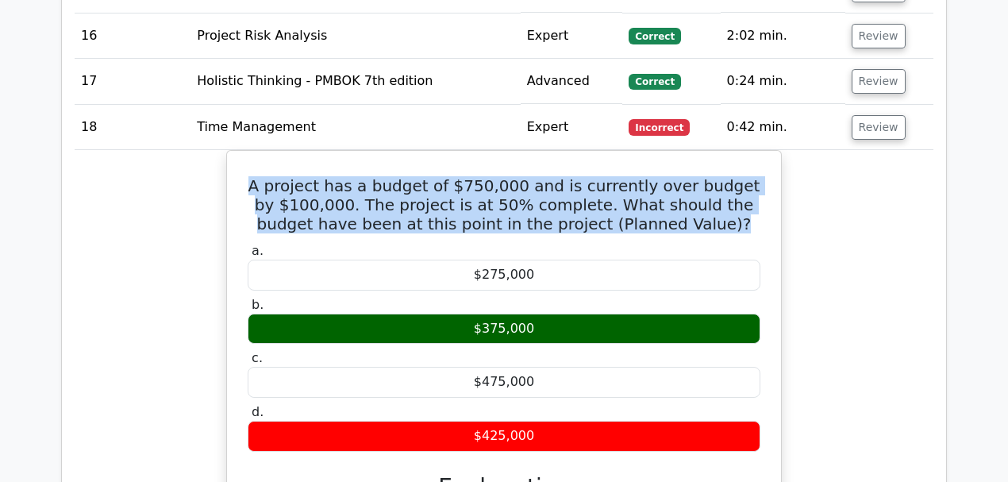
copy h5 "A project has a budget of $750,000 and is currently over budget by $100,000. Th…"
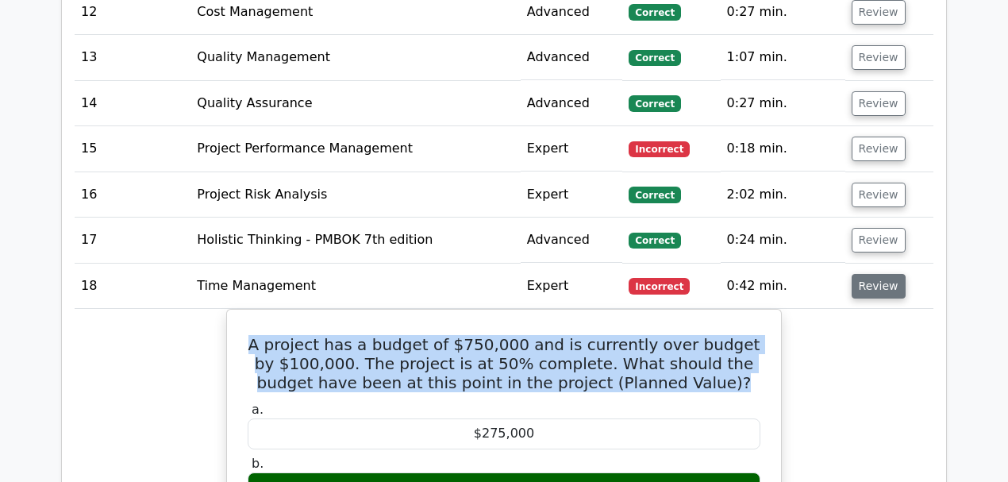
click at [874, 274] on button "Review" at bounding box center [878, 286] width 54 height 25
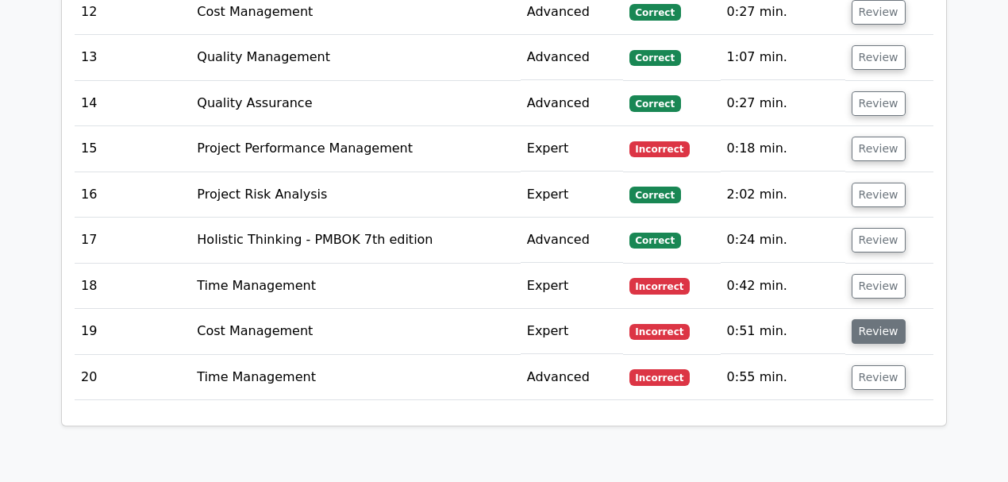
click at [872, 319] on button "Review" at bounding box center [878, 331] width 54 height 25
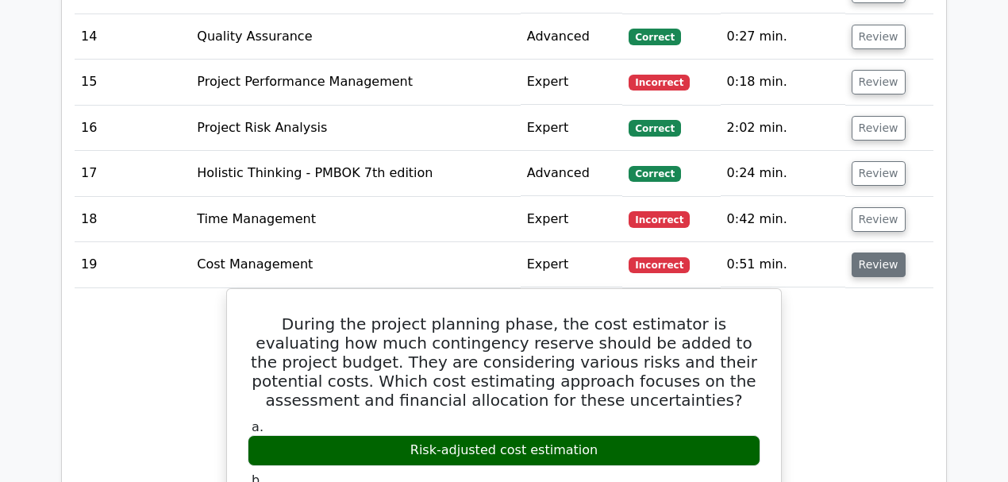
scroll to position [2433, 0]
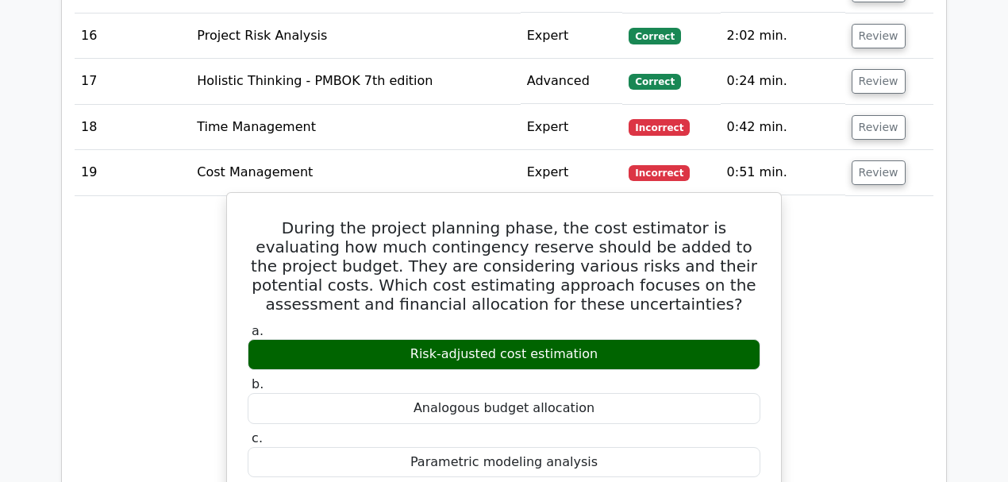
drag, startPoint x: 413, startPoint y: 267, endPoint x: 605, endPoint y: 275, distance: 193.0
click at [605, 339] on div "Risk-adjusted cost estimation" at bounding box center [504, 354] width 513 height 31
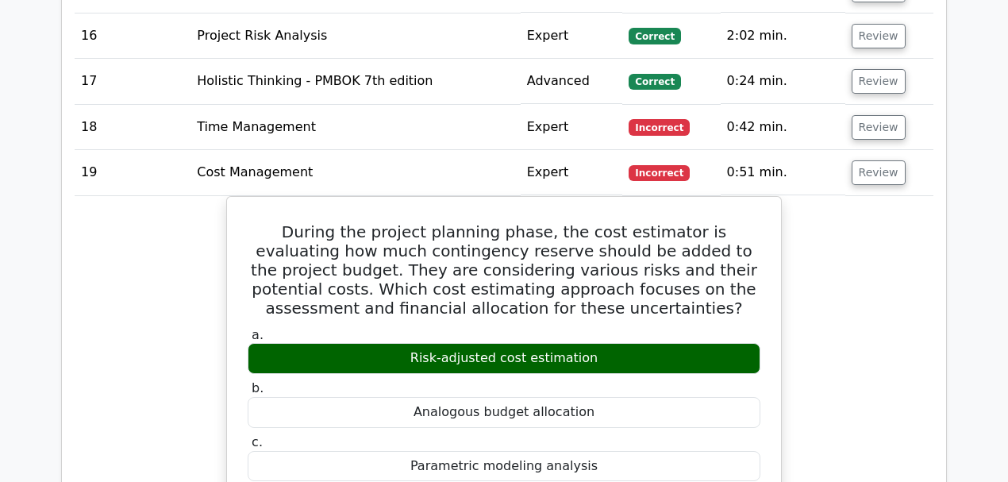
click at [870, 160] on button "Review" at bounding box center [878, 172] width 54 height 25
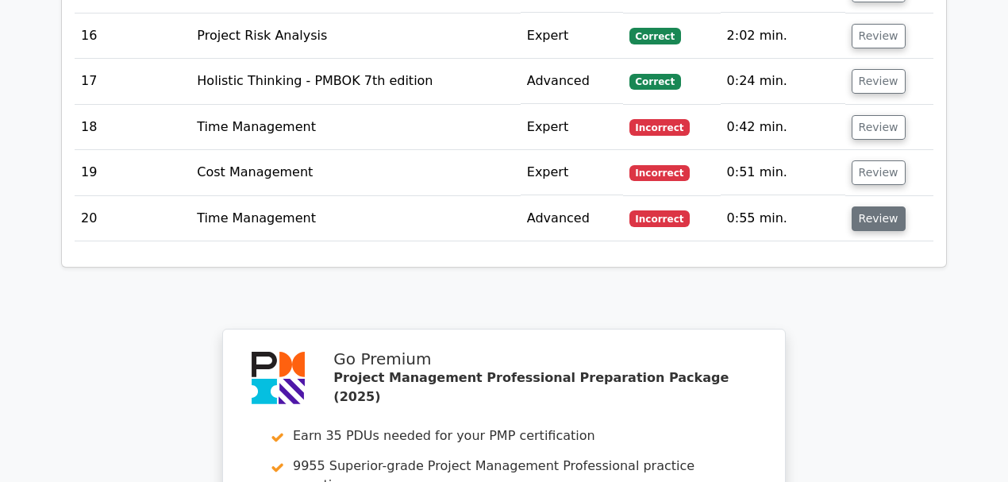
click at [875, 206] on button "Review" at bounding box center [878, 218] width 54 height 25
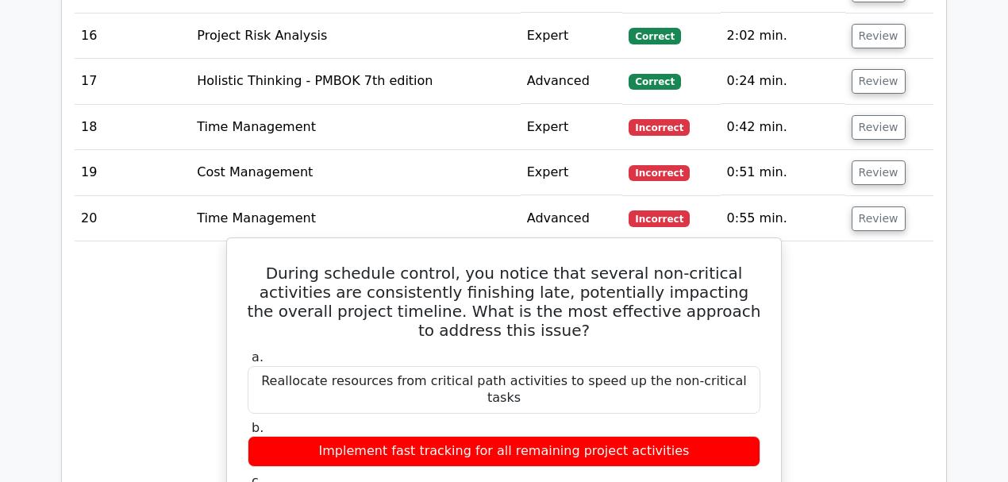
drag, startPoint x: 321, startPoint y: 379, endPoint x: 693, endPoint y: 378, distance: 372.9
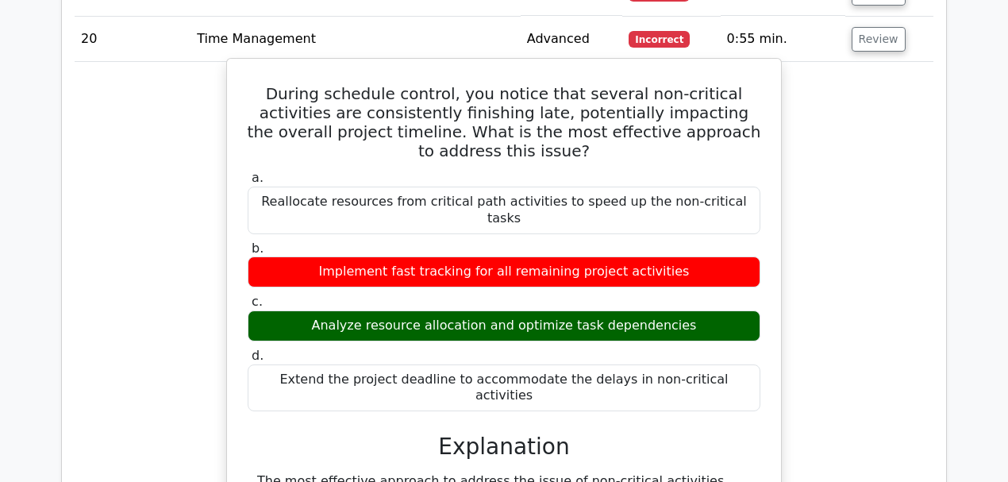
scroll to position [2539, 0]
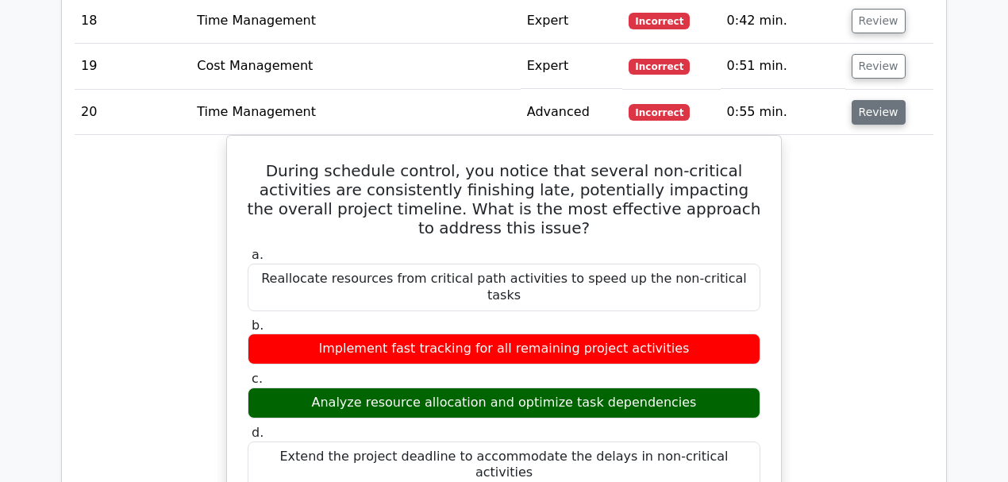
click at [871, 100] on button "Review" at bounding box center [878, 112] width 54 height 25
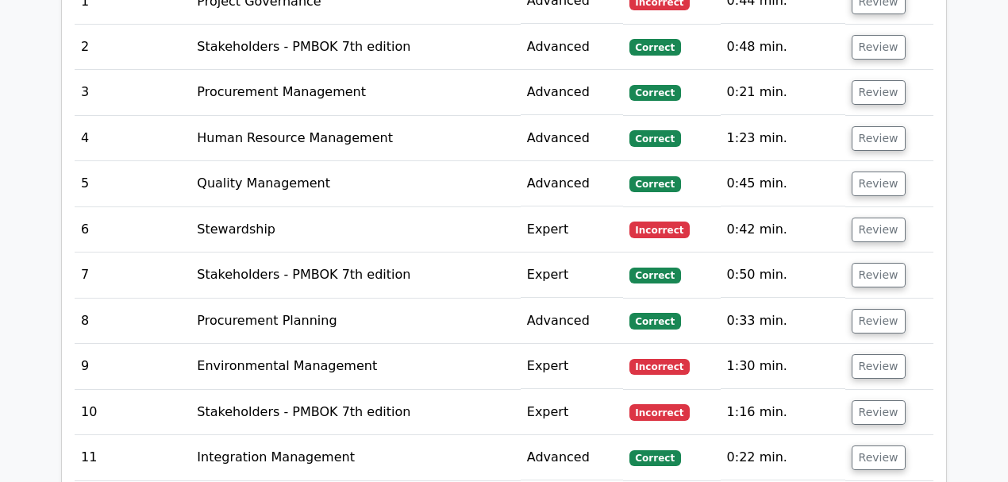
scroll to position [1534, 0]
